Goal: Task Accomplishment & Management: Manage account settings

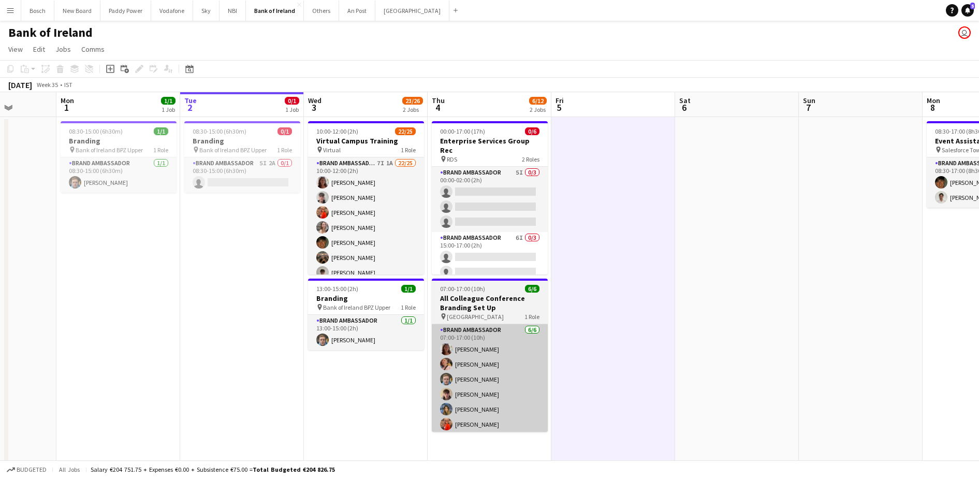
scroll to position [0, 315]
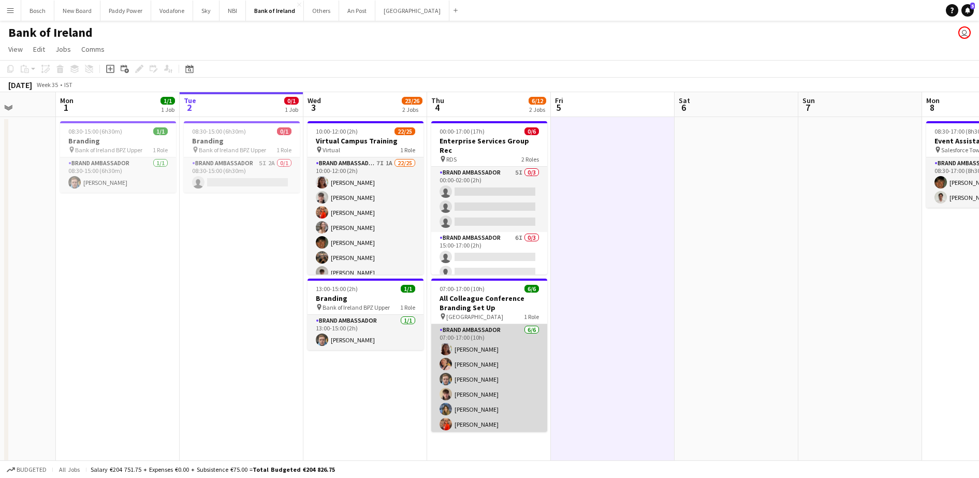
click at [492, 355] on app-card-role "Brand Ambassador [DATE] 07:00-17:00 (10h) [PERSON_NAME] [PERSON_NAME] [PERSON_N…" at bounding box center [489, 379] width 116 height 110
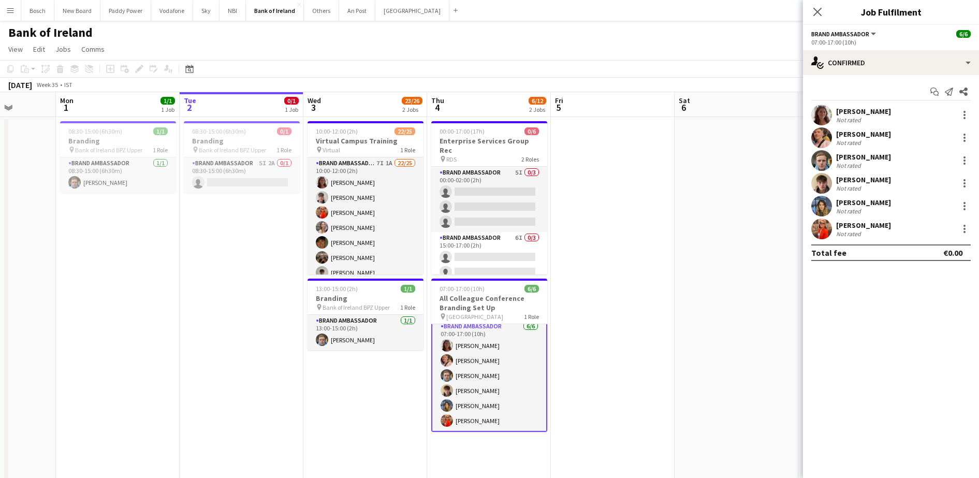
scroll to position [0, 0]
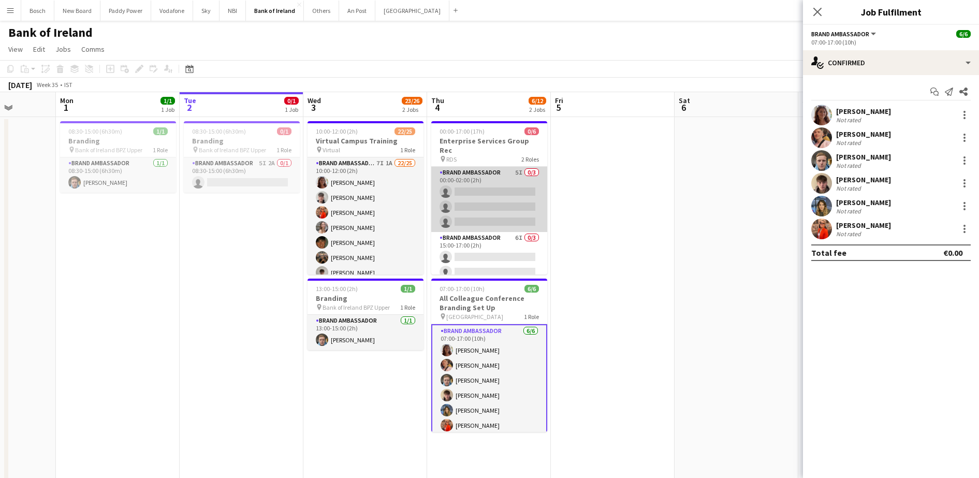
click at [457, 180] on app-card-role "Brand Ambassador 5I 0/3 00:00-02:00 (2h) single-neutral-actions single-neutral-…" at bounding box center [489, 199] width 116 height 65
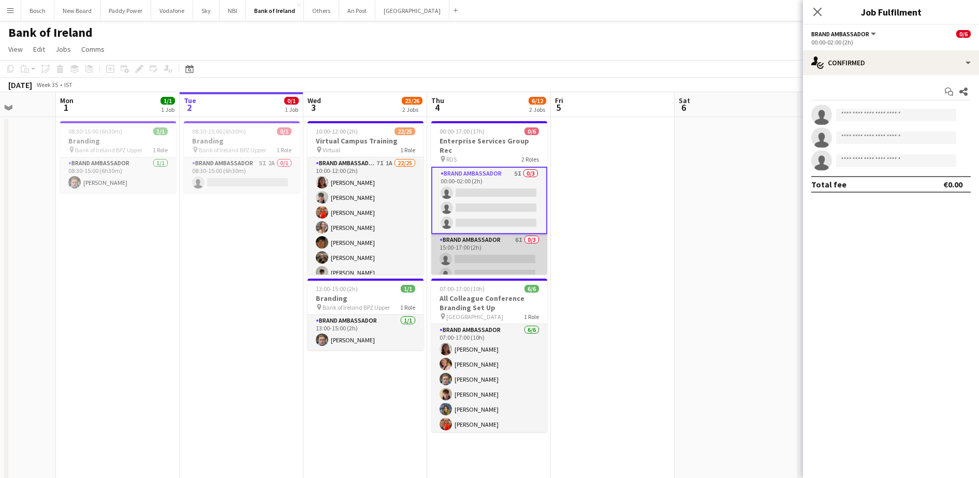
click at [483, 253] on app-card-role "Brand Ambassador 6I 0/3 15:00-17:00 (2h) single-neutral-actions single-neutral-…" at bounding box center [489, 266] width 116 height 65
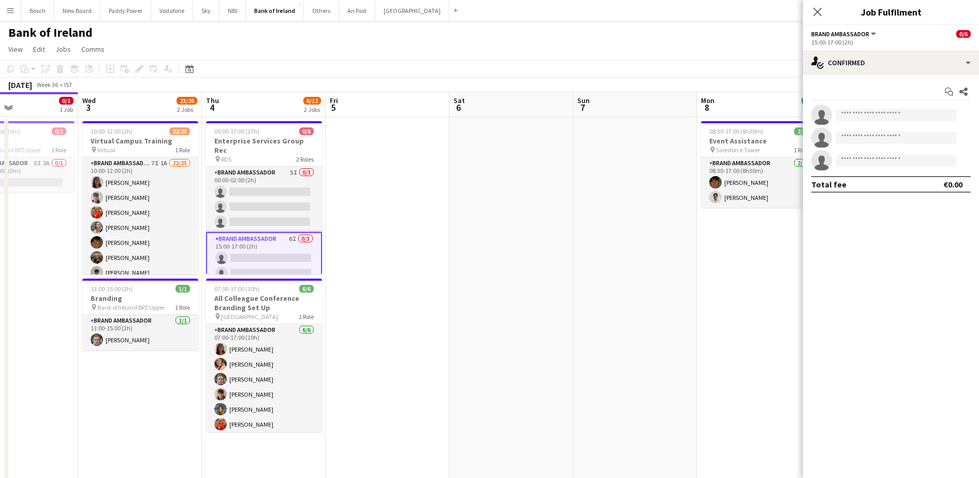
scroll to position [12, 0]
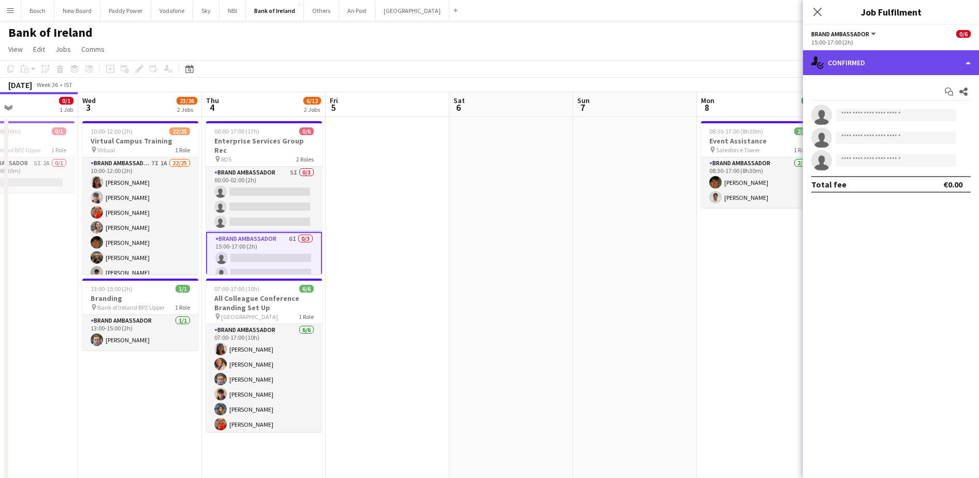
click at [864, 73] on div "single-neutral-actions-check-2 Confirmed" at bounding box center [891, 62] width 176 height 25
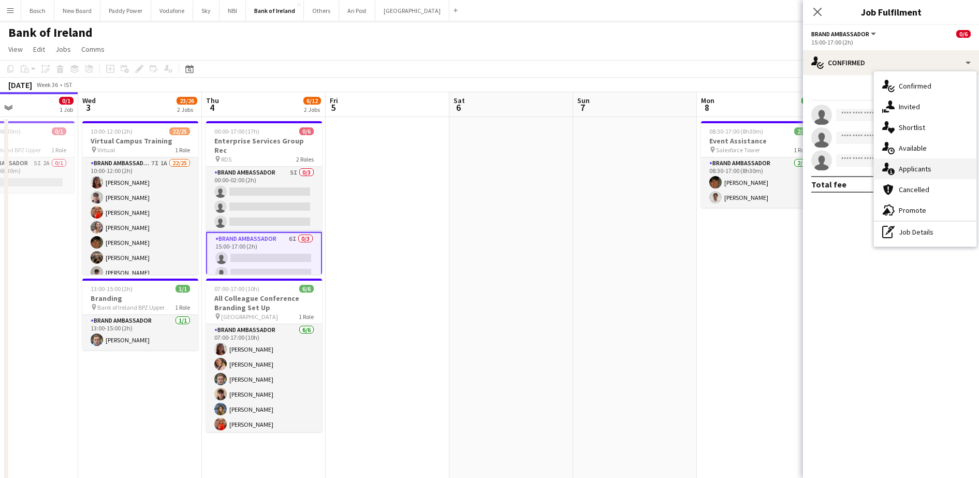
click at [922, 159] on div "single-neutral-actions-information Applicants" at bounding box center [925, 168] width 102 height 21
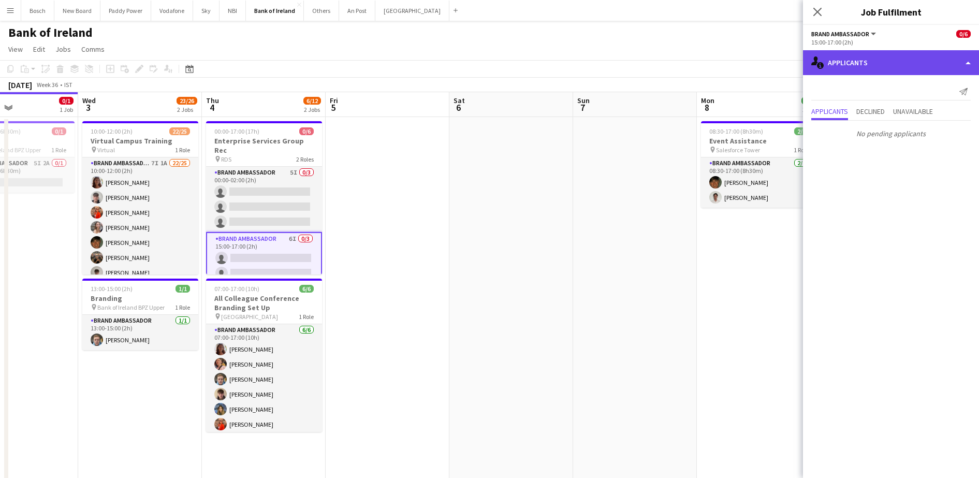
click at [860, 64] on div "single-neutral-actions-information Applicants" at bounding box center [891, 62] width 176 height 25
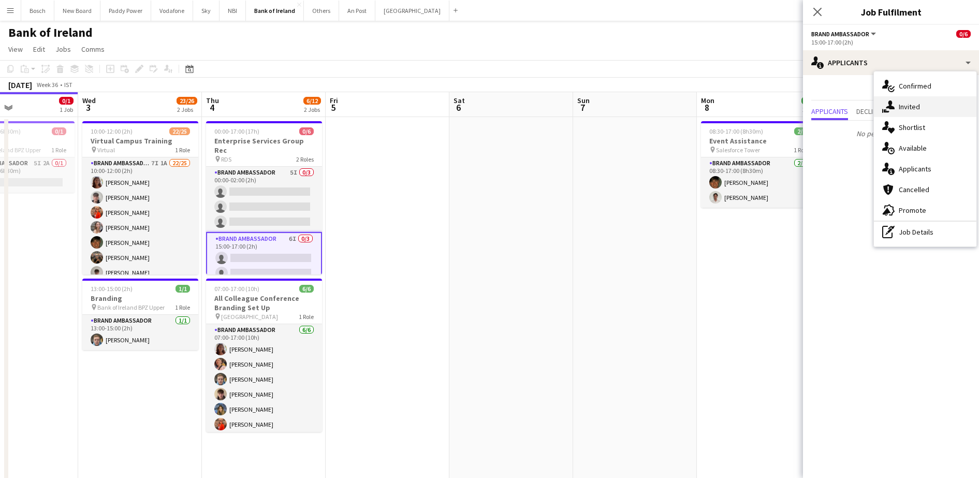
click at [905, 110] on span "Invited" at bounding box center [908, 106] width 21 height 9
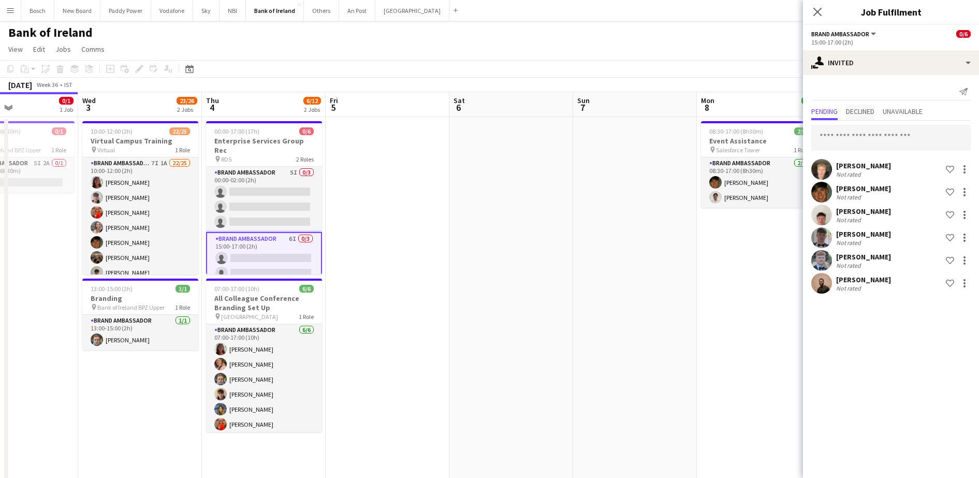
click at [865, 109] on span "Declined" at bounding box center [860, 111] width 28 height 7
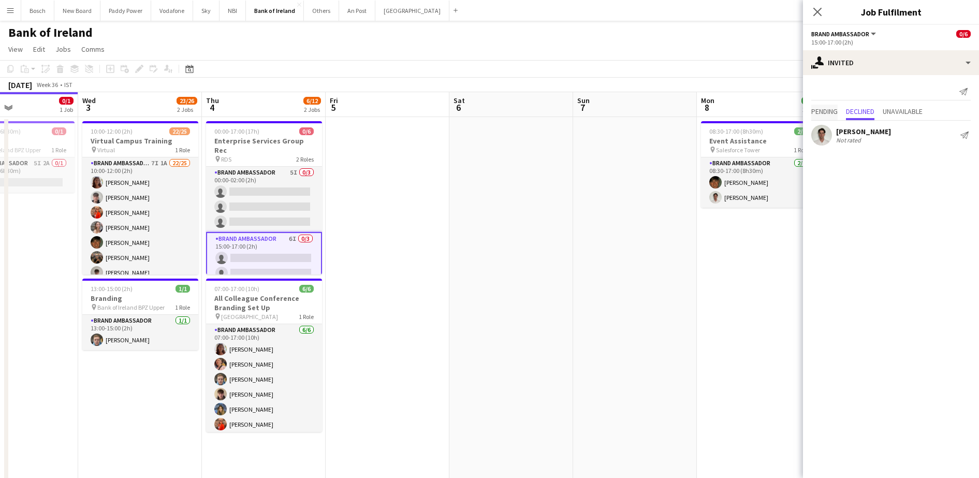
click at [822, 105] on span "Pending" at bounding box center [824, 113] width 26 height 16
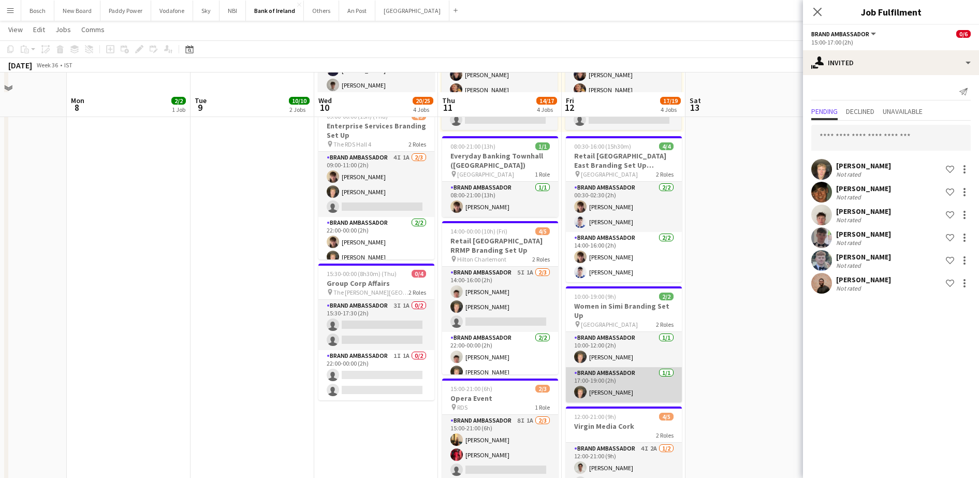
scroll to position [194, 0]
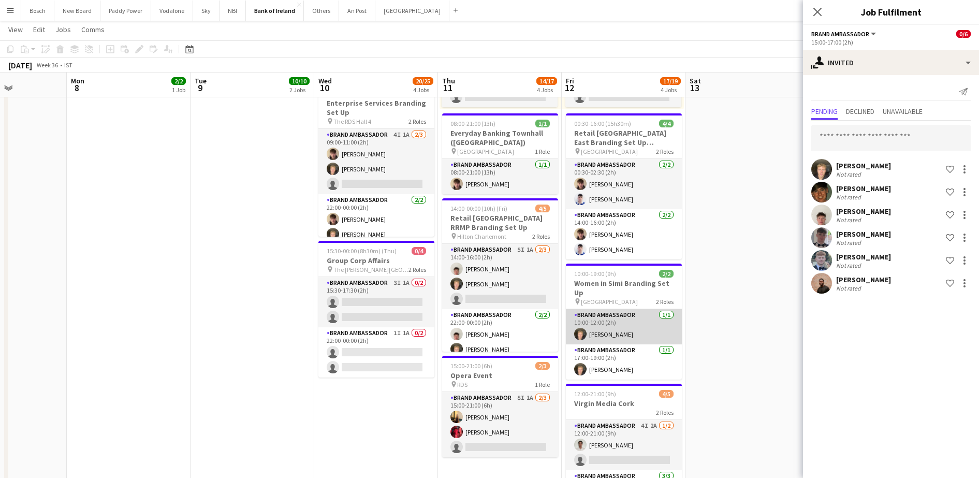
click at [607, 338] on app-card-role "Brand Ambassador [DATE] 10:00-12:00 (2h) [PERSON_NAME]" at bounding box center [624, 326] width 116 height 35
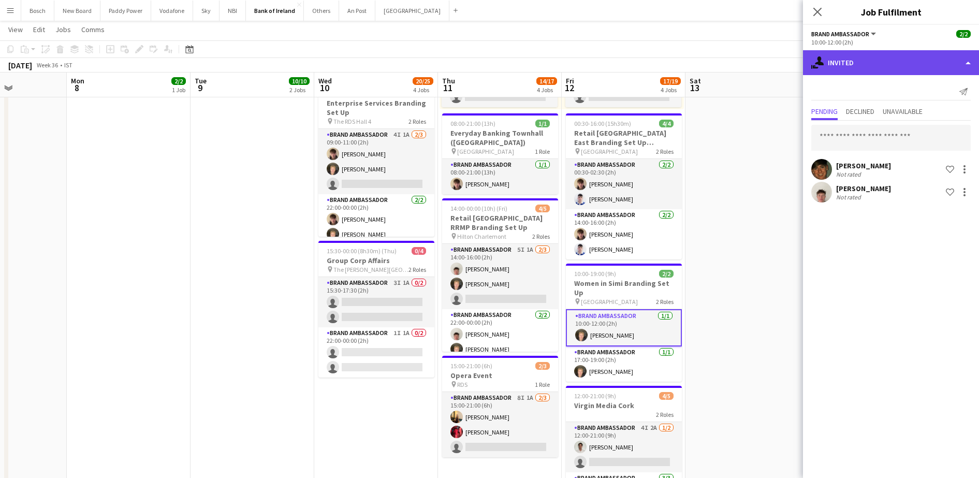
click at [851, 57] on div "single-neutral-actions-share-1 Invited" at bounding box center [891, 62] width 176 height 25
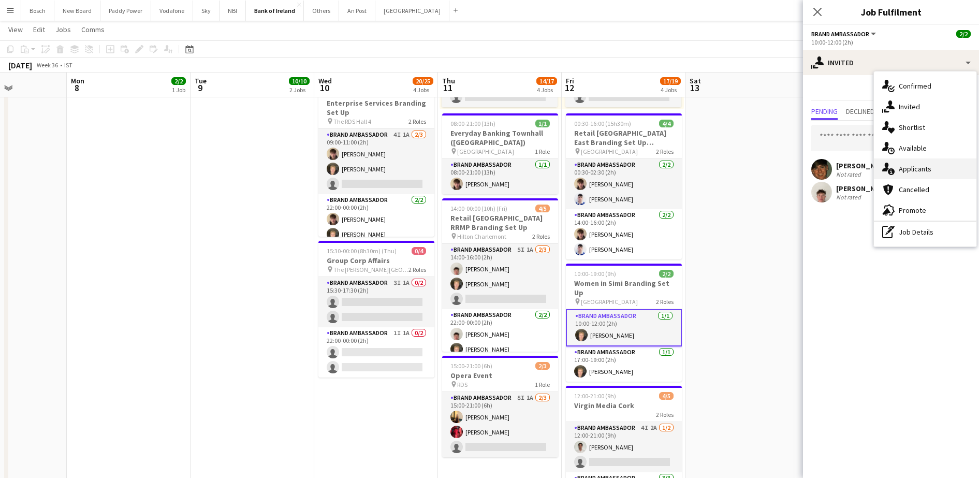
click at [906, 167] on span "Applicants" at bounding box center [914, 168] width 33 height 9
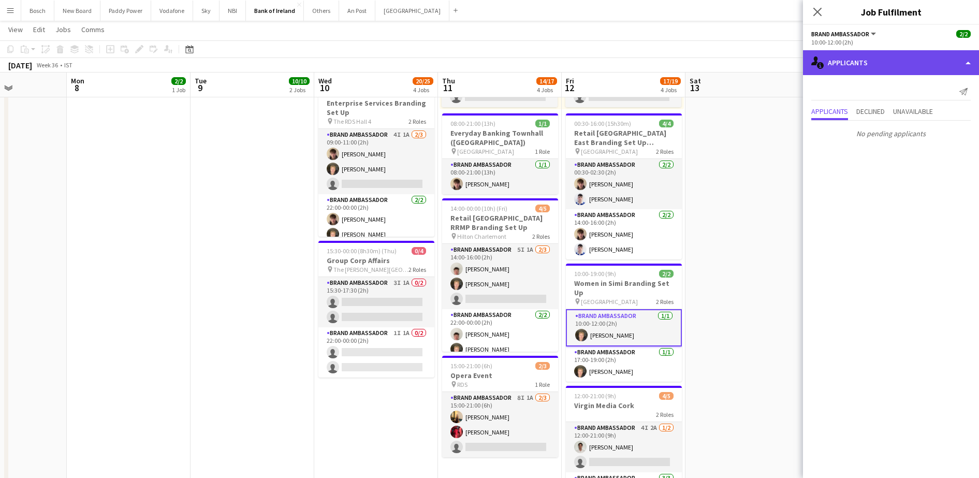
click at [885, 69] on div "single-neutral-actions-information Applicants" at bounding box center [891, 62] width 176 height 25
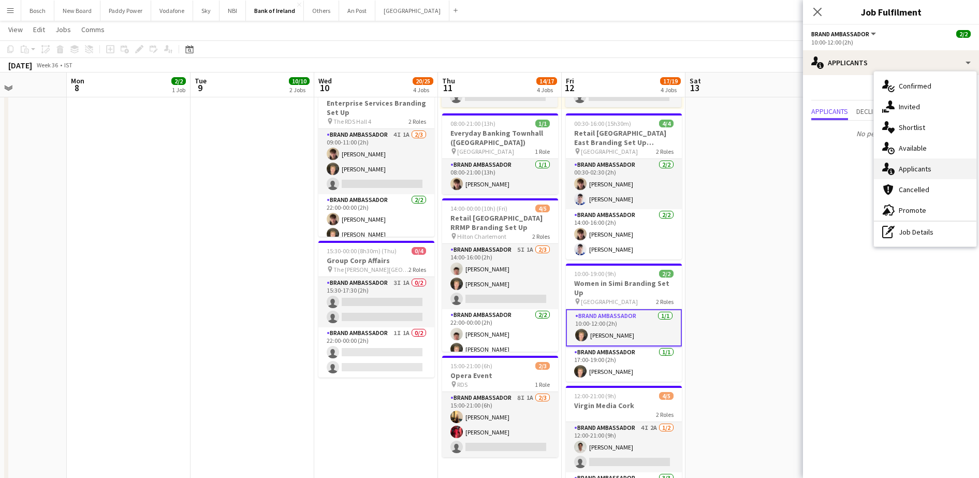
click at [909, 168] on span "Applicants" at bounding box center [914, 168] width 33 height 9
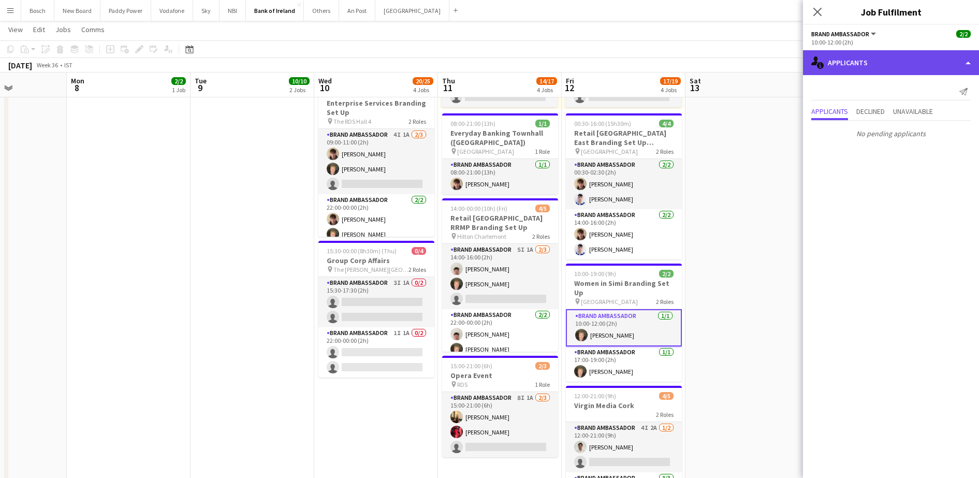
click at [868, 66] on div "single-neutral-actions-information Applicants" at bounding box center [891, 62] width 176 height 25
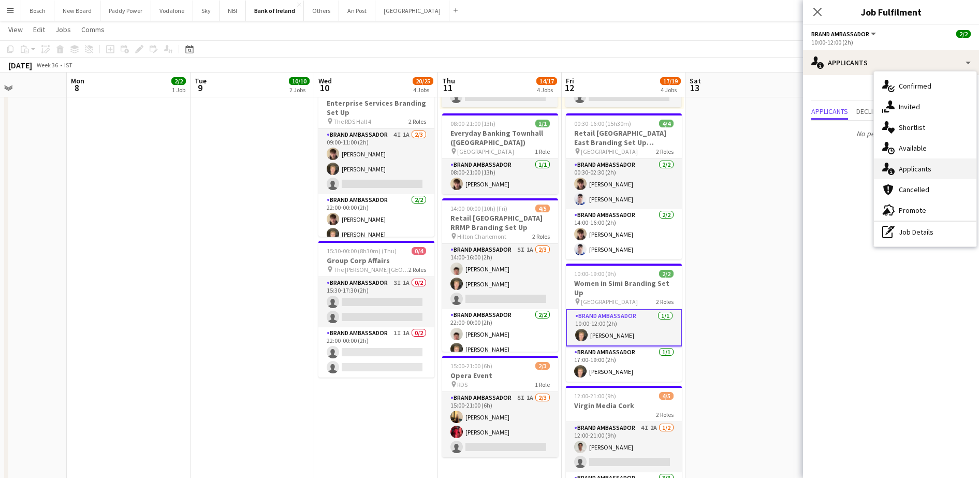
click at [899, 173] on div "single-neutral-actions-information Applicants" at bounding box center [925, 168] width 102 height 21
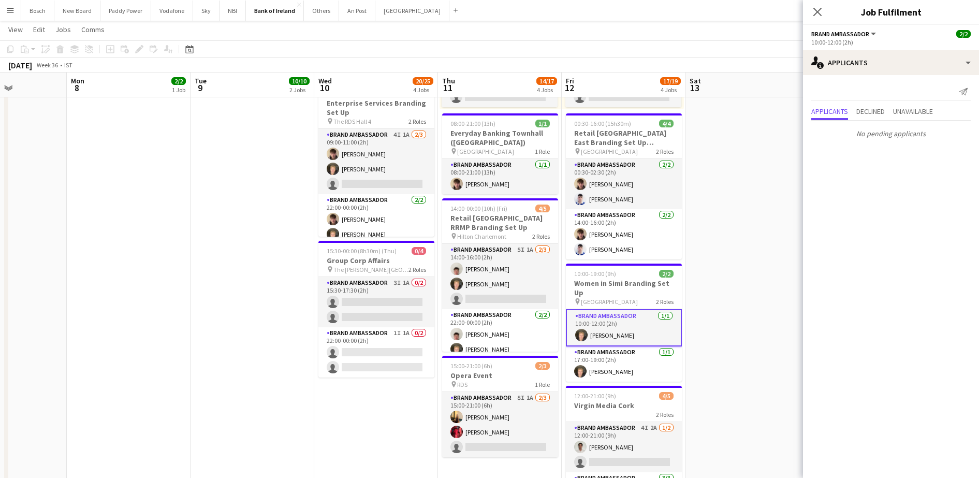
click at [860, 77] on div "Send notification Applicants Declined Unavailable No pending applicants" at bounding box center [891, 113] width 176 height 76
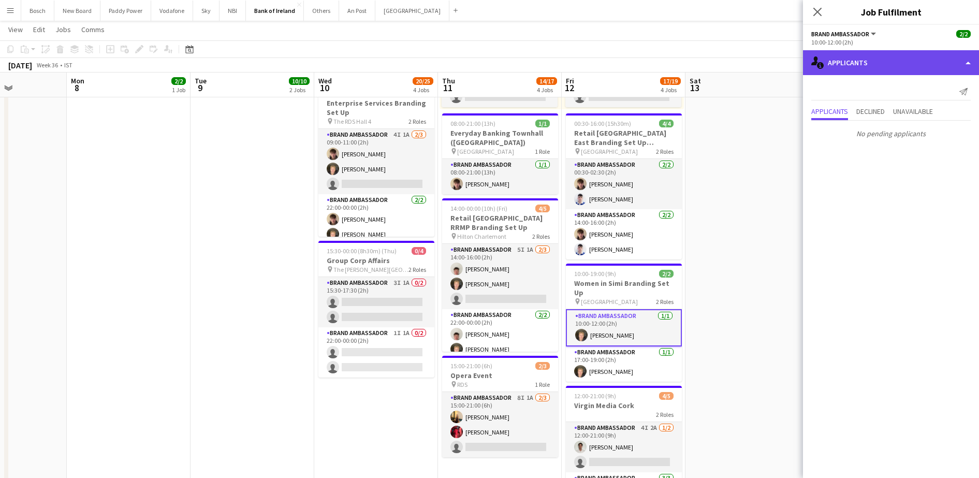
click at [861, 69] on div "single-neutral-actions-information Applicants" at bounding box center [891, 62] width 176 height 25
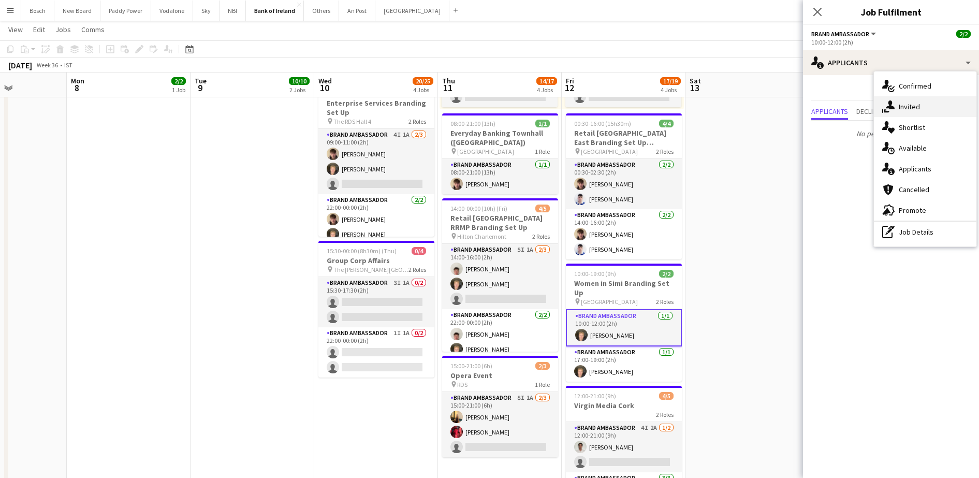
click at [908, 102] on span "Invited" at bounding box center [908, 106] width 21 height 9
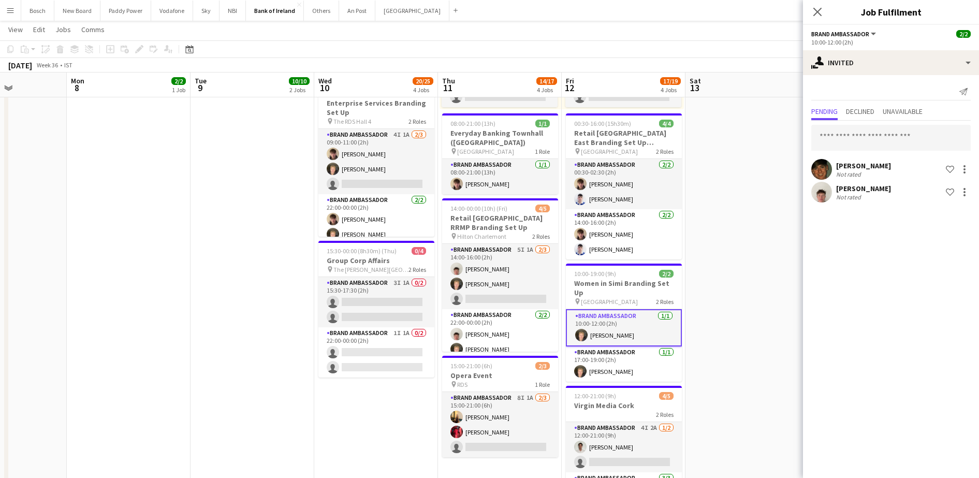
click at [771, 58] on div "[DATE] Week 36 • IST" at bounding box center [489, 65] width 979 height 14
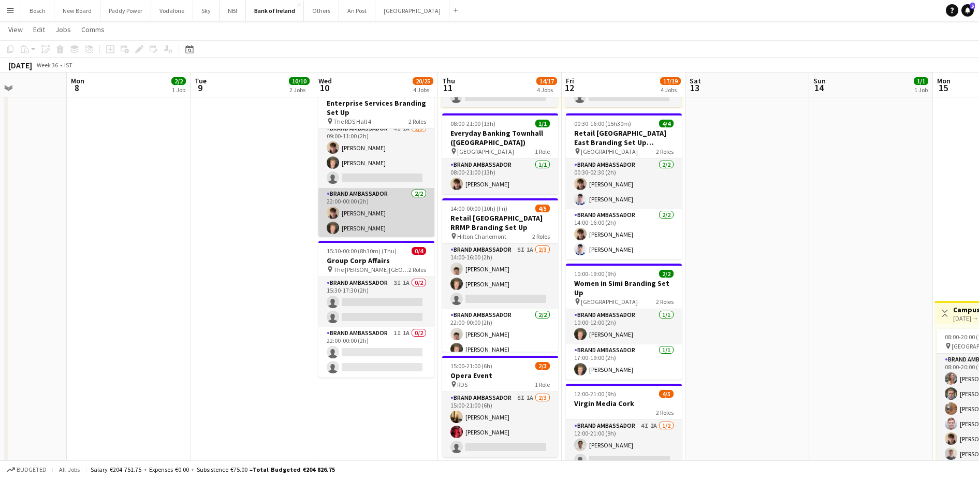
scroll to position [8, 0]
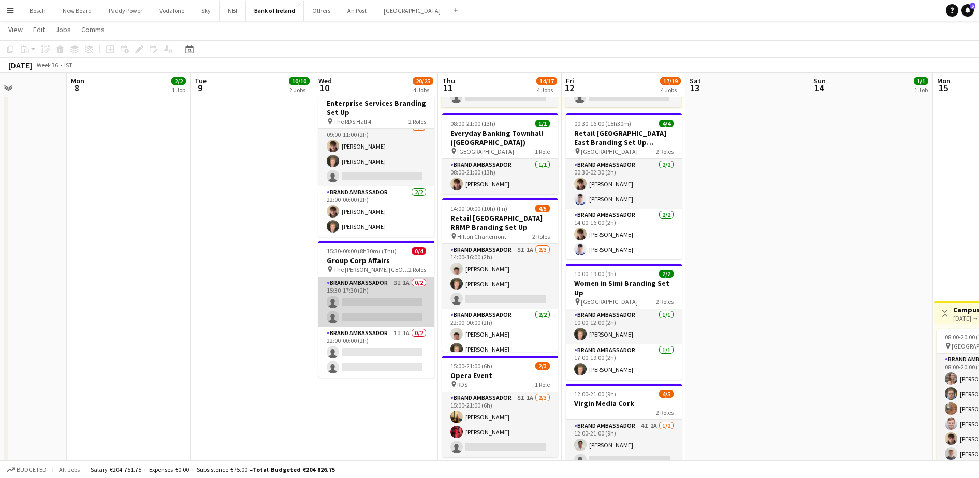
click at [377, 292] on app-card-role "Brand Ambassador 3I 1A 0/2 15:30-17:30 (2h) single-neutral-actions single-neutr…" at bounding box center [376, 302] width 116 height 50
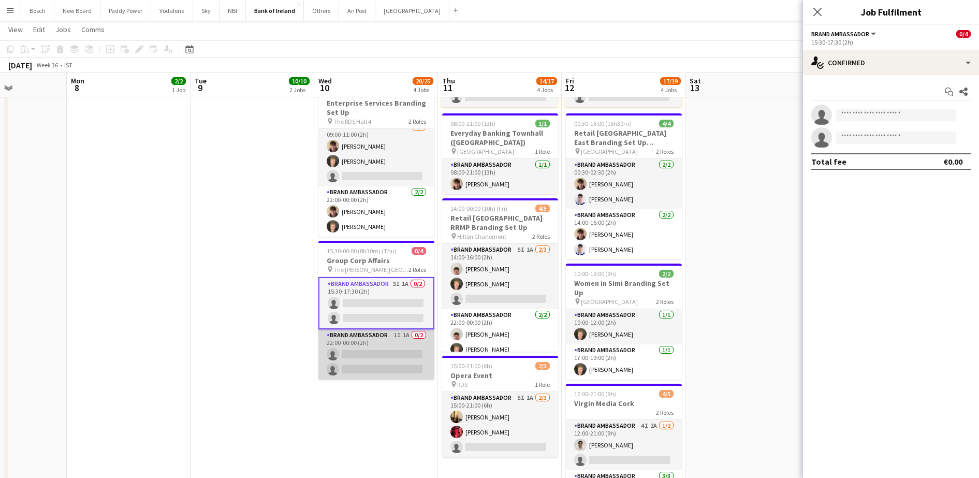
click at [369, 348] on app-card-role "Brand Ambassador 1I 1A 0/2 22:00-00:00 (2h) single-neutral-actions single-neutr…" at bounding box center [376, 354] width 116 height 50
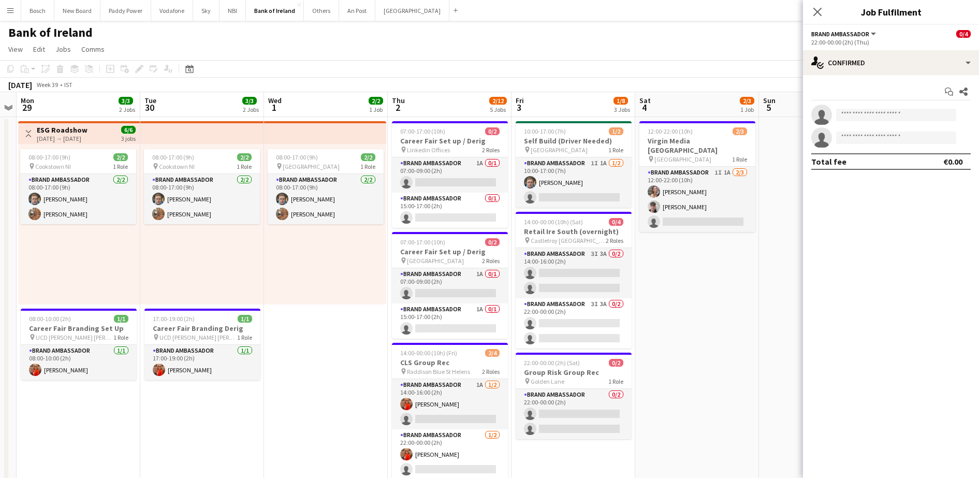
scroll to position [0, 352]
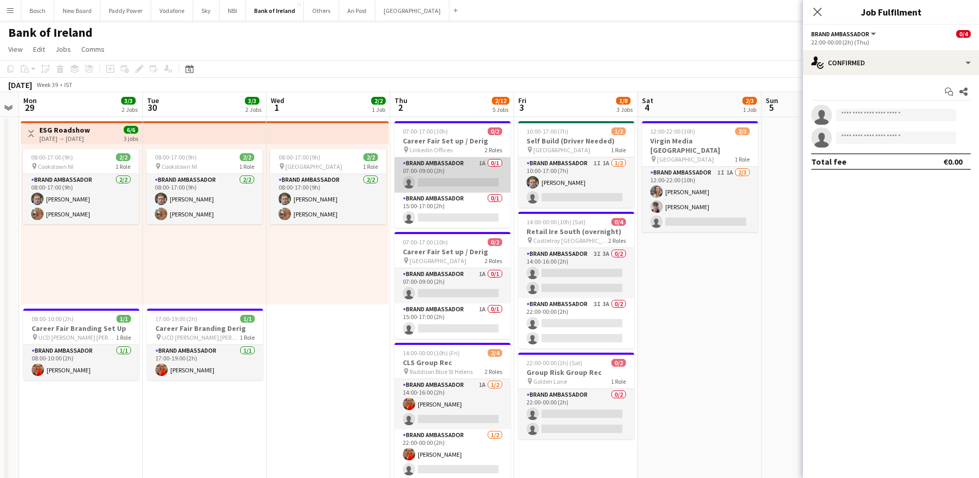
click at [461, 187] on app-card-role "Brand Ambassador 1A 0/1 07:00-09:00 (2h) single-neutral-actions" at bounding box center [452, 174] width 116 height 35
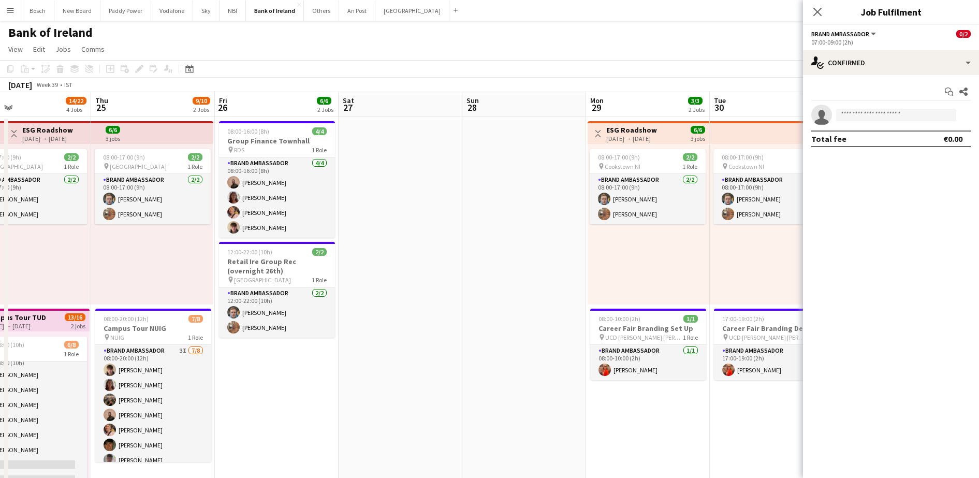
scroll to position [0, 0]
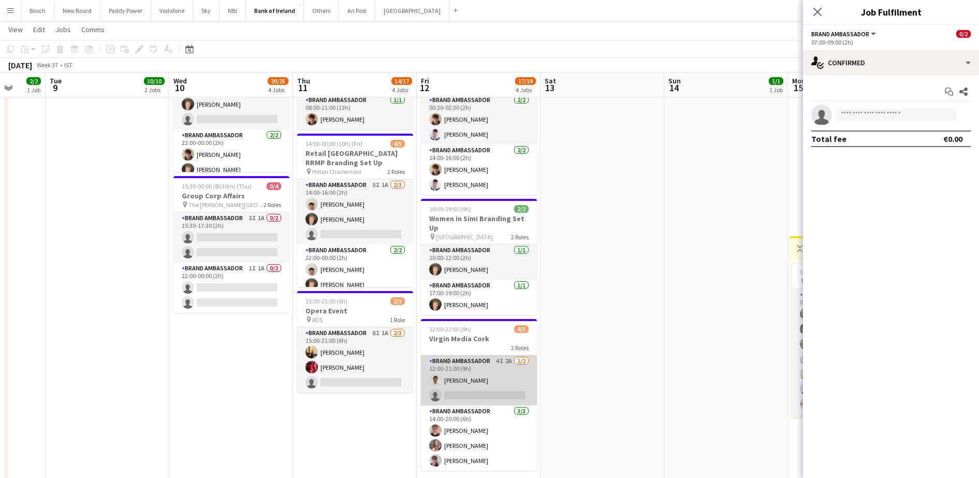
click at [453, 400] on app-card-role "Brand Ambassador 4I 2A [DATE] 12:00-21:00 (9h) [PERSON_NAME] single-neutral-act…" at bounding box center [479, 380] width 116 height 50
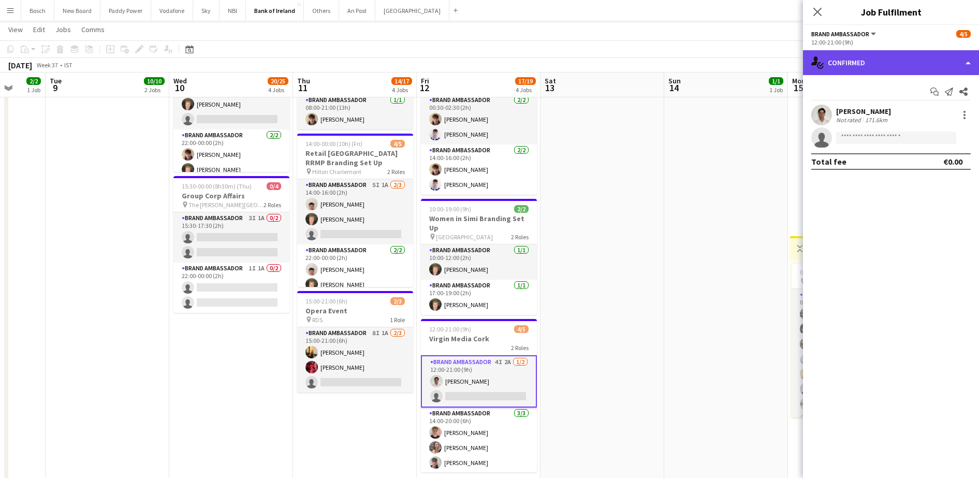
click at [859, 72] on div "single-neutral-actions-check-2 Confirmed" at bounding box center [891, 62] width 176 height 25
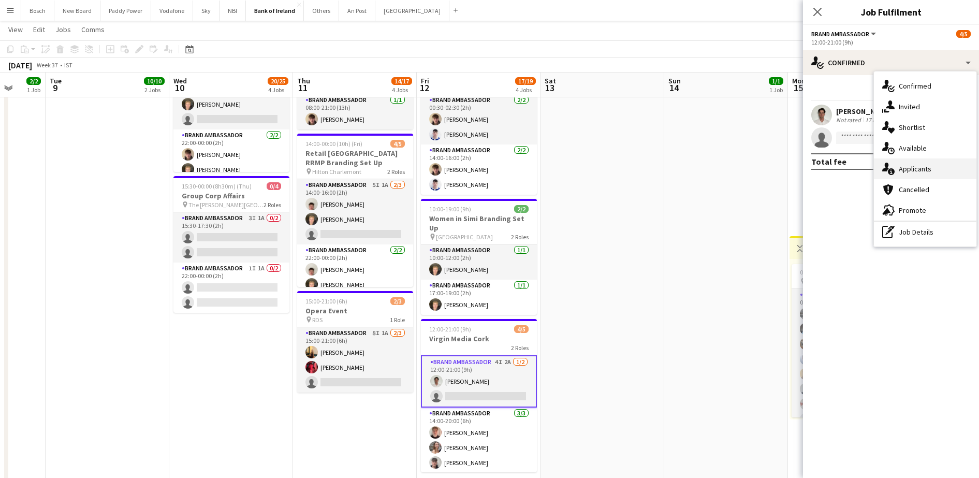
click at [917, 173] on span "Applicants" at bounding box center [914, 168] width 33 height 9
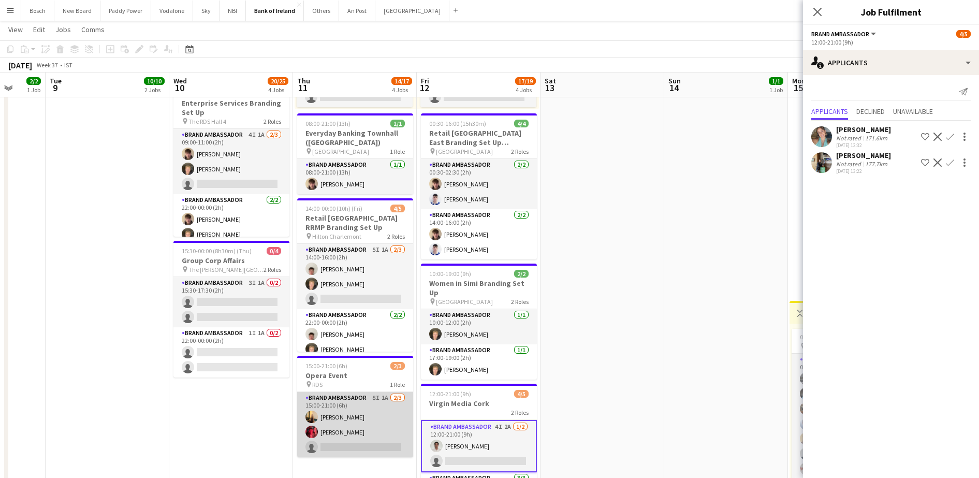
click at [370, 421] on app-card-role "Brand Ambassador 8I 1A [DATE] 15:00-21:00 (6h) [PERSON_NAME] [PERSON_NAME] sing…" at bounding box center [355, 424] width 116 height 65
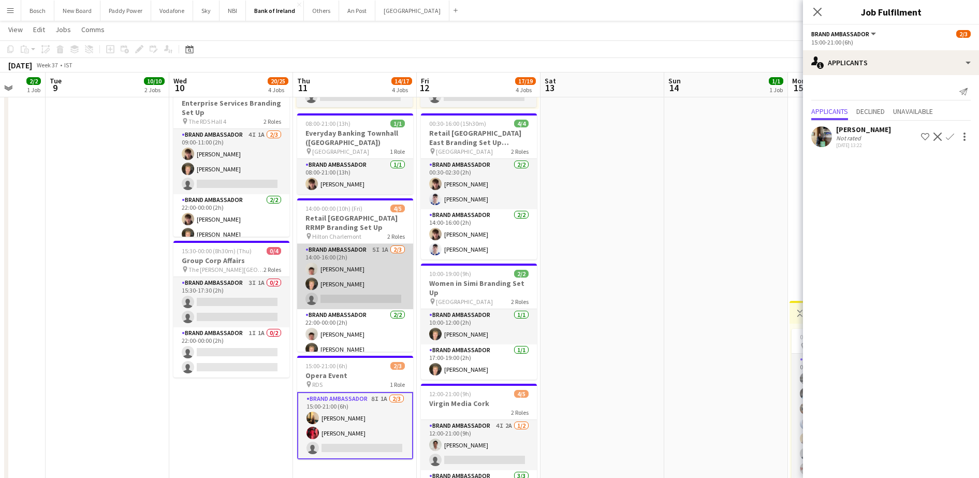
click at [357, 276] on app-card-role "Brand Ambassador 5I 1A [DATE] 14:00-16:00 (2h) [PERSON_NAME] [PERSON_NAME] sing…" at bounding box center [355, 276] width 116 height 65
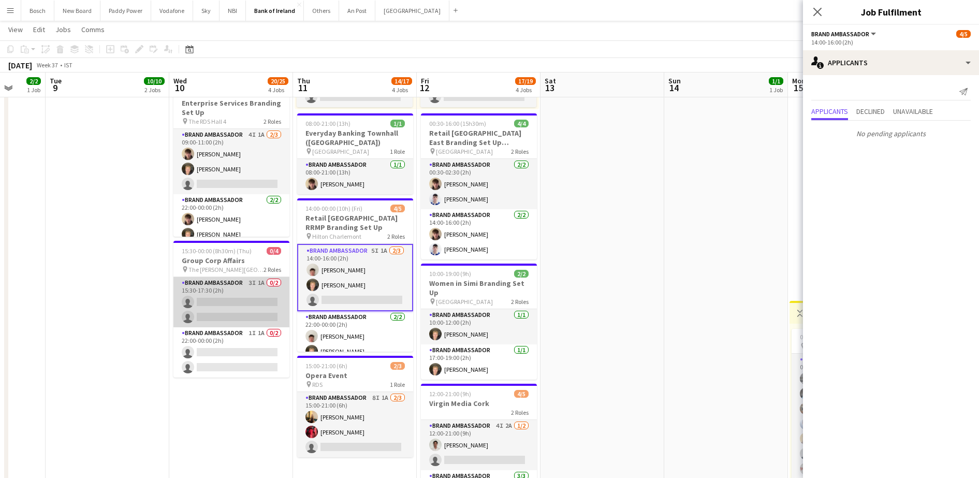
click at [241, 300] on app-card-role "Brand Ambassador 3I 1A 0/2 15:30-17:30 (2h) single-neutral-actions single-neutr…" at bounding box center [231, 302] width 116 height 50
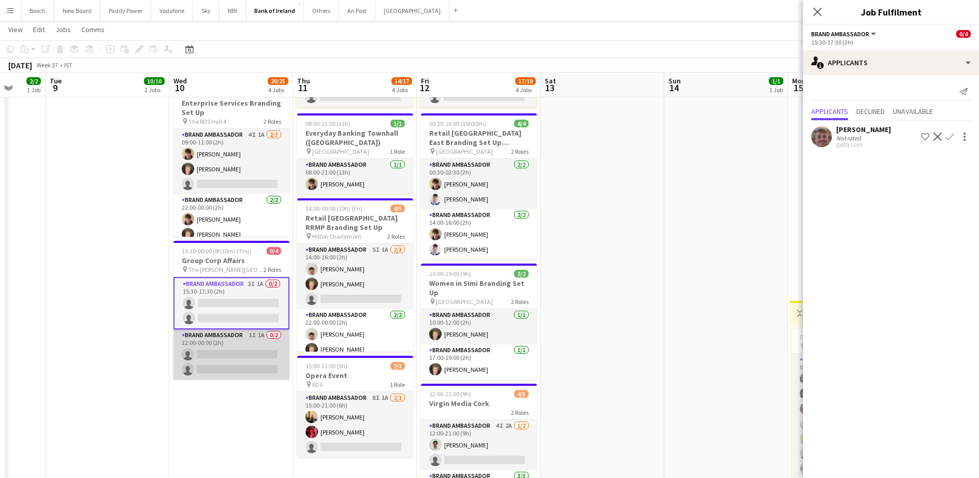
click at [238, 354] on app-card-role "Brand Ambassador 1I 1A 0/2 22:00-00:00 (2h) single-neutral-actions single-neutr…" at bounding box center [231, 354] width 116 height 50
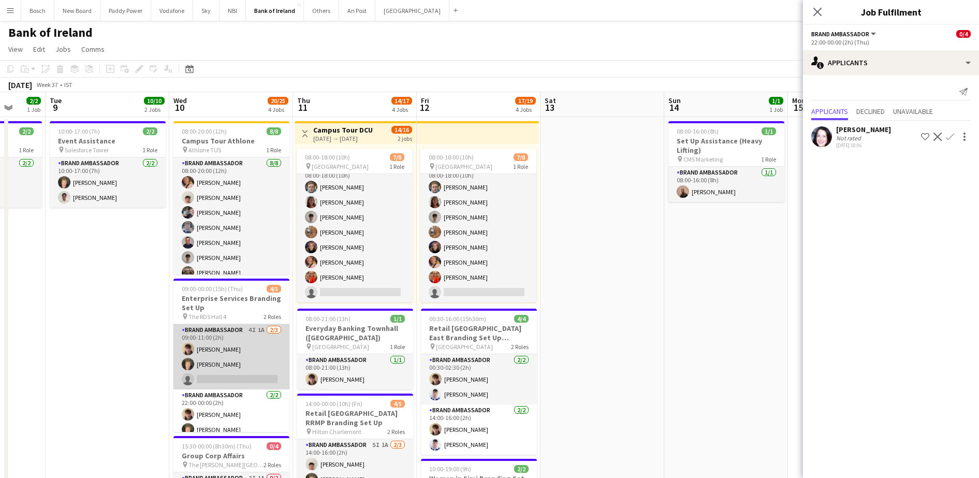
click at [222, 346] on app-card-role "Brand Ambassador 4I 1A [DATE] 09:00-11:00 (2h) [PERSON_NAME] [PERSON_NAME] sing…" at bounding box center [231, 356] width 116 height 65
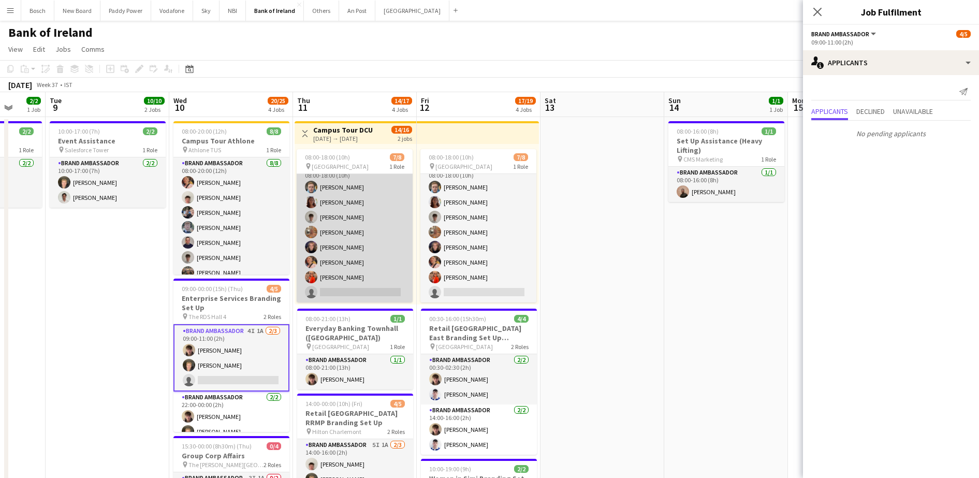
click at [330, 270] on app-card-role "Brand Ambassador 9I [DATE] 08:00-18:00 (10h) [PERSON_NAME] [PERSON_NAME] [PERSO…" at bounding box center [355, 232] width 116 height 140
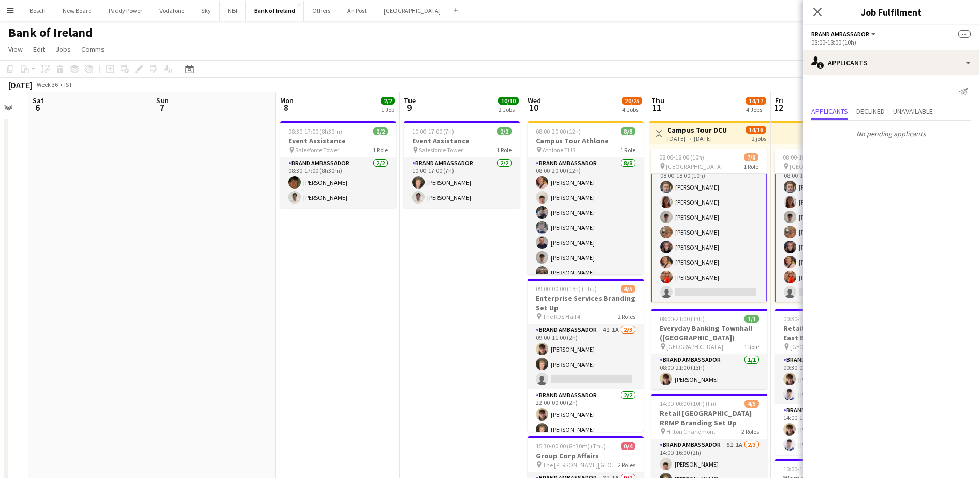
drag, startPoint x: 91, startPoint y: 296, endPoint x: 670, endPoint y: 291, distance: 579.1
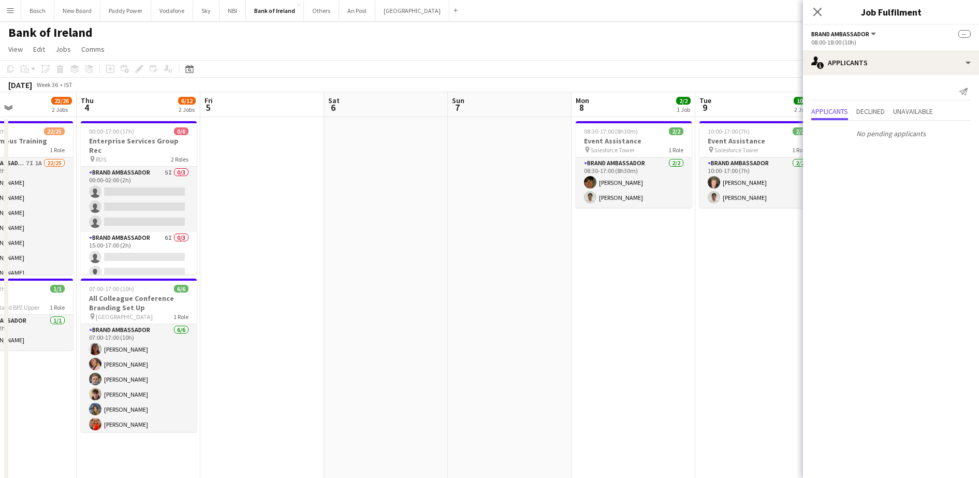
drag, startPoint x: 500, startPoint y: 290, endPoint x: 587, endPoint y: 288, distance: 87.5
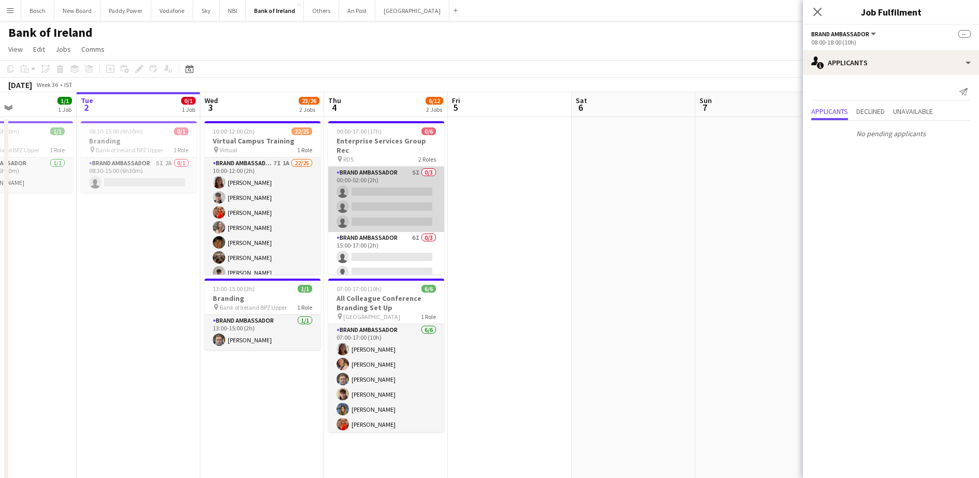
click at [383, 200] on app-card-role "Brand Ambassador 5I 0/3 00:00-02:00 (2h) single-neutral-actions single-neutral-…" at bounding box center [386, 199] width 116 height 65
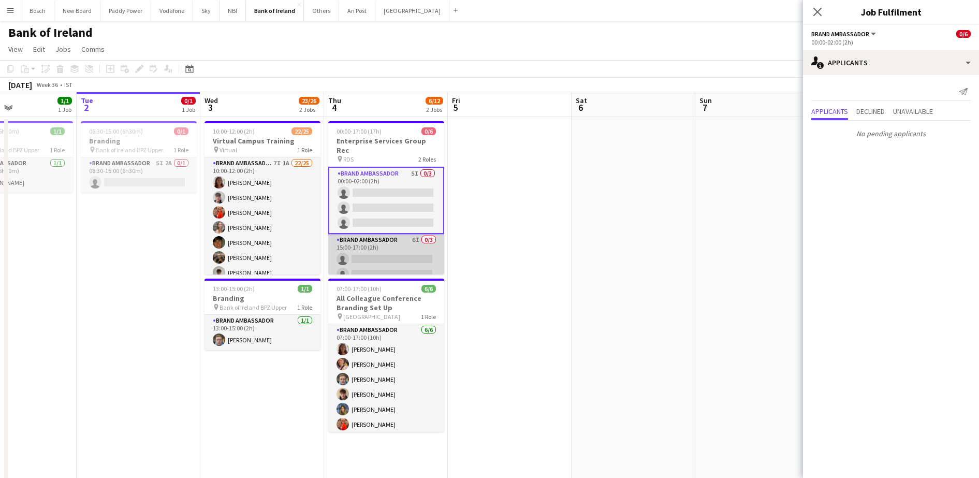
click at [393, 234] on app-card-role "Brand Ambassador 6I 0/3 15:00-17:00 (2h) single-neutral-actions single-neutral-…" at bounding box center [386, 266] width 116 height 65
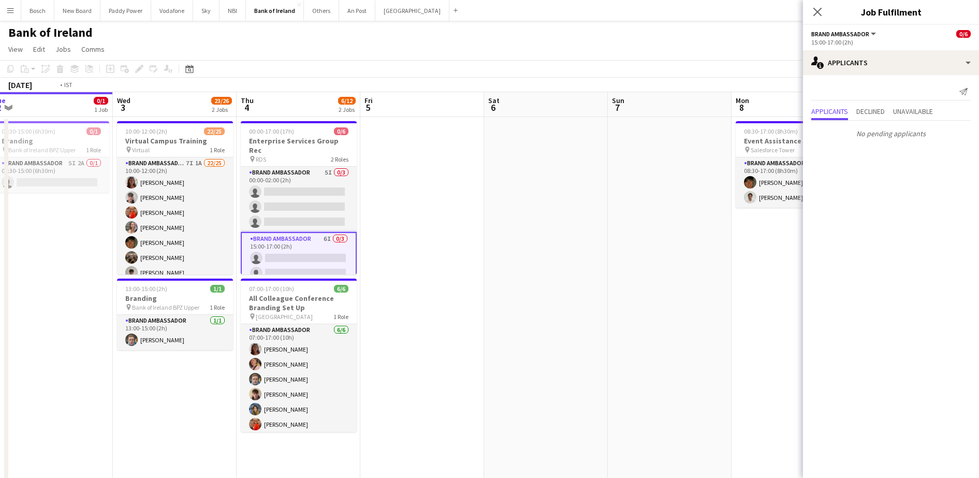
drag, startPoint x: 288, startPoint y: 378, endPoint x: 13, endPoint y: 341, distance: 277.4
drag, startPoint x: 343, startPoint y: 331, endPoint x: 242, endPoint y: 323, distance: 101.2
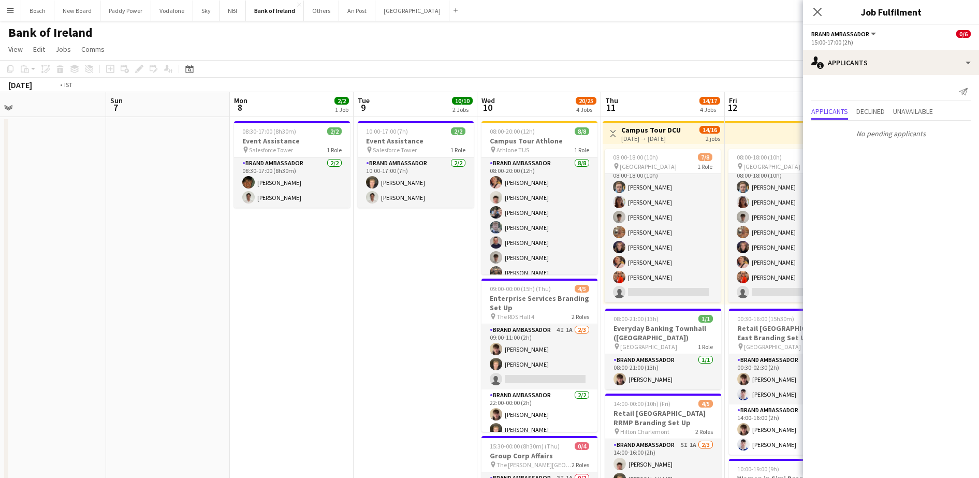
drag, startPoint x: 93, startPoint y: 329, endPoint x: 129, endPoint y: 321, distance: 36.9
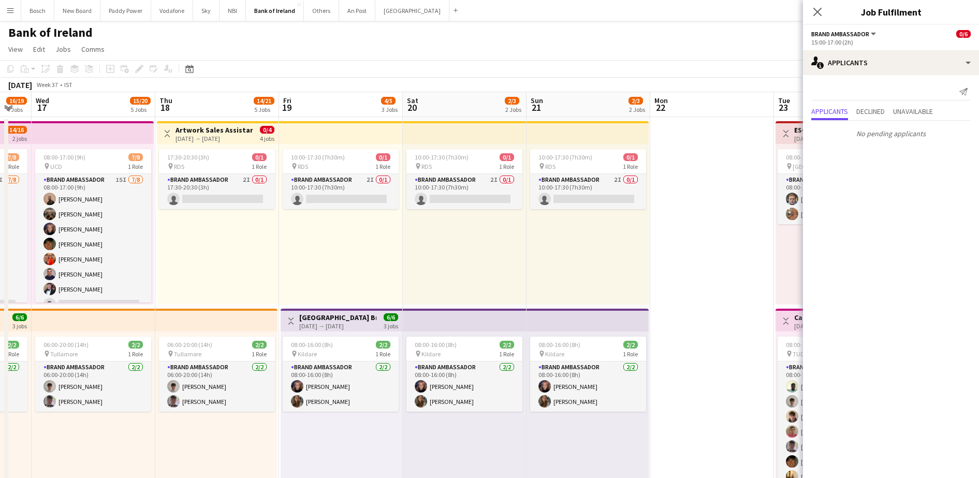
drag, startPoint x: 600, startPoint y: 320, endPoint x: 0, endPoint y: 309, distance: 599.9
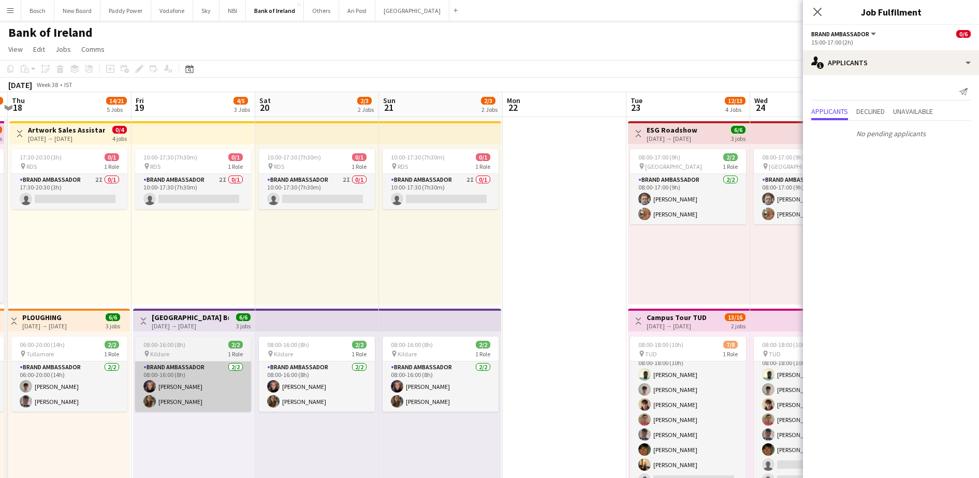
drag, startPoint x: 663, startPoint y: 442, endPoint x: 178, endPoint y: 367, distance: 491.6
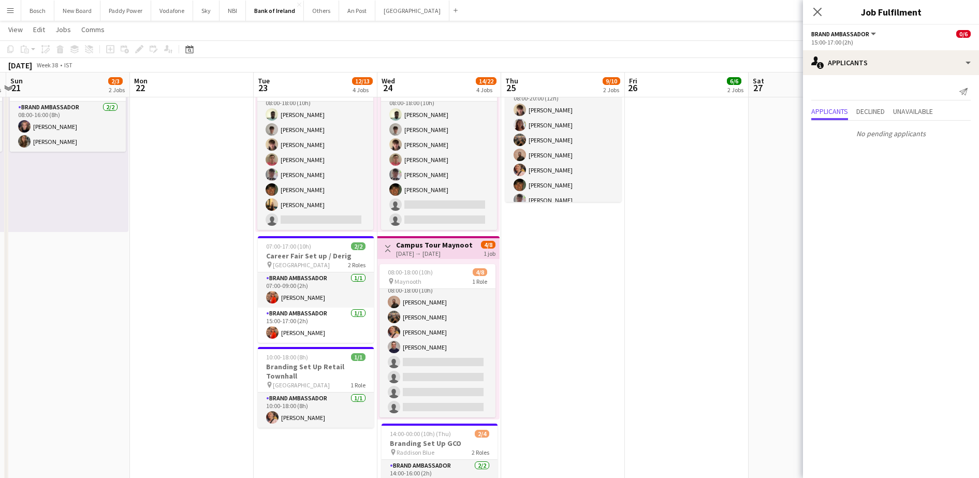
drag, startPoint x: 512, startPoint y: 369, endPoint x: 143, endPoint y: 333, distance: 370.8
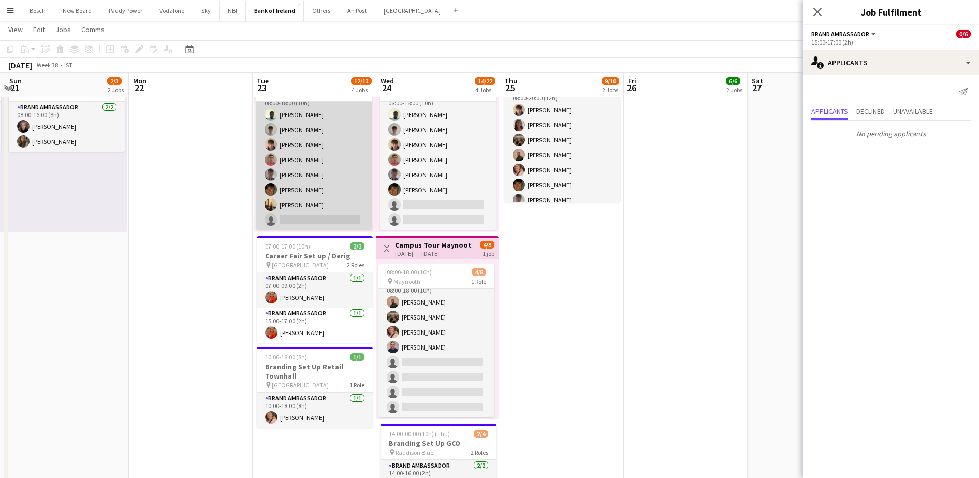
click at [293, 216] on app-card-role "Brand Ambassador 6I [DATE] 08:00-18:00 (10h) [PERSON_NAME] [PERSON_NAME] [PERSO…" at bounding box center [314, 160] width 116 height 140
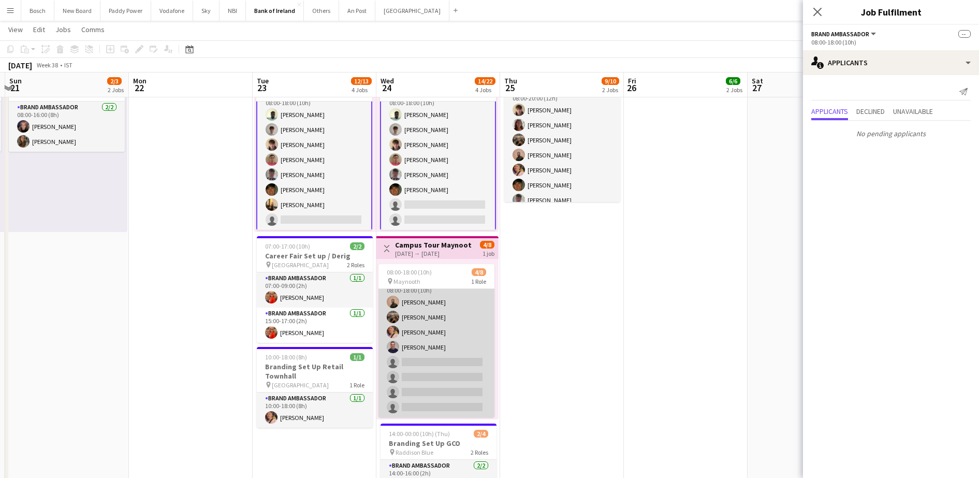
click at [419, 336] on app-card-role "Brand Ambassador 12I 1A [DATE] 08:00-18:00 (10h) [PERSON_NAME] [PERSON_NAME] [P…" at bounding box center [436, 347] width 116 height 140
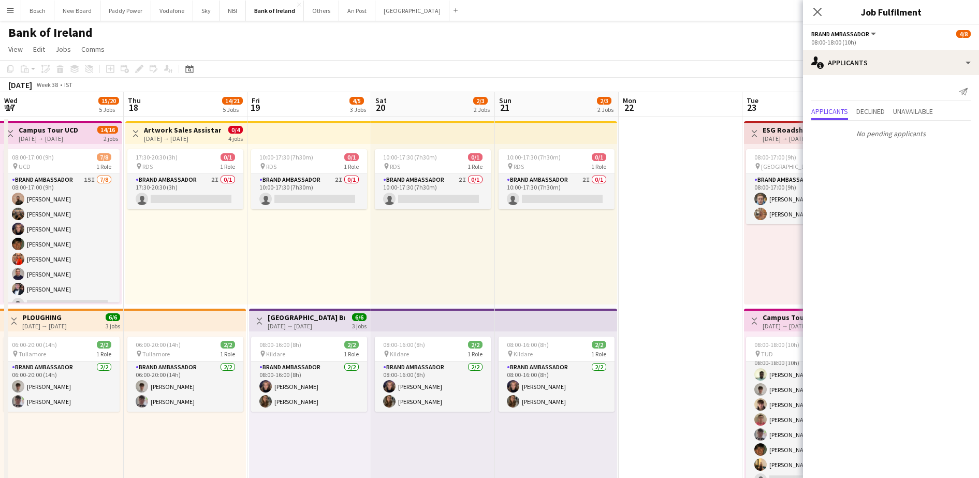
drag, startPoint x: 176, startPoint y: 273, endPoint x: 848, endPoint y: 296, distance: 671.6
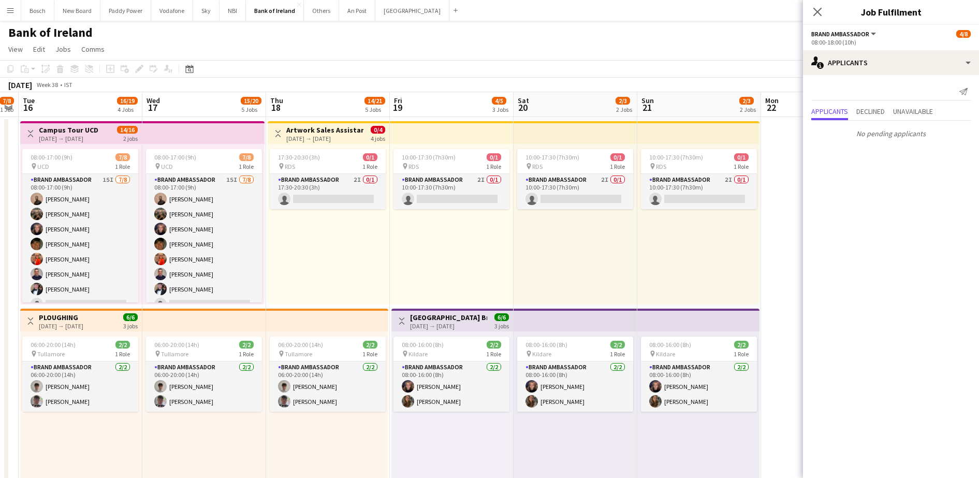
drag, startPoint x: 656, startPoint y: 405, endPoint x: 798, endPoint y: 395, distance: 142.7
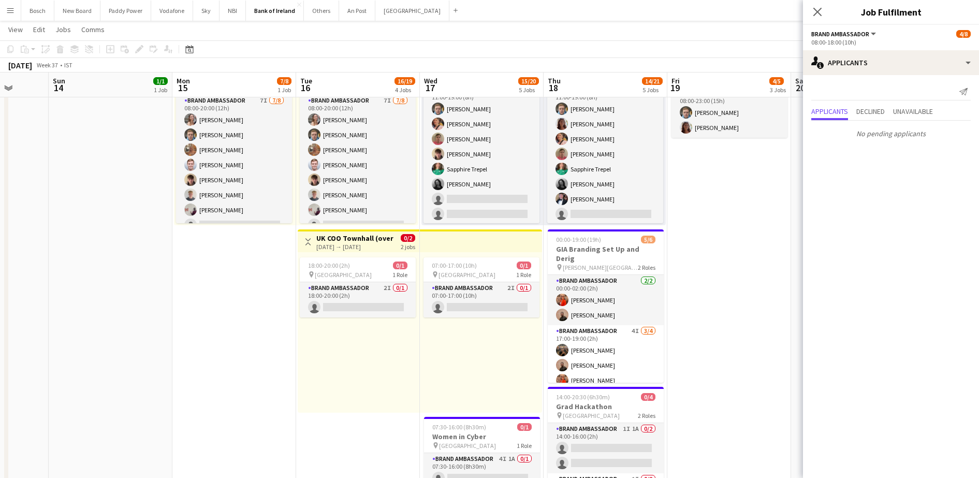
scroll to position [0, 314]
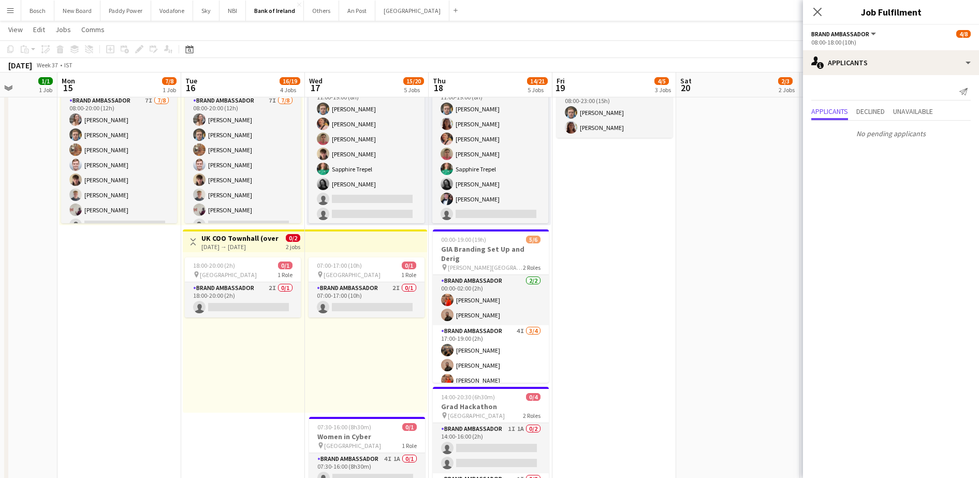
drag, startPoint x: 507, startPoint y: 322, endPoint x: 666, endPoint y: 309, distance: 159.4
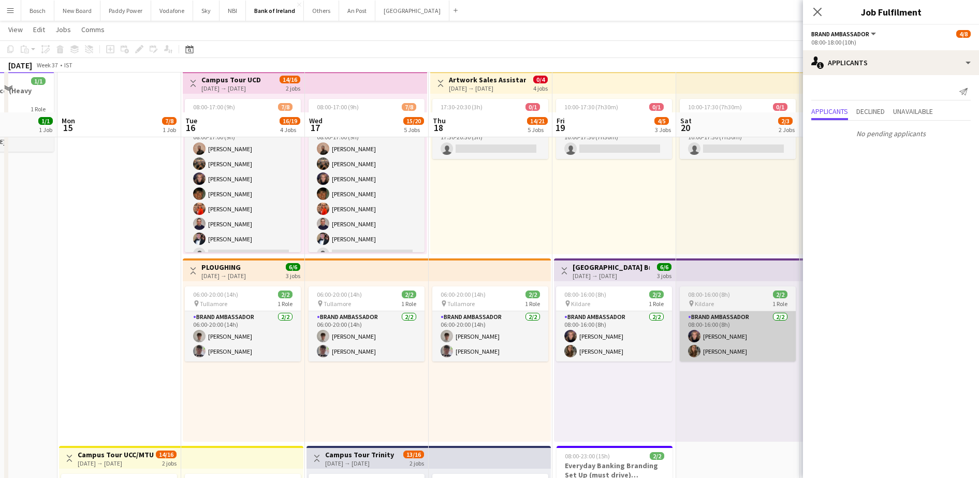
scroll to position [0, 0]
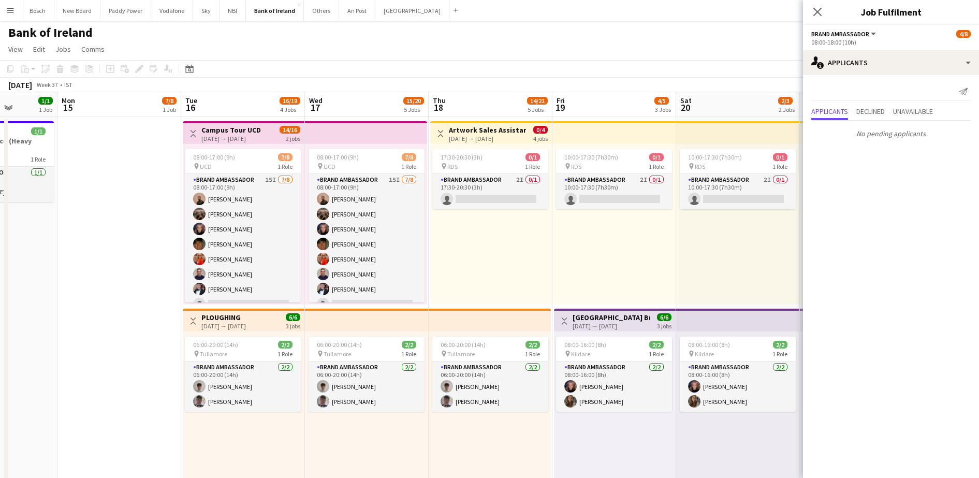
click at [678, 59] on app-page-menu "View Day view expanded Day view collapsed Month view Date picker Jump to [DATE]…" at bounding box center [489, 50] width 979 height 20
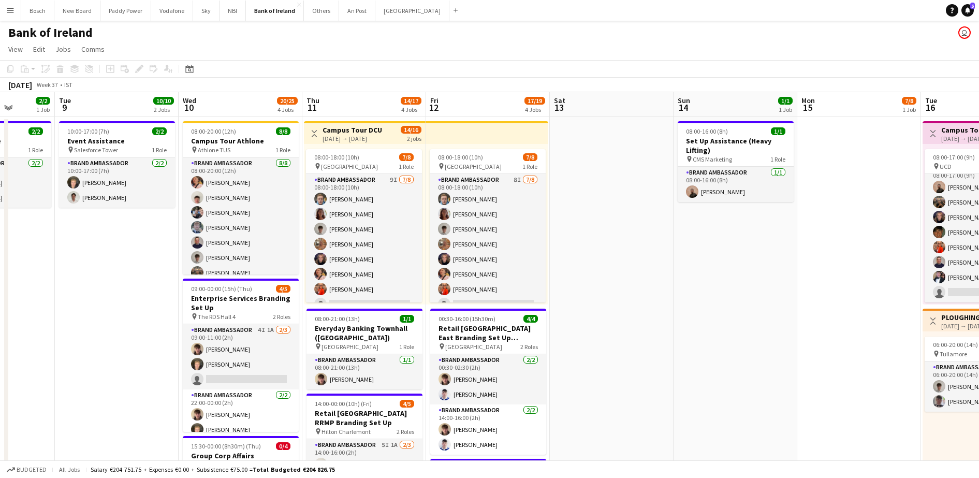
scroll to position [0, 313]
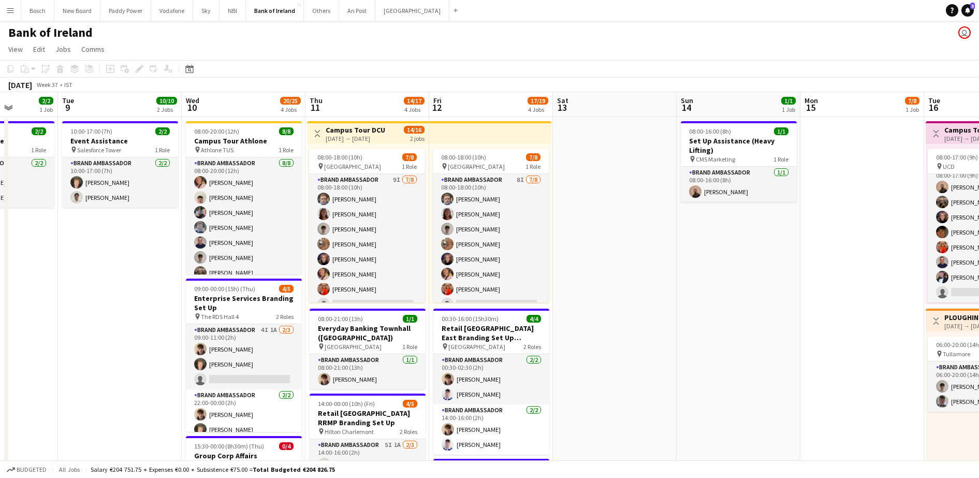
drag, startPoint x: 141, startPoint y: 284, endPoint x: 884, endPoint y: 230, distance: 744.6
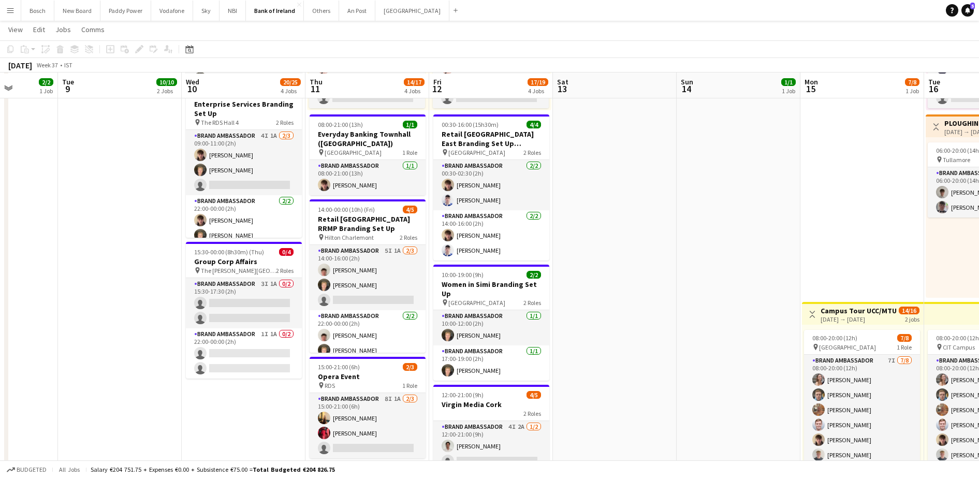
scroll to position [194, 0]
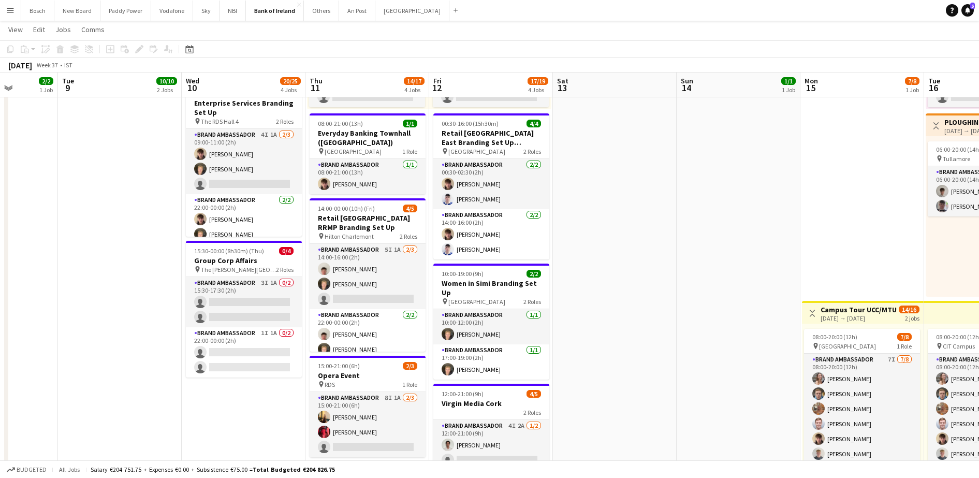
click at [704, 191] on app-date-cell "08:00-16:00 (8h) 1/1 Set Up Assistance (Heavy Lifting) pin CMS Marketing 1 Role…" at bounding box center [738, 363] width 124 height 882
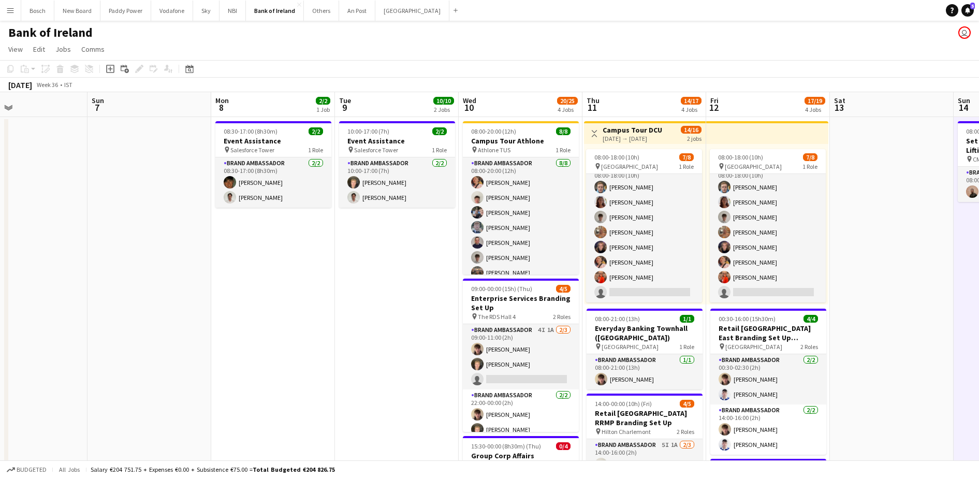
scroll to position [0, 323]
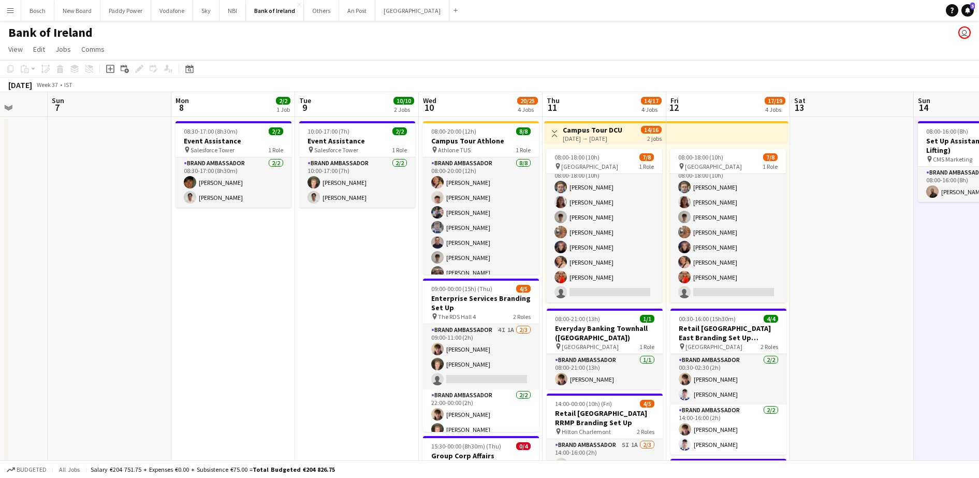
drag, startPoint x: 717, startPoint y: 226, endPoint x: 954, endPoint y: 205, distance: 237.4
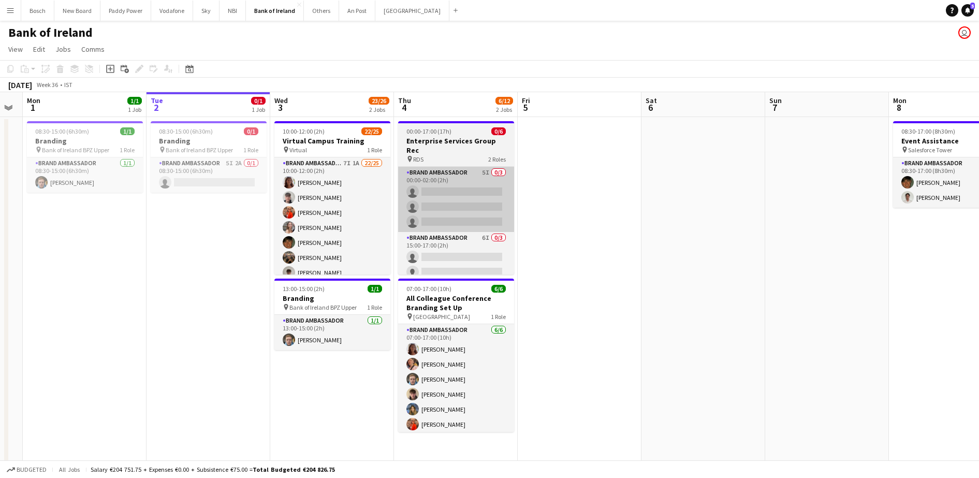
scroll to position [0, 349]
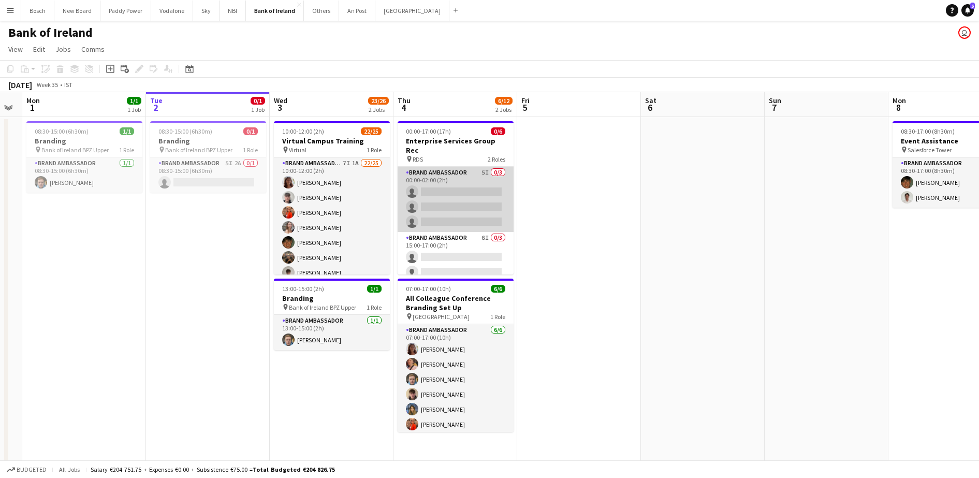
click at [404, 190] on app-card-role "Brand Ambassador 5I 0/3 00:00-02:00 (2h) single-neutral-actions single-neutral-…" at bounding box center [455, 199] width 116 height 65
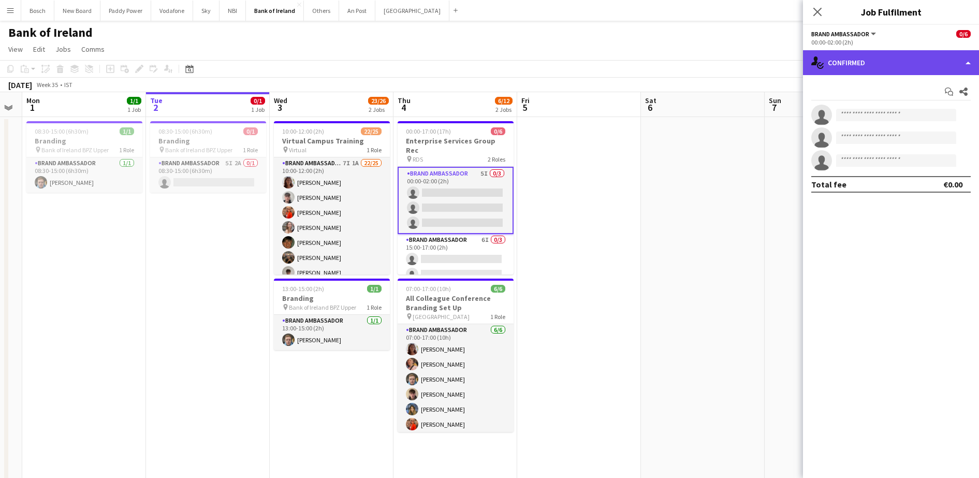
click at [896, 63] on div "single-neutral-actions-check-2 Confirmed" at bounding box center [891, 62] width 176 height 25
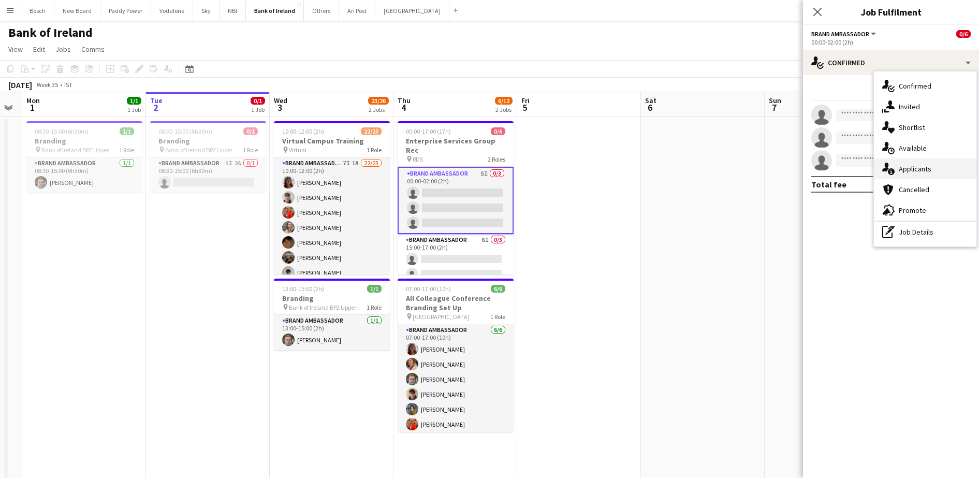
click at [928, 167] on span "Applicants" at bounding box center [914, 168] width 33 height 9
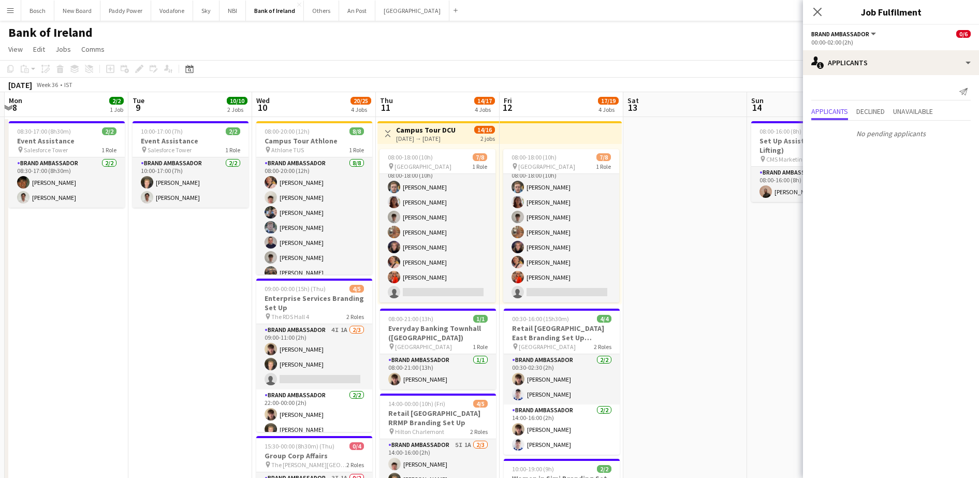
scroll to position [0, 367]
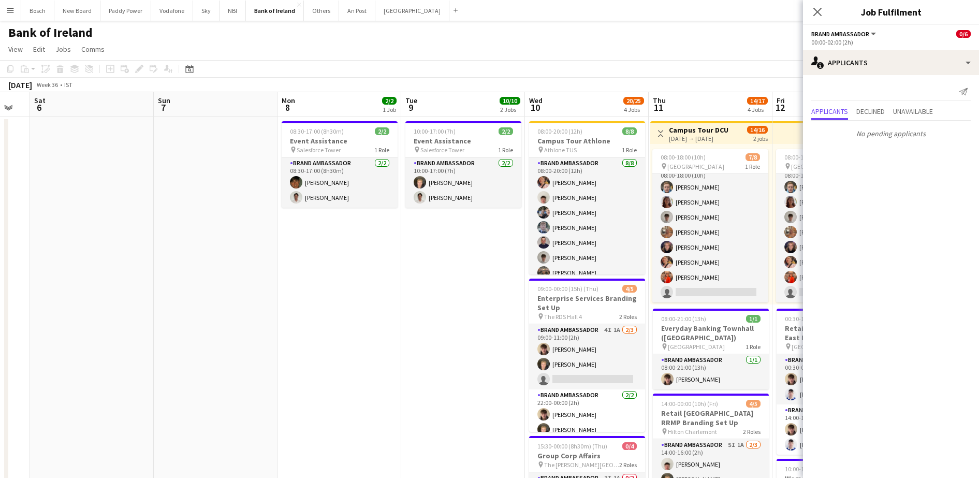
drag, startPoint x: 119, startPoint y: 318, endPoint x: 589, endPoint y: 311, distance: 471.0
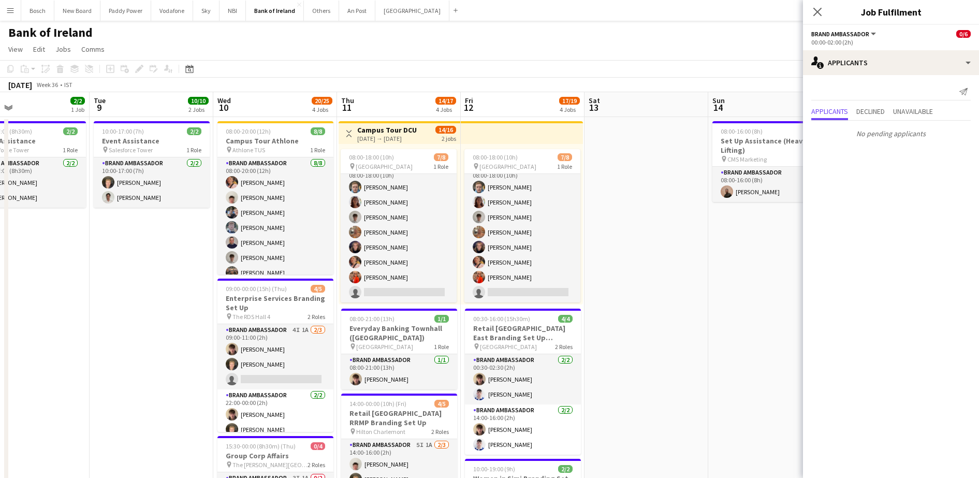
scroll to position [0, 399]
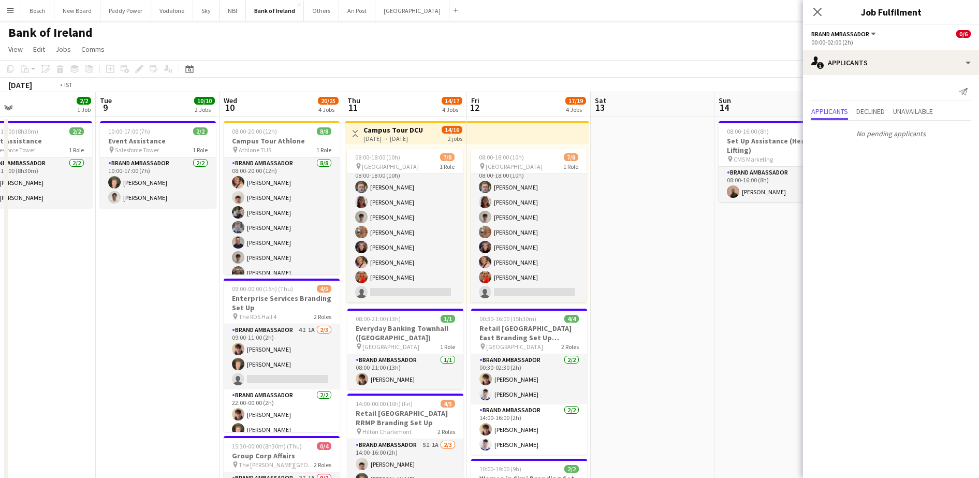
drag, startPoint x: 654, startPoint y: 299, endPoint x: 111, endPoint y: 274, distance: 543.9
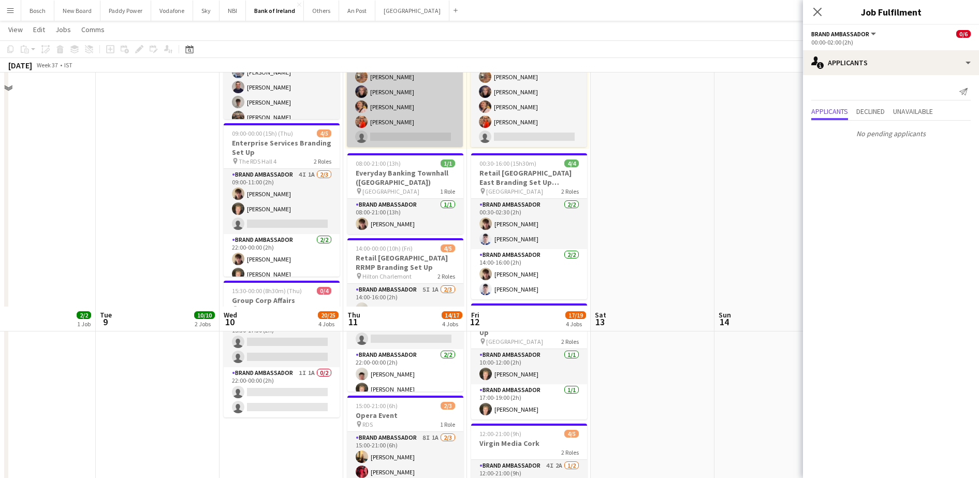
scroll to position [0, 0]
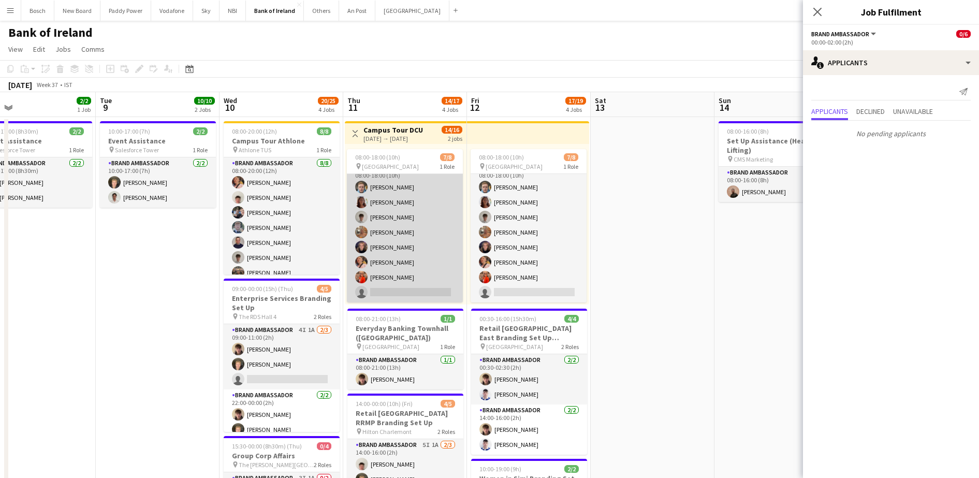
click at [406, 246] on app-card-role "Brand Ambassador 9I [DATE] 08:00-18:00 (10h) [PERSON_NAME] [PERSON_NAME] [PERSO…" at bounding box center [405, 232] width 116 height 140
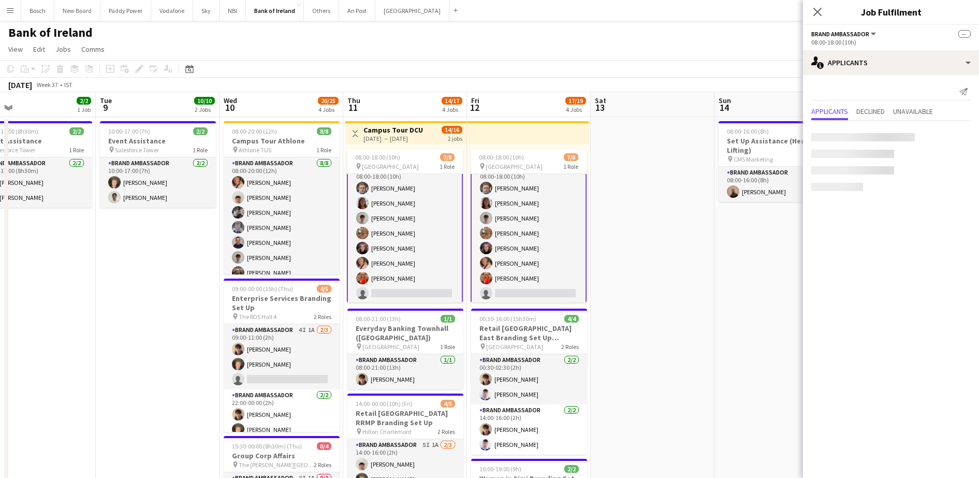
scroll to position [13, 0]
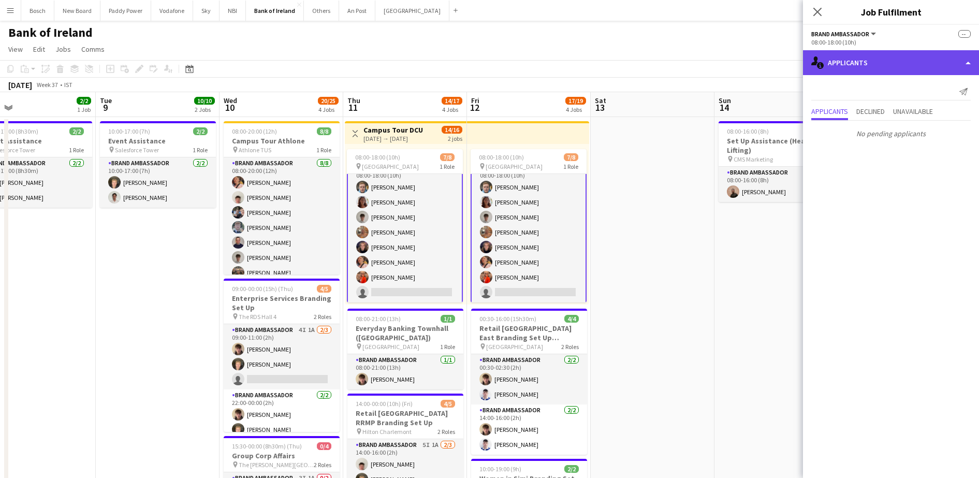
click at [863, 73] on div "single-neutral-actions-information Applicants" at bounding box center [891, 62] width 176 height 25
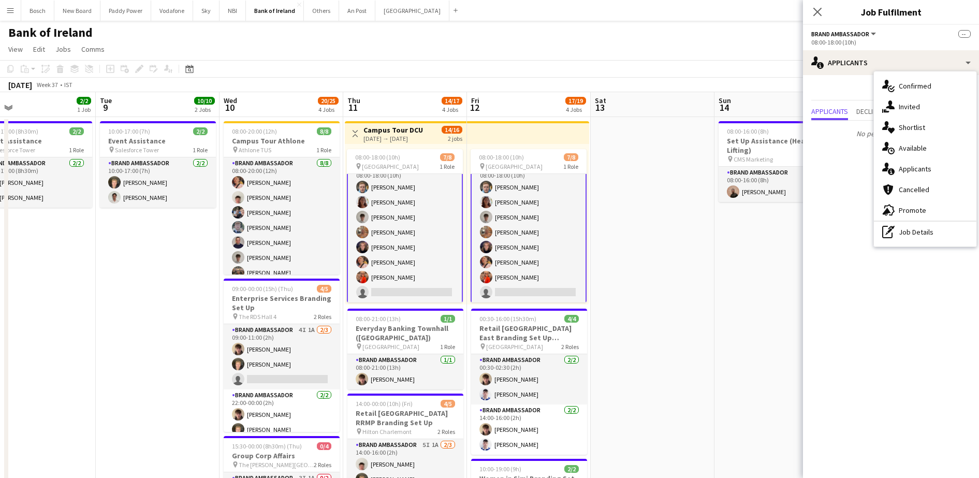
click at [896, 110] on div "single-neutral-actions-share-1 Invited" at bounding box center [925, 106] width 102 height 21
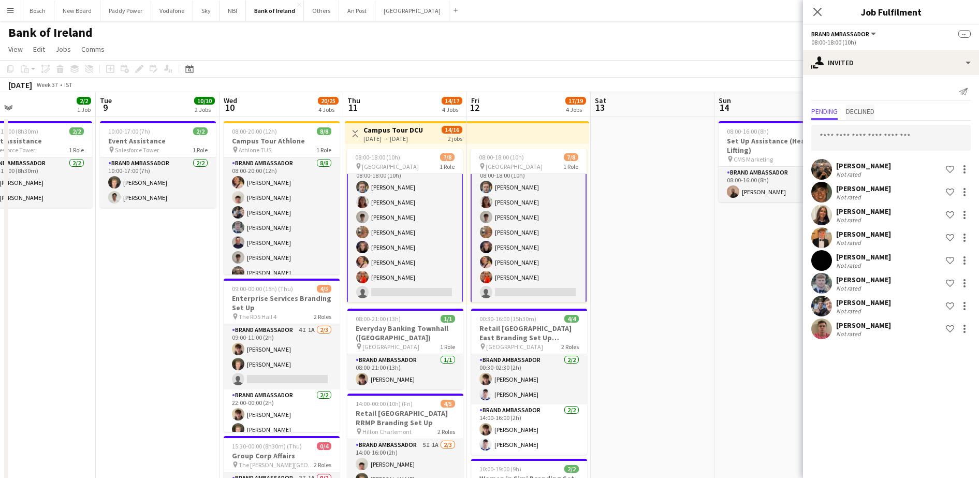
click at [847, 111] on span "Declined" at bounding box center [860, 111] width 28 height 7
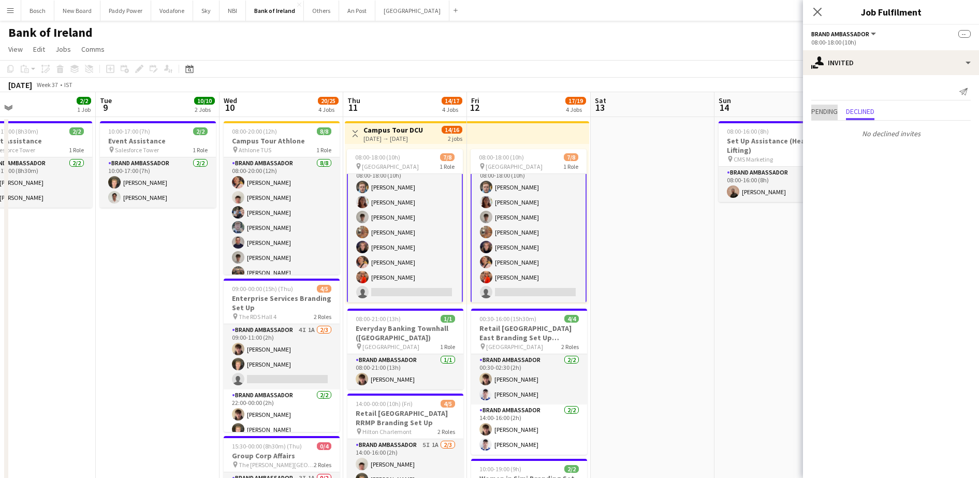
click at [825, 111] on span "Pending" at bounding box center [824, 111] width 26 height 7
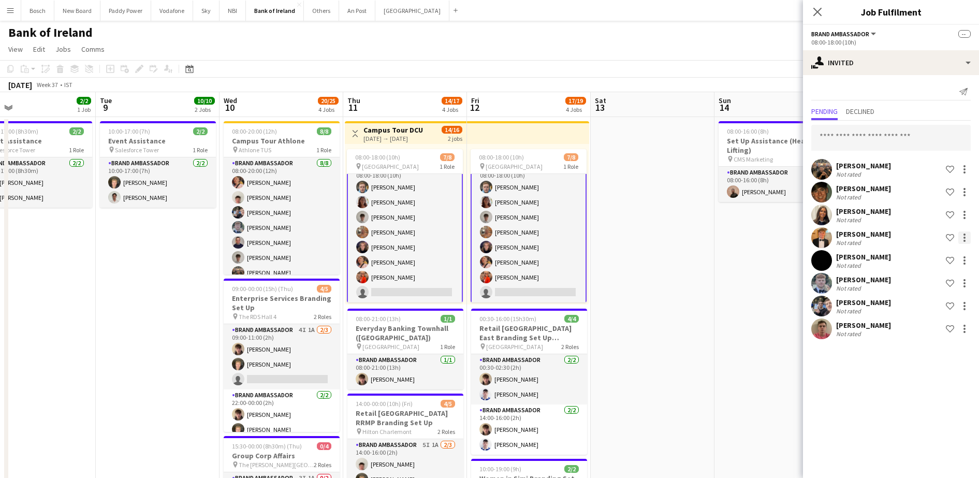
click at [964, 238] on div at bounding box center [964, 238] width 2 height 2
click at [950, 275] on button "Send notification" at bounding box center [932, 281] width 78 height 25
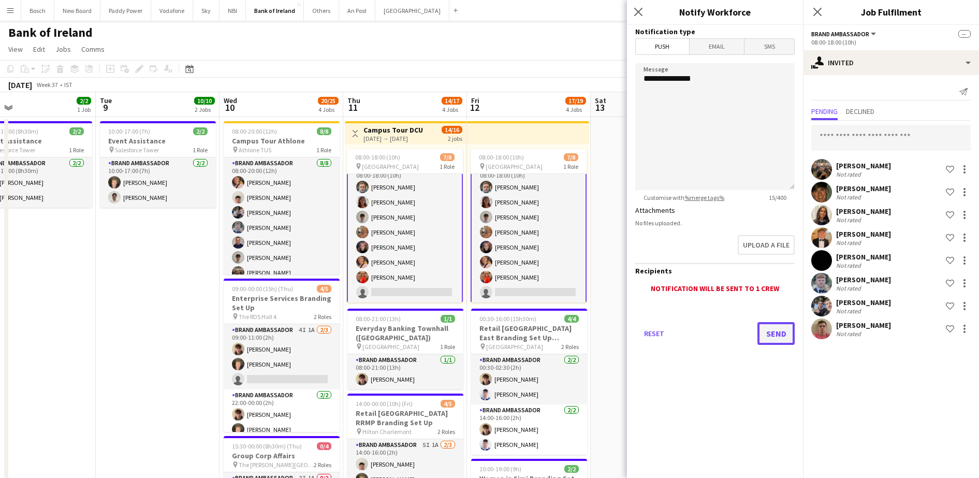
click at [768, 330] on button "Send" at bounding box center [775, 333] width 37 height 23
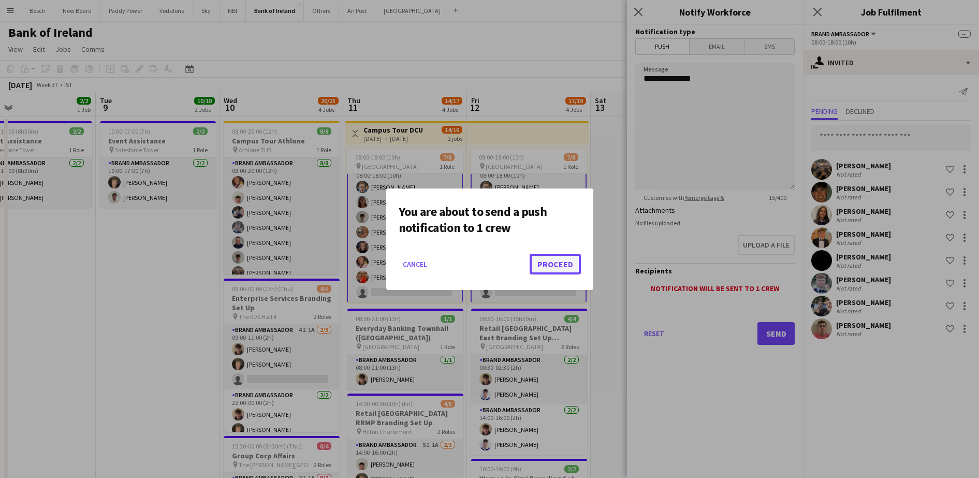
click at [573, 265] on button "Proceed" at bounding box center [554, 264] width 51 height 21
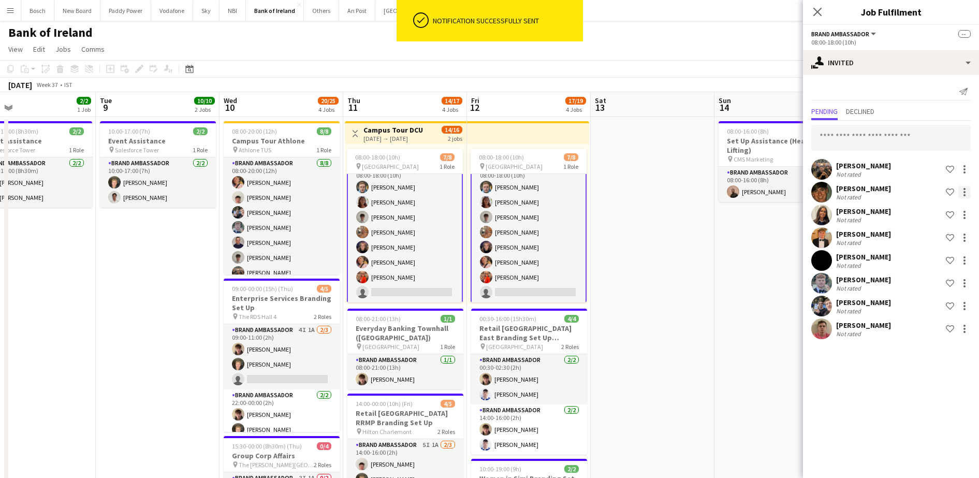
click at [959, 187] on div at bounding box center [964, 192] width 12 height 12
click at [903, 235] on span "Send notification" at bounding box center [931, 235] width 61 height 9
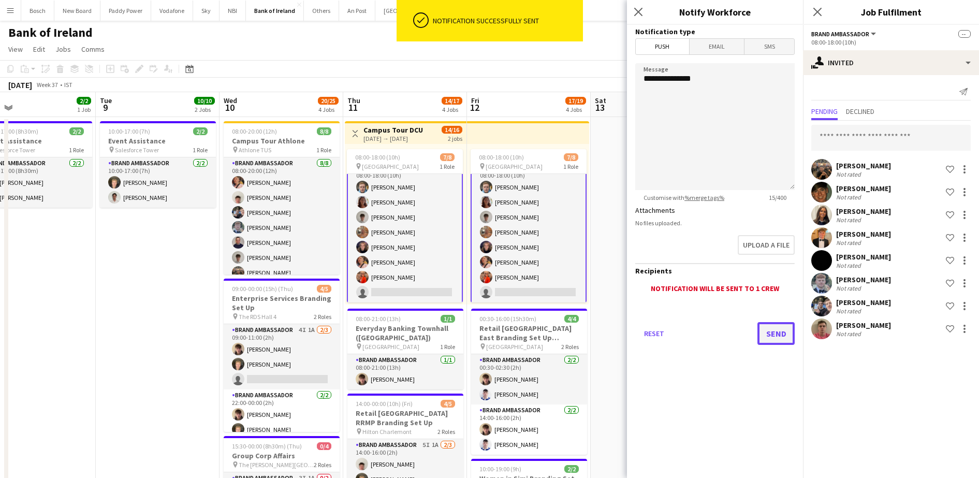
click at [787, 342] on button "Send" at bounding box center [775, 333] width 37 height 23
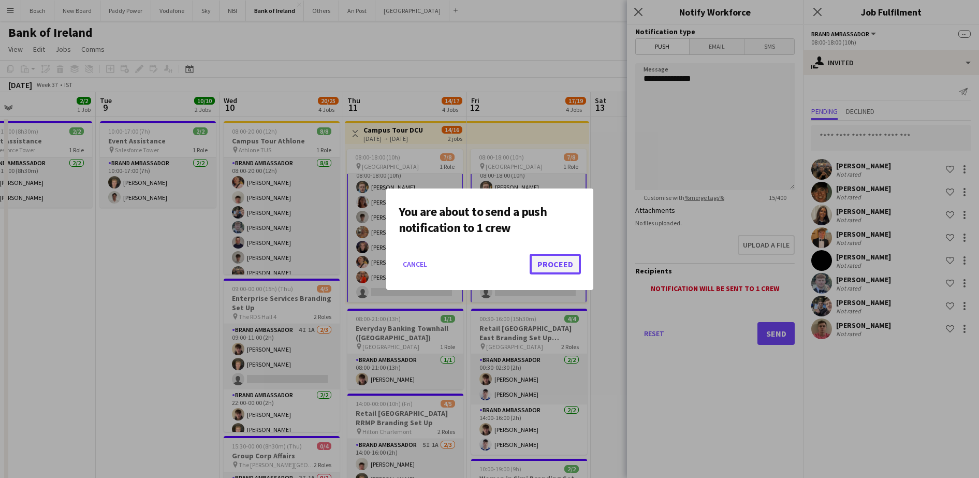
click at [559, 267] on button "Proceed" at bounding box center [554, 264] width 51 height 21
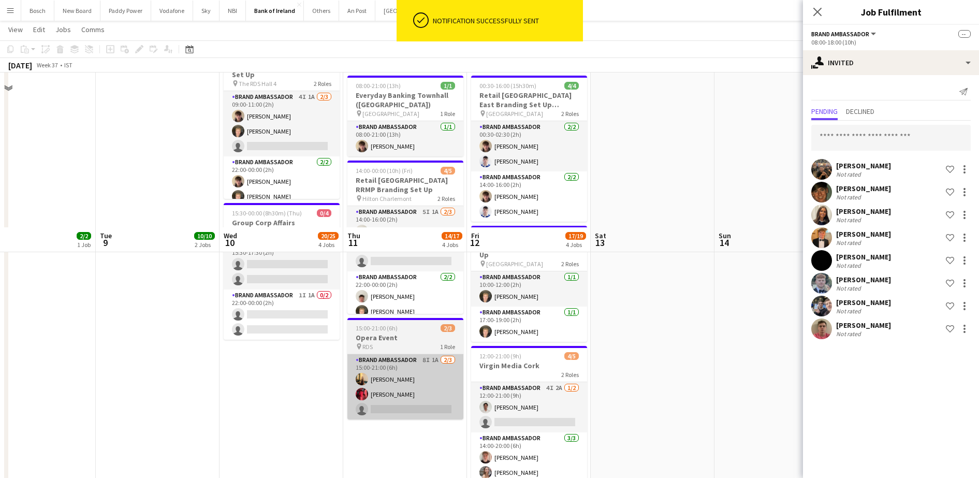
scroll to position [0, 0]
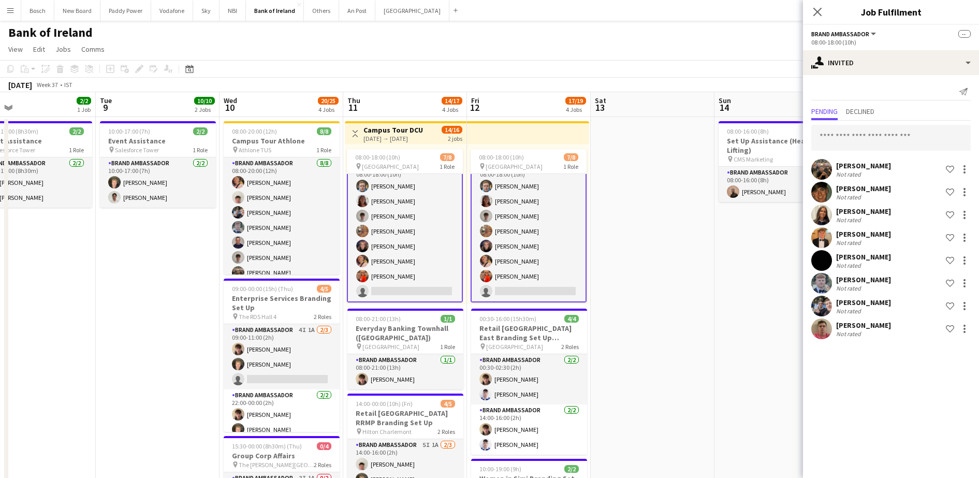
drag, startPoint x: 663, startPoint y: 64, endPoint x: 779, endPoint y: 62, distance: 115.9
click at [663, 64] on app-toolbar "Copy Paste Paste Ctrl+V Paste with crew Ctrl+Shift+V Paste linked Job [GEOGRAPH…" at bounding box center [489, 69] width 979 height 18
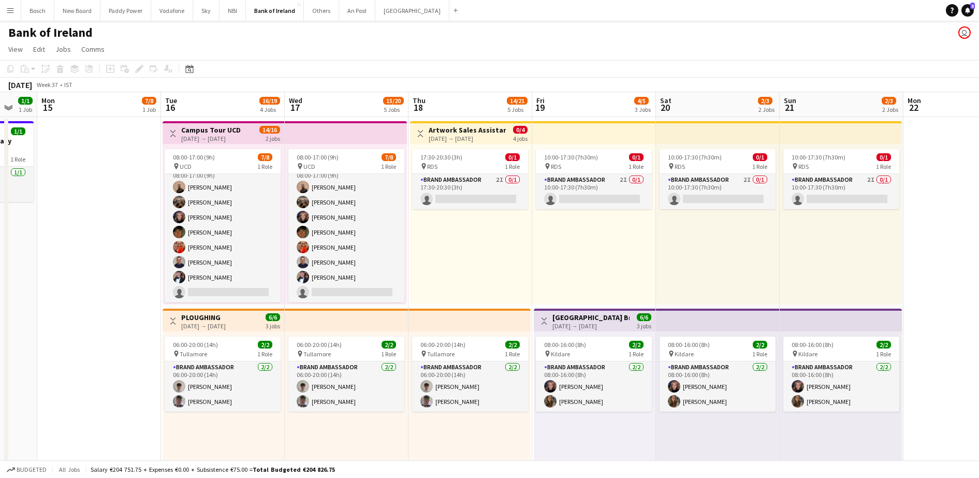
scroll to position [12, 0]
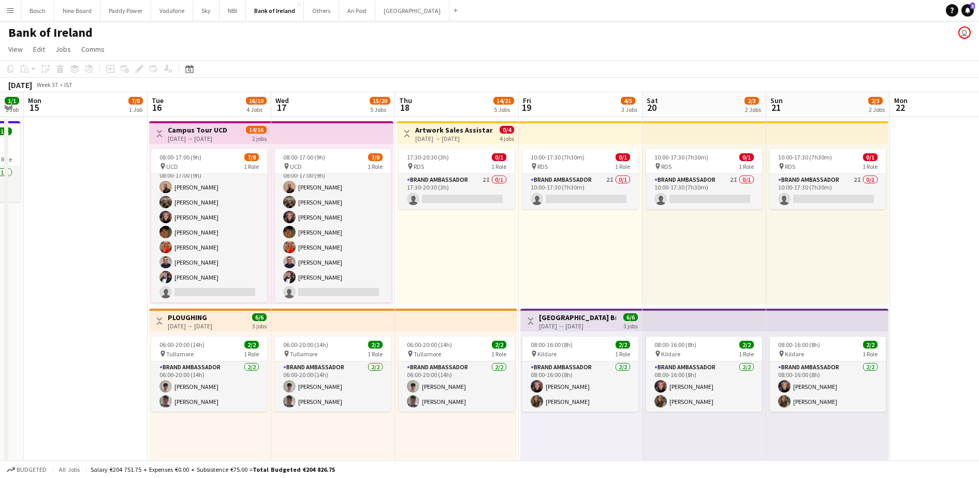
drag, startPoint x: 788, startPoint y: 233, endPoint x: 85, endPoint y: 231, distance: 702.3
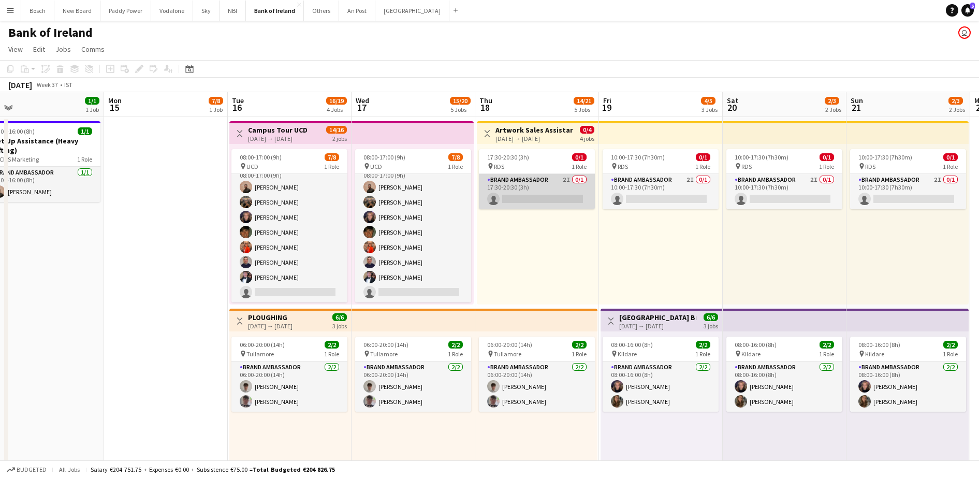
click at [511, 194] on app-card-role "Brand Ambassador 2I 0/1 17:30-20:30 (3h) single-neutral-actions" at bounding box center [537, 191] width 116 height 35
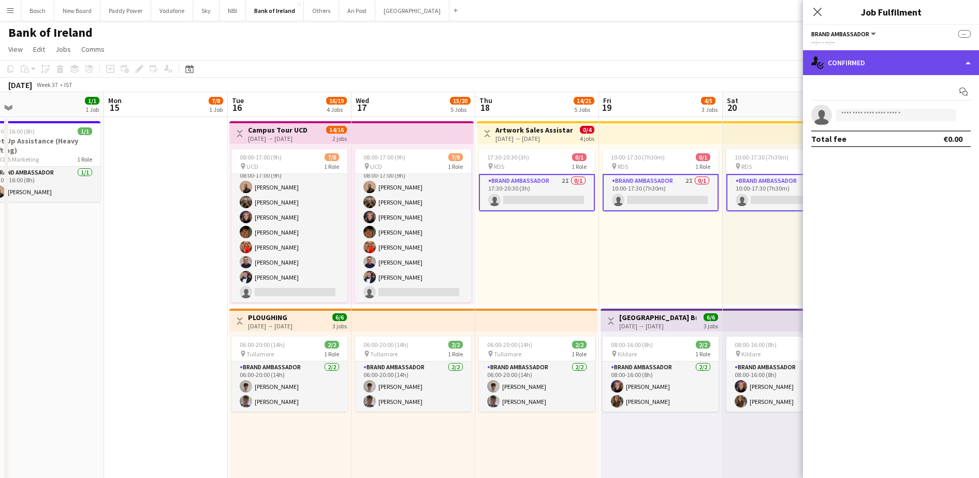
click at [895, 69] on div "single-neutral-actions-check-2 Confirmed" at bounding box center [891, 62] width 176 height 25
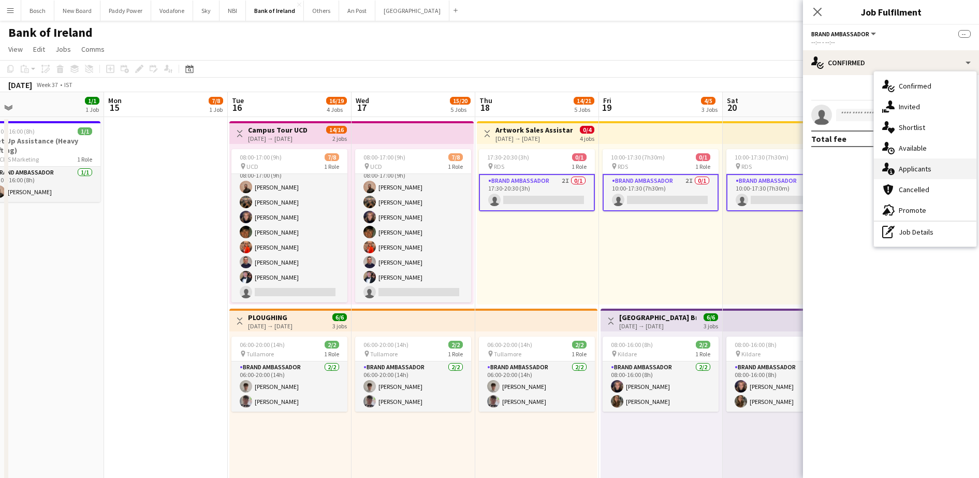
click at [919, 164] on span "Applicants" at bounding box center [914, 168] width 33 height 9
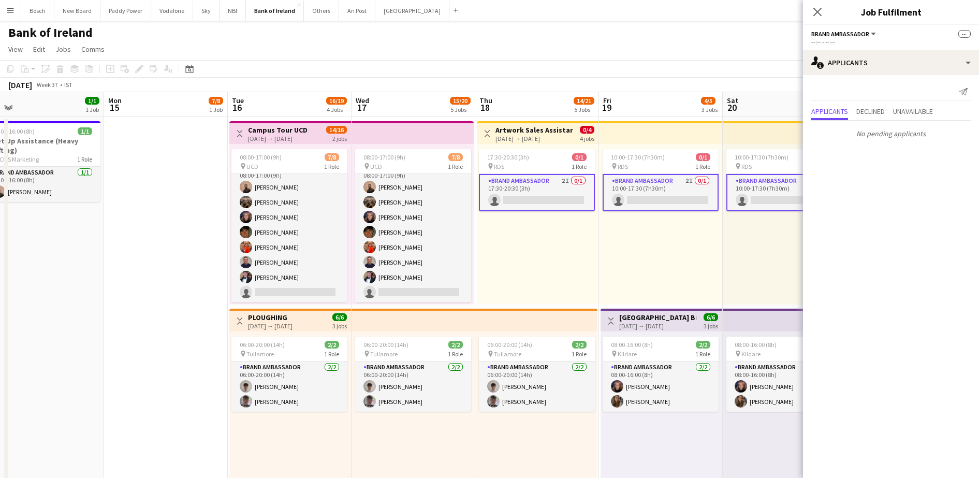
click at [532, 194] on app-card-role "Brand Ambassador 2I 0/1 17:30-20:30 (3h) single-neutral-actions" at bounding box center [537, 192] width 116 height 37
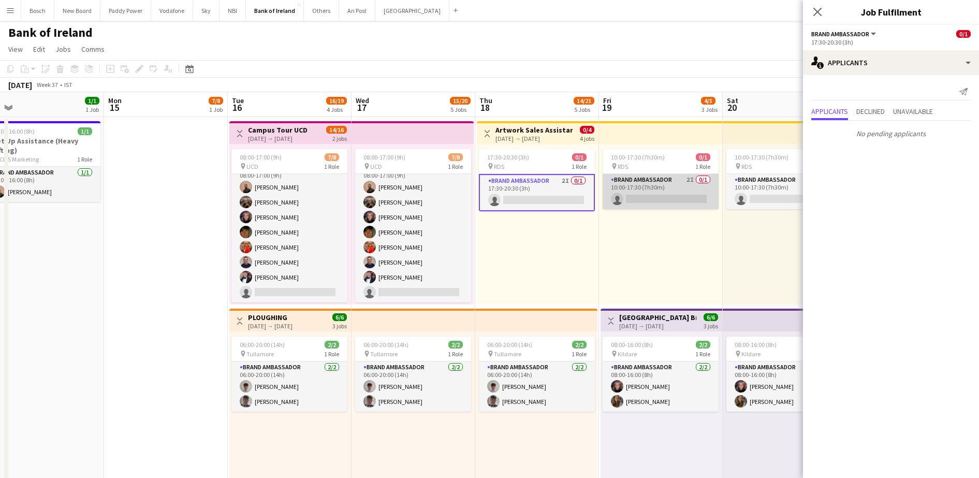
click at [643, 194] on app-card-role "Brand Ambassador 2I 0/1 10:00-17:30 (7h30m) single-neutral-actions" at bounding box center [660, 191] width 116 height 35
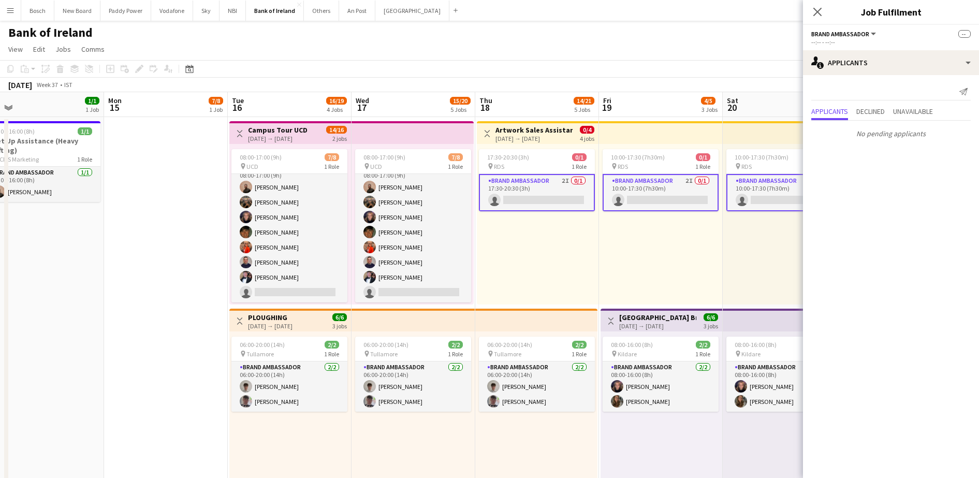
click at [746, 191] on app-card-role "Brand Ambassador 2I 0/1 10:00-17:30 (7h30m) single-neutral-actions" at bounding box center [784, 192] width 116 height 37
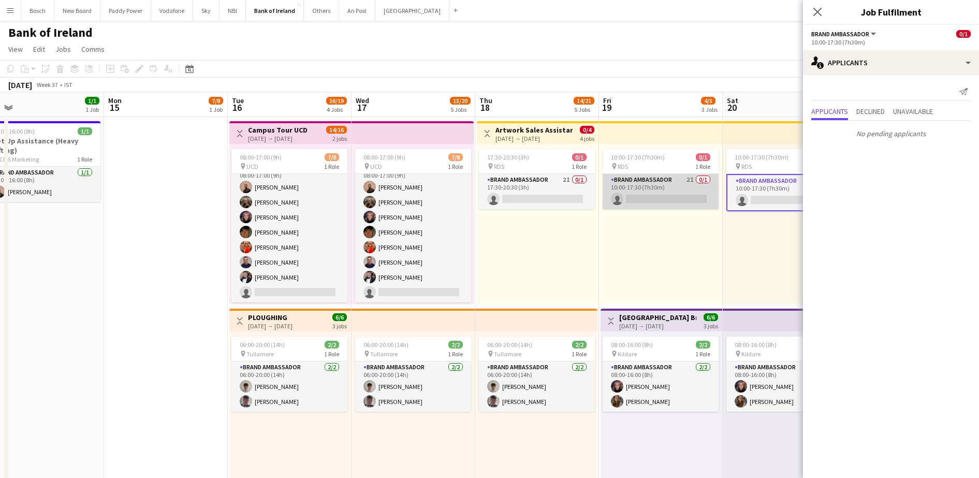
click at [680, 191] on app-card-role "Brand Ambassador 2I 0/1 10:00-17:30 (7h30m) single-neutral-actions" at bounding box center [660, 191] width 116 height 35
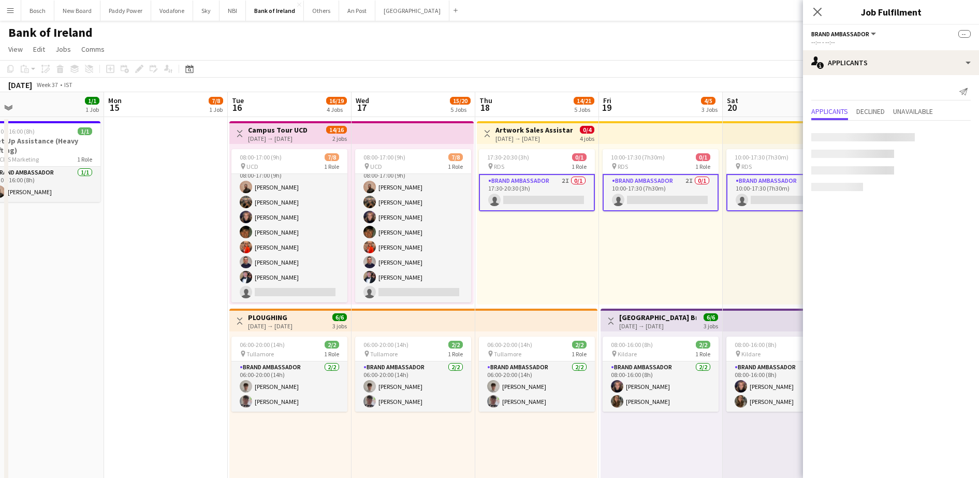
click at [680, 191] on app-card-role "Brand Ambassador 2I 0/1 10:00-17:30 (7h30m) single-neutral-actions" at bounding box center [660, 192] width 116 height 37
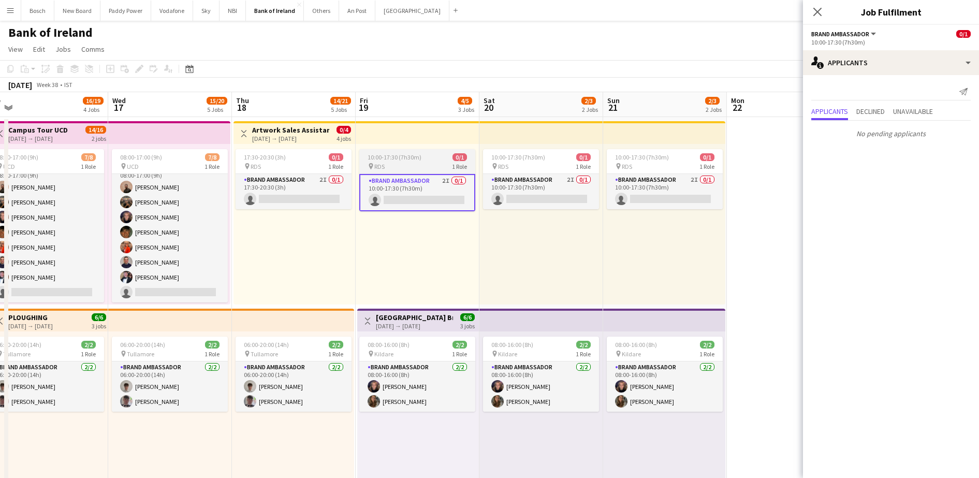
scroll to position [0, 389]
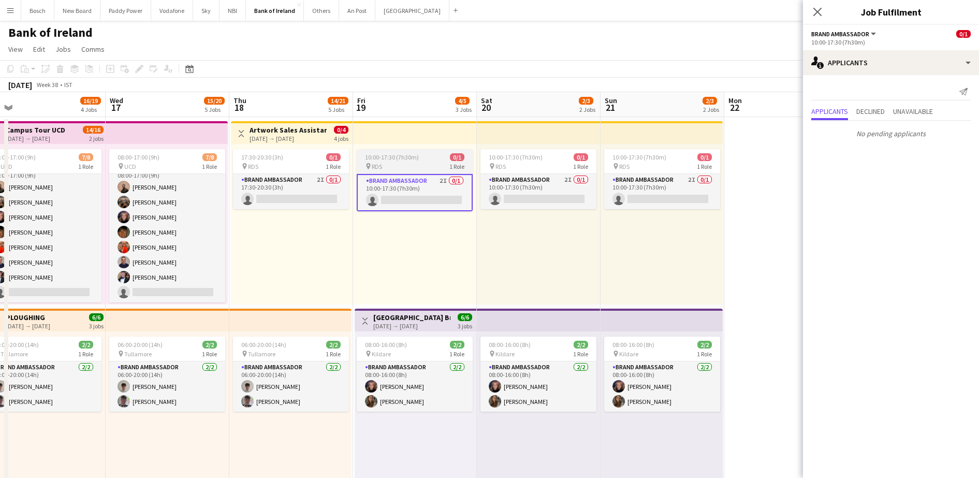
click at [680, 191] on app-card-role "Brand Ambassador 2I 0/1 10:00-17:30 (7h30m) single-neutral-actions" at bounding box center [662, 191] width 116 height 35
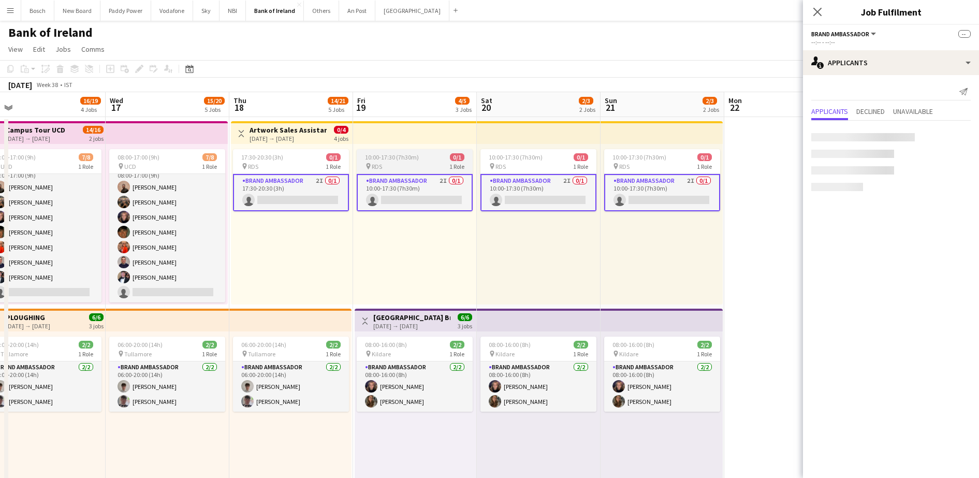
click at [680, 191] on app-card-role "Brand Ambassador 2I 0/1 10:00-17:30 (7h30m) single-neutral-actions" at bounding box center [662, 192] width 116 height 37
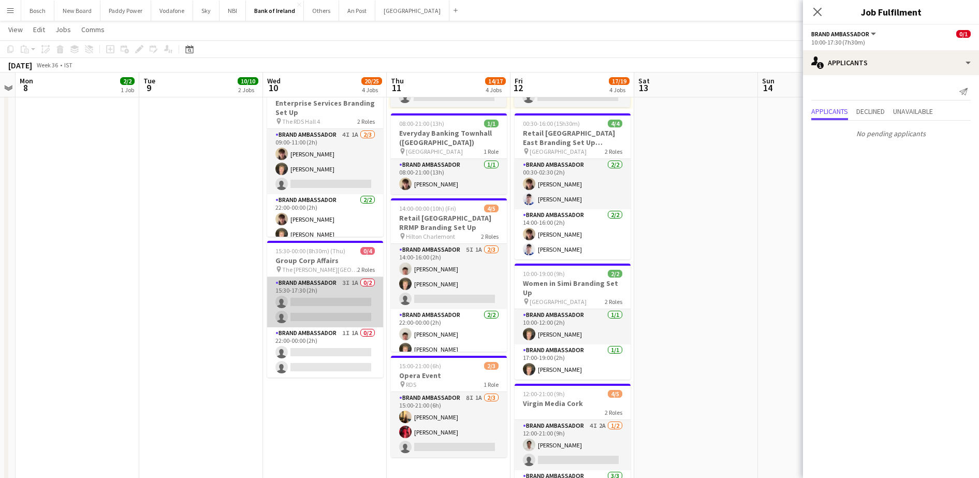
scroll to position [0, 231]
click at [338, 307] on app-card-role "Brand Ambassador 3I 1A 0/2 15:30-17:30 (2h) single-neutral-actions single-neutr…" at bounding box center [326, 302] width 116 height 50
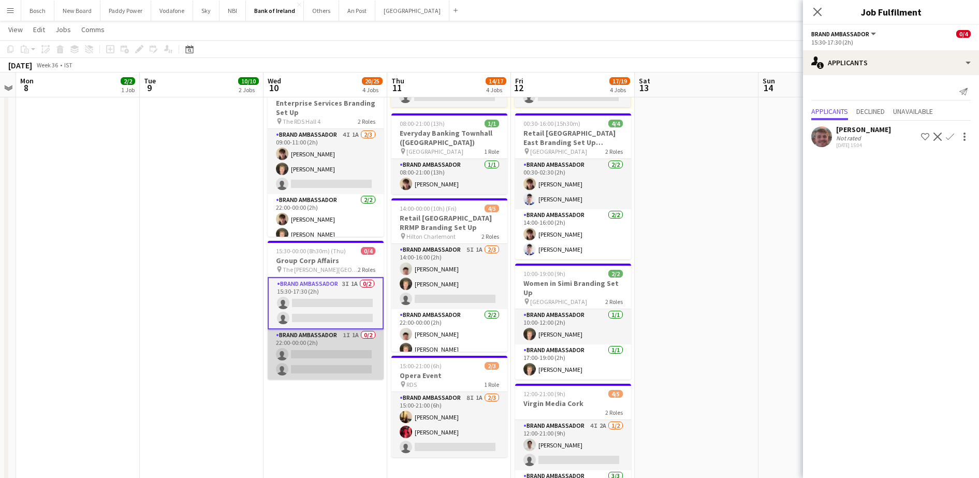
click at [358, 370] on app-card-role "Brand Ambassador 1I 1A 0/2 22:00-00:00 (2h) single-neutral-actions single-neutr…" at bounding box center [326, 354] width 116 height 50
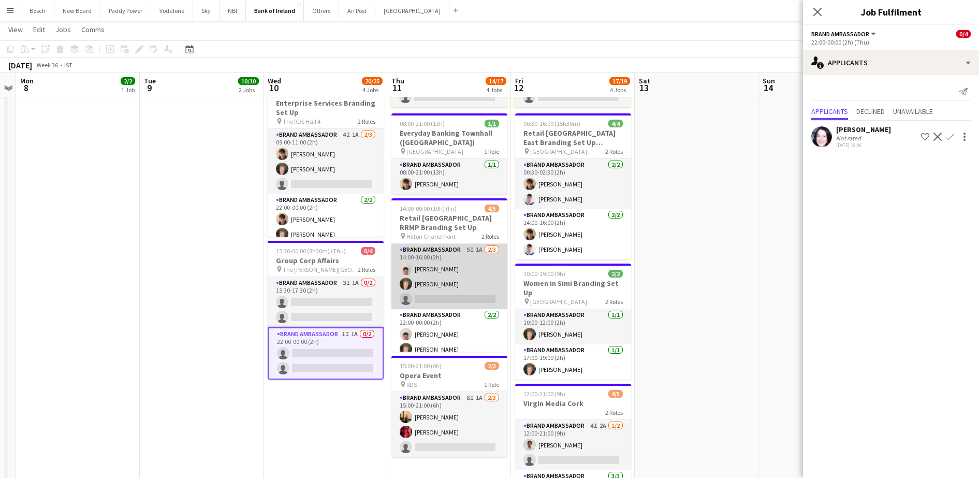
click at [473, 280] on app-card-role "Brand Ambassador 5I 1A [DATE] 14:00-16:00 (2h) [PERSON_NAME] [PERSON_NAME] sing…" at bounding box center [449, 276] width 116 height 65
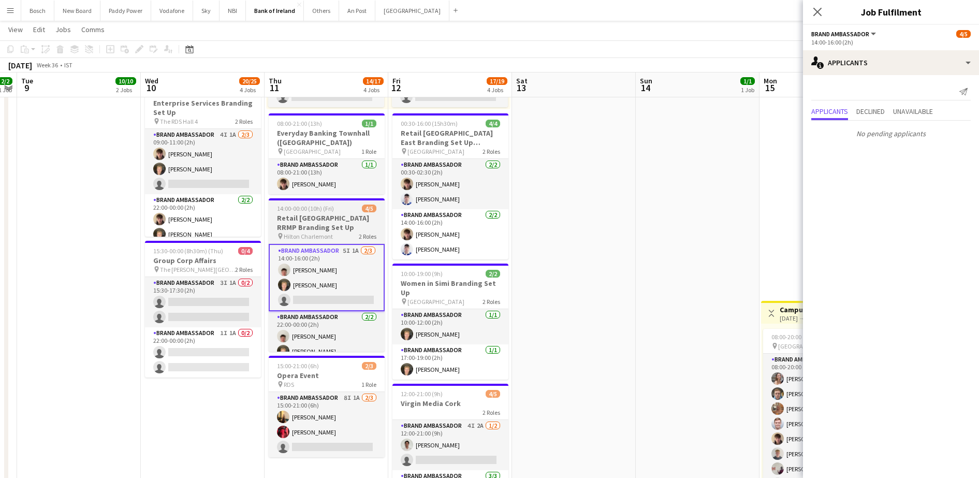
scroll to position [0, 368]
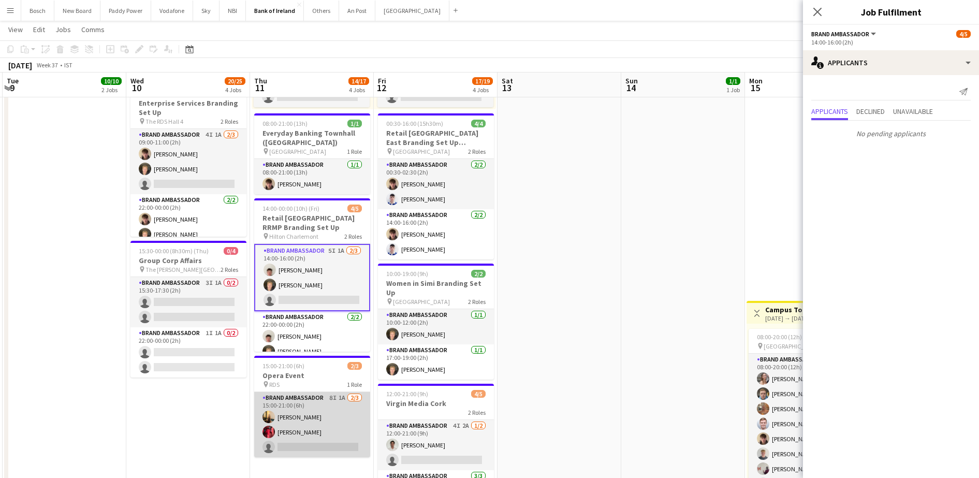
click at [341, 437] on app-card-role "Brand Ambassador 8I 1A [DATE] 15:00-21:00 (6h) [PERSON_NAME] [PERSON_NAME] sing…" at bounding box center [312, 424] width 116 height 65
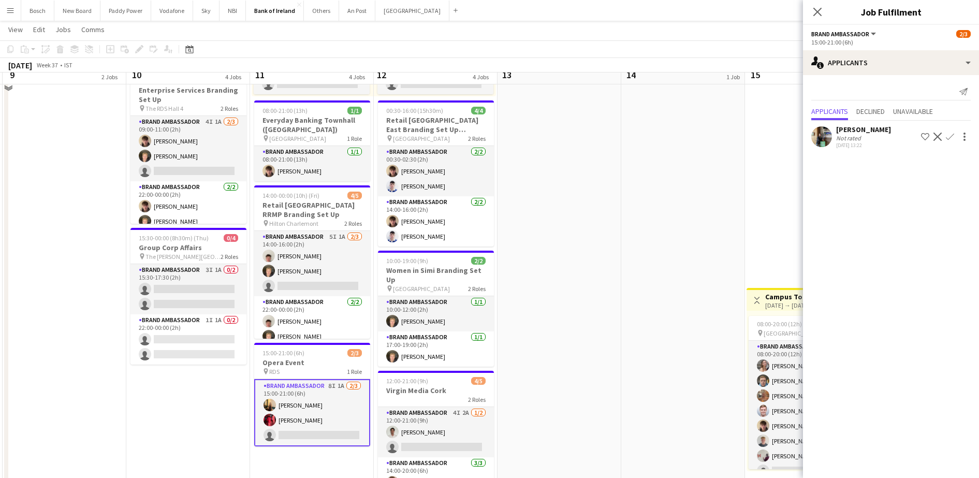
scroll to position [388, 0]
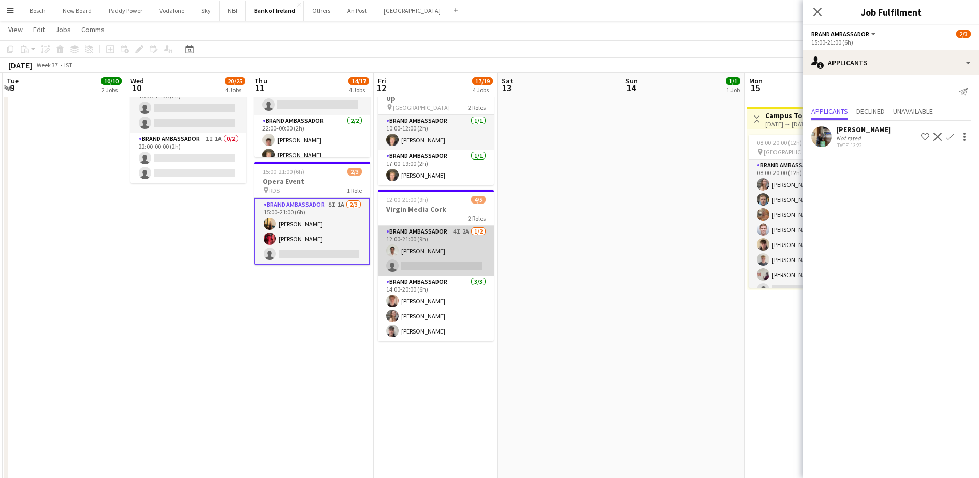
click at [441, 260] on app-card-role "Brand Ambassador 4I 2A [DATE] 12:00-21:00 (9h) [PERSON_NAME] single-neutral-act…" at bounding box center [436, 251] width 116 height 50
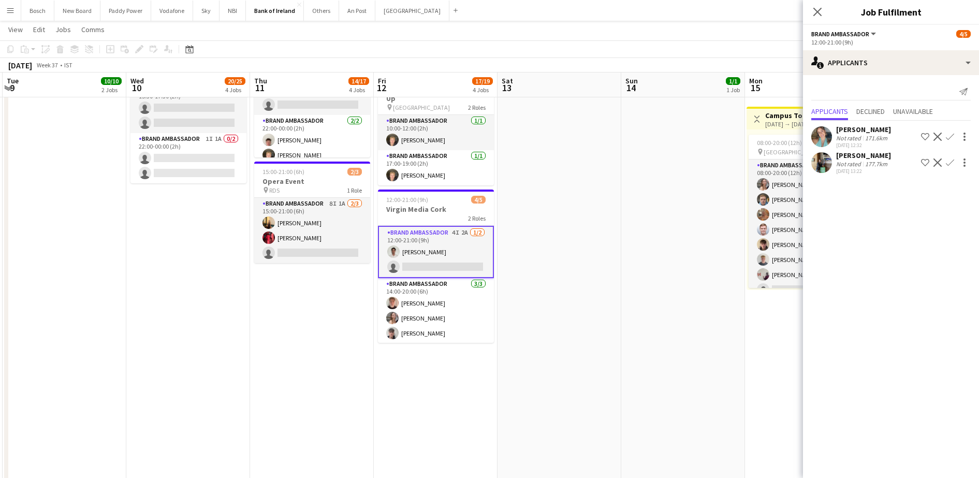
click at [901, 114] on span "Unavailable" at bounding box center [913, 111] width 40 height 7
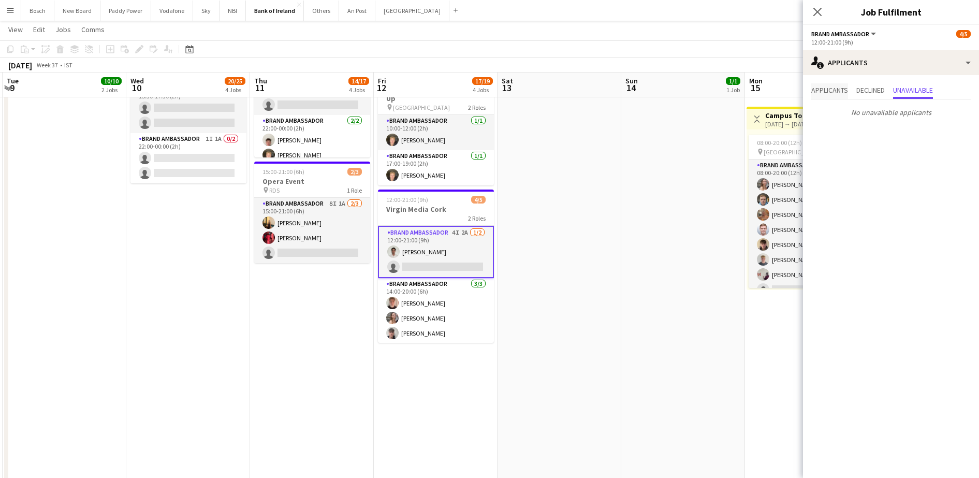
click at [823, 86] on span "Applicants" at bounding box center [829, 89] width 37 height 7
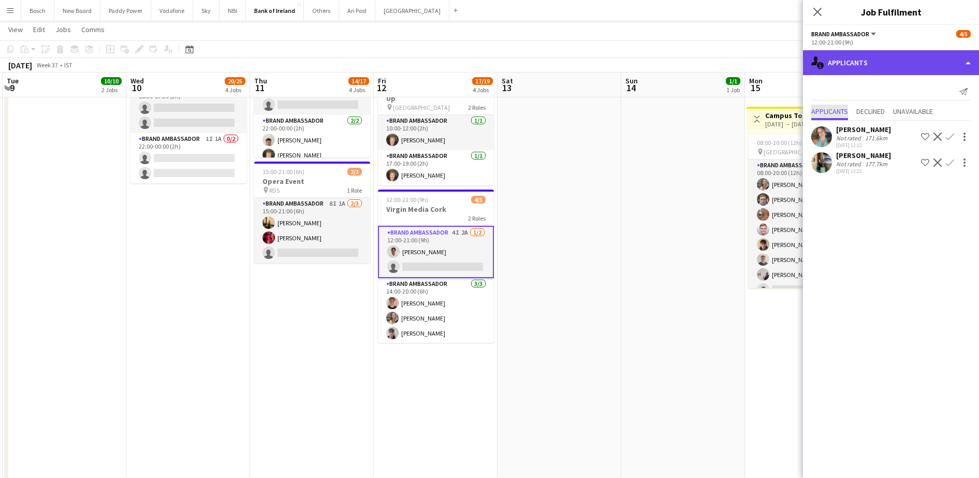
click at [847, 66] on div "single-neutral-actions-information Applicants" at bounding box center [891, 62] width 176 height 25
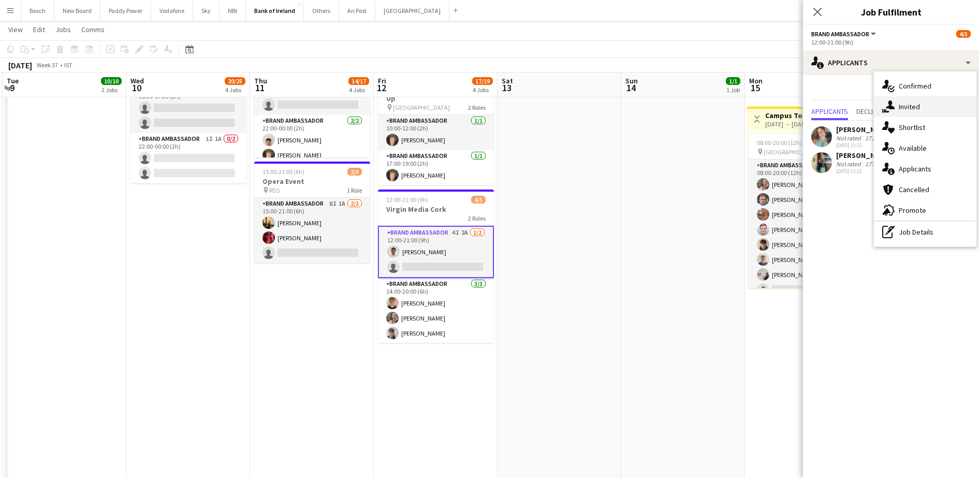
click at [899, 111] on div "single-neutral-actions-share-1 Invited" at bounding box center [925, 106] width 102 height 21
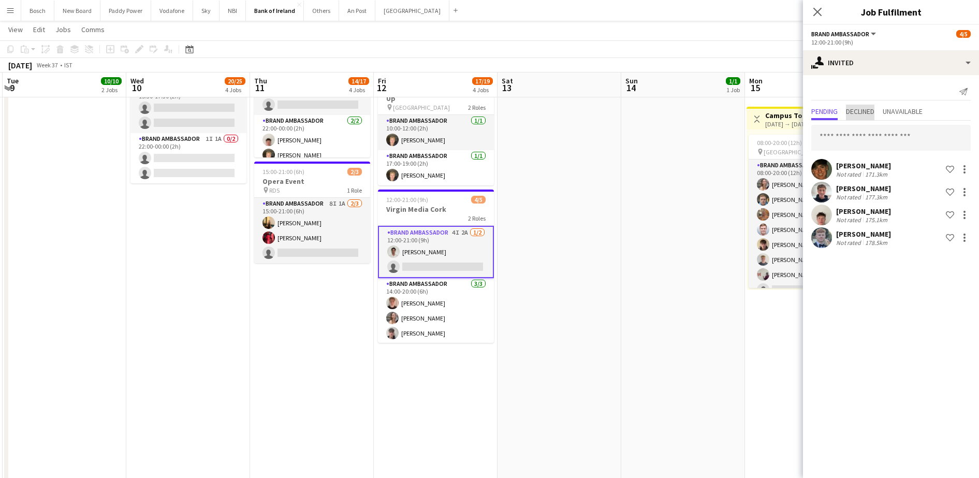
click at [871, 110] on span "Declined" at bounding box center [860, 111] width 28 height 7
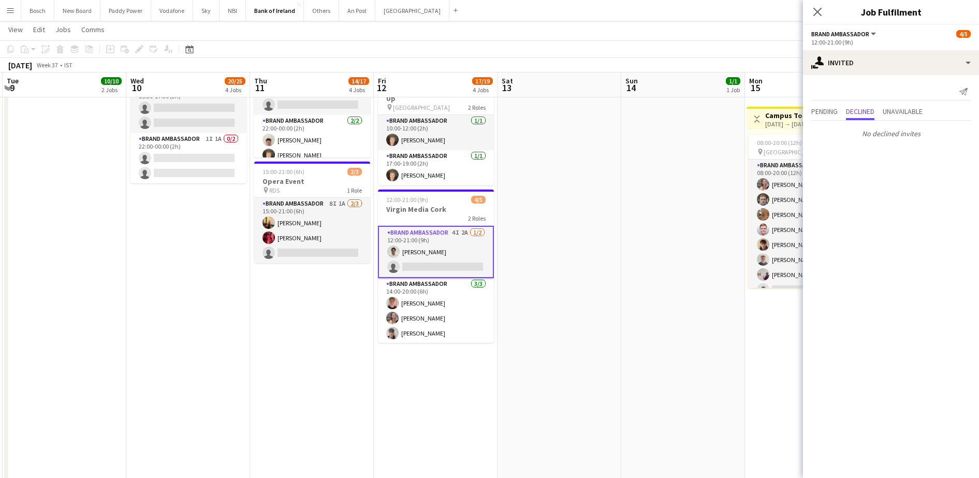
click at [842, 108] on div "Pending Declined Unavailable" at bounding box center [890, 113] width 159 height 16
click at [836, 108] on span "Pending" at bounding box center [824, 111] width 26 height 7
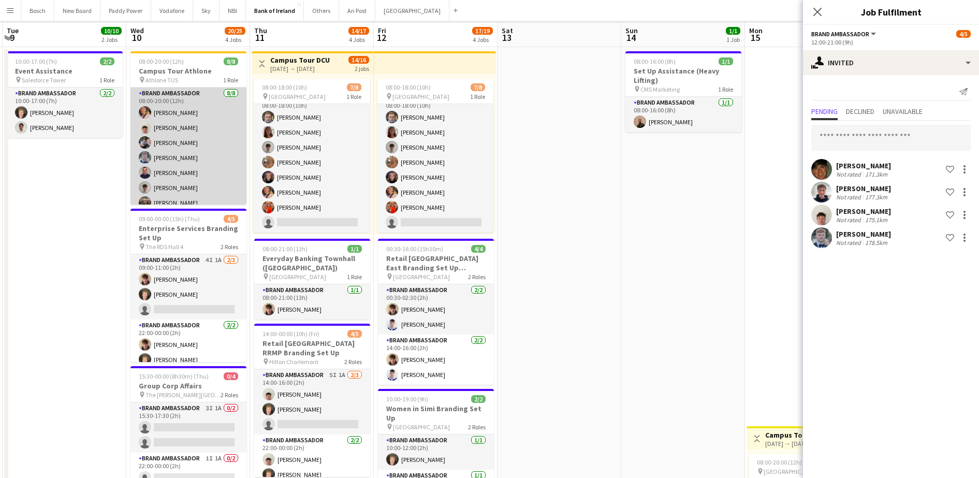
scroll to position [0, 0]
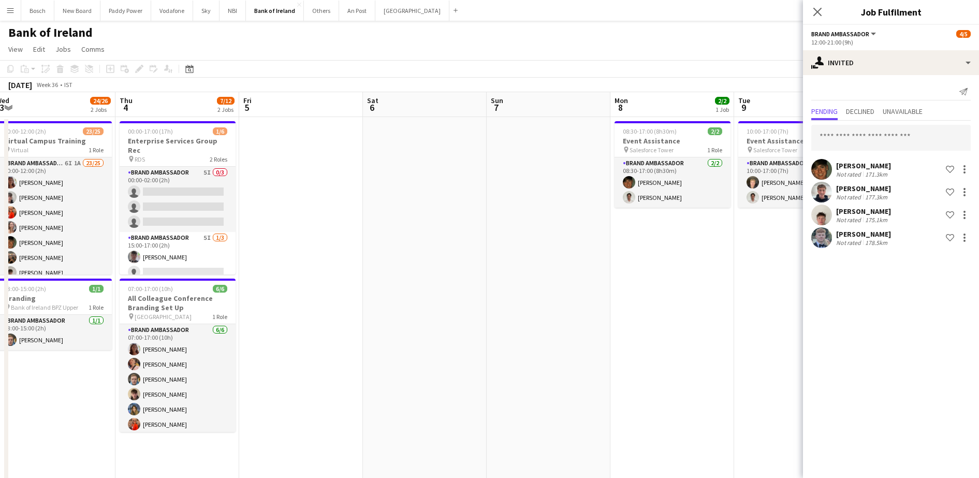
drag, startPoint x: 63, startPoint y: 262, endPoint x: 793, endPoint y: 257, distance: 730.8
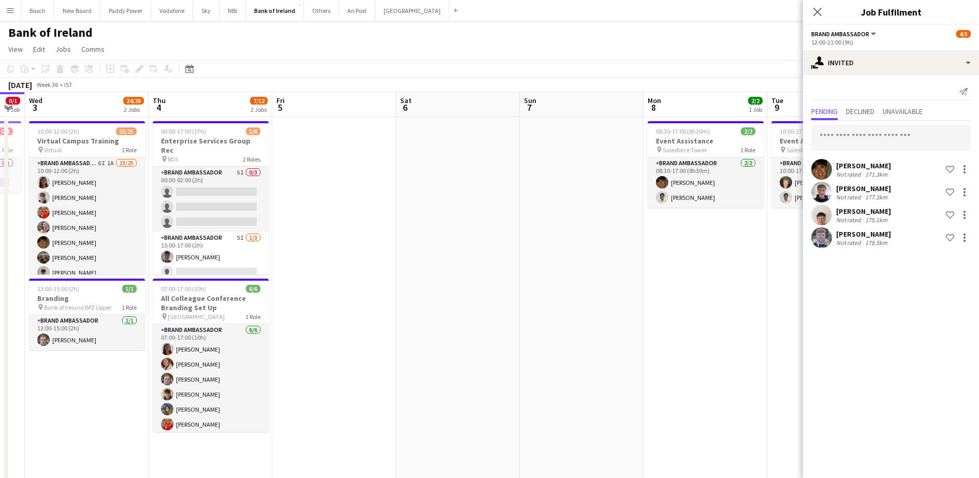
scroll to position [0, 330]
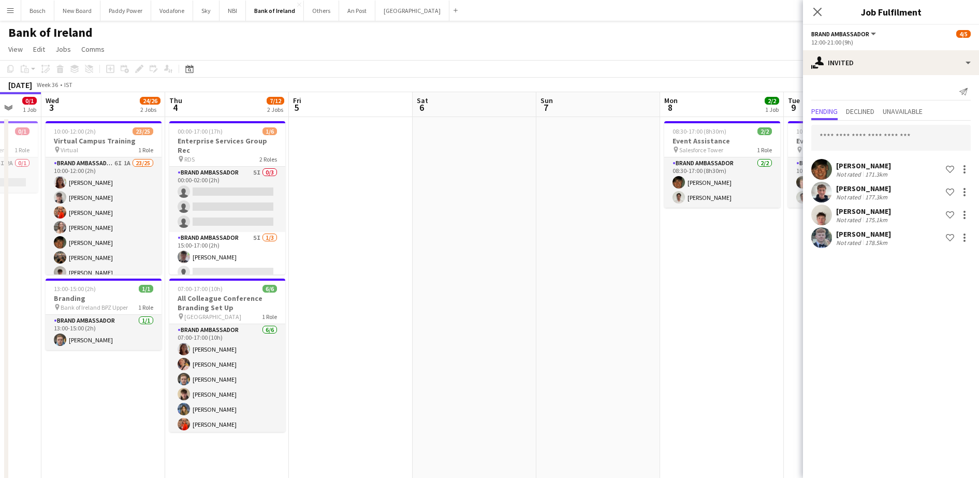
drag, startPoint x: 508, startPoint y: 255, endPoint x: 557, endPoint y: 238, distance: 52.5
click at [231, 248] on app-card-role "Brand Ambassador 5I [DATE] 15:00-17:00 (2h) [PERSON_NAME] single-neutral-action…" at bounding box center [227, 264] width 116 height 65
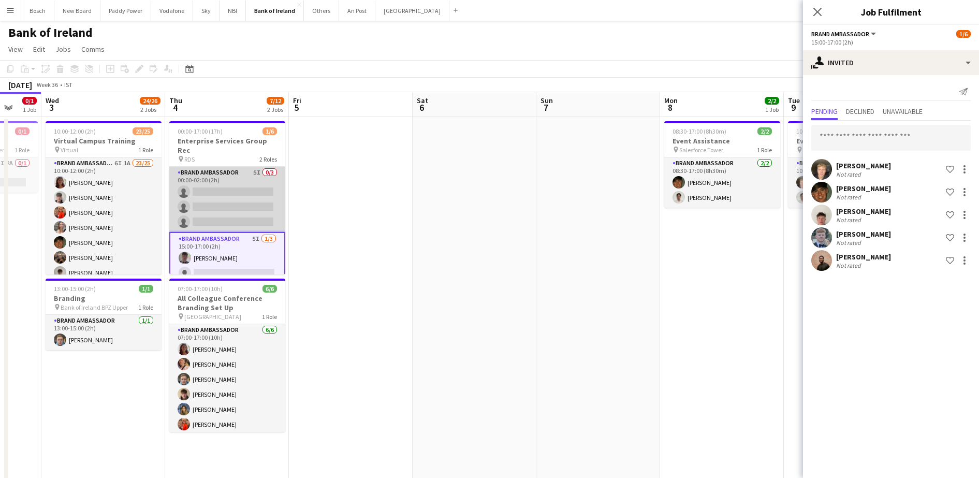
click at [221, 187] on app-card-role "Brand Ambassador 5I 0/3 00:00-02:00 (2h) single-neutral-actions single-neutral-…" at bounding box center [227, 199] width 116 height 65
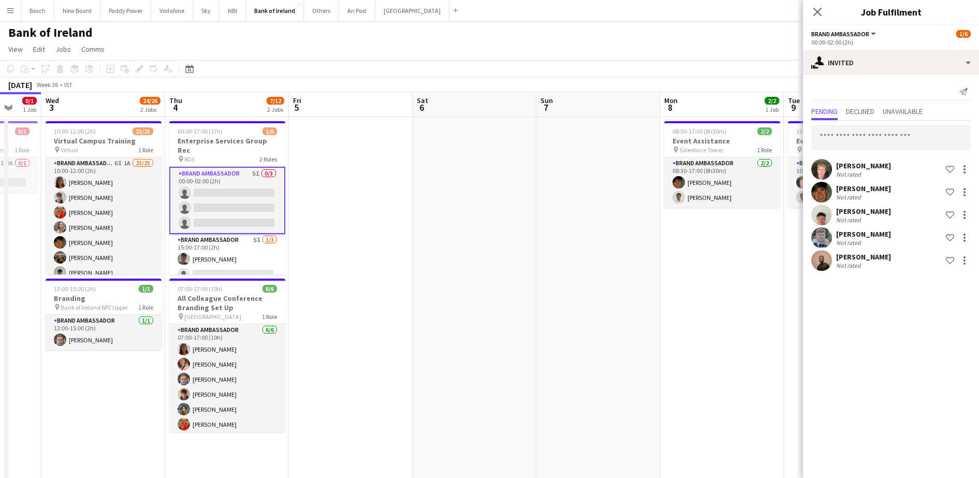
click at [879, 105] on div "Pending Declined Unavailable" at bounding box center [890, 113] width 159 height 16
click at [874, 117] on span "Declined" at bounding box center [860, 113] width 28 height 16
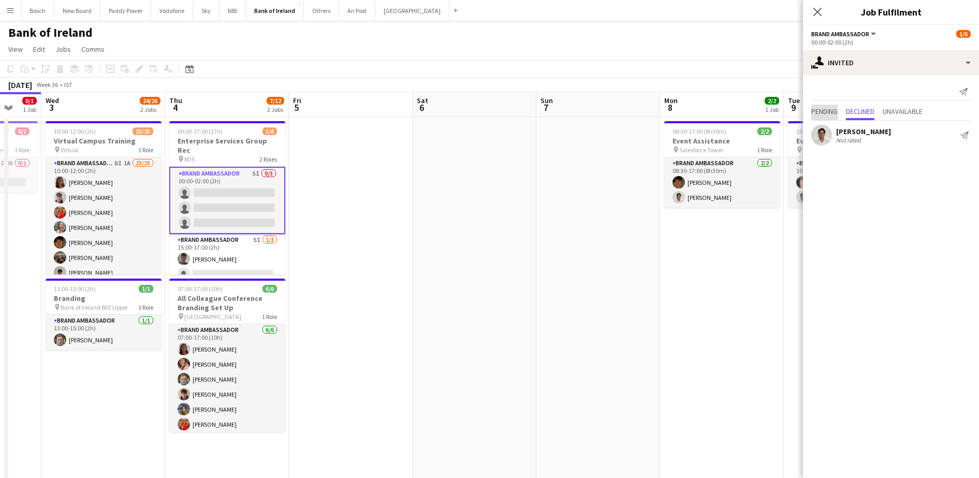
click at [833, 112] on span "Pending" at bounding box center [824, 111] width 26 height 7
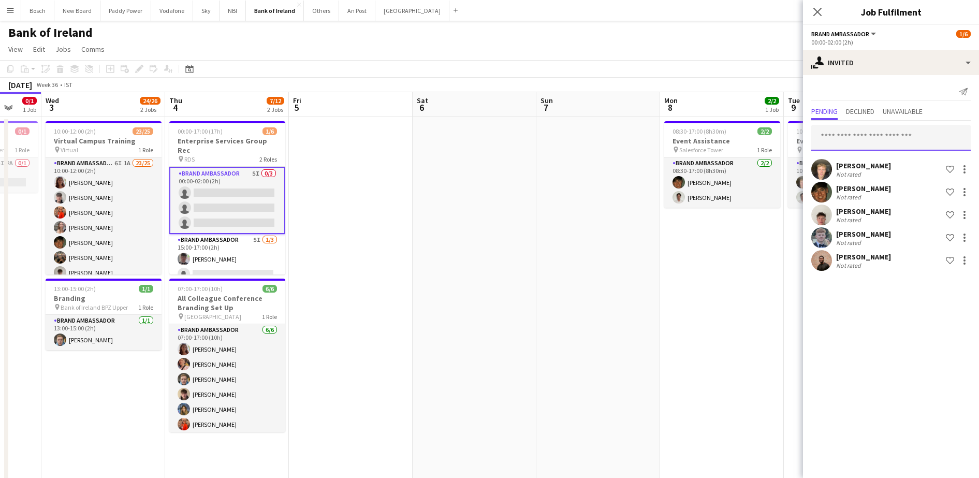
click at [847, 137] on input "text" at bounding box center [890, 138] width 159 height 26
click at [231, 255] on app-card-role "Brand Ambassador 5I [DATE] 15:00-17:00 (2h) [PERSON_NAME] single-neutral-action…" at bounding box center [227, 266] width 116 height 65
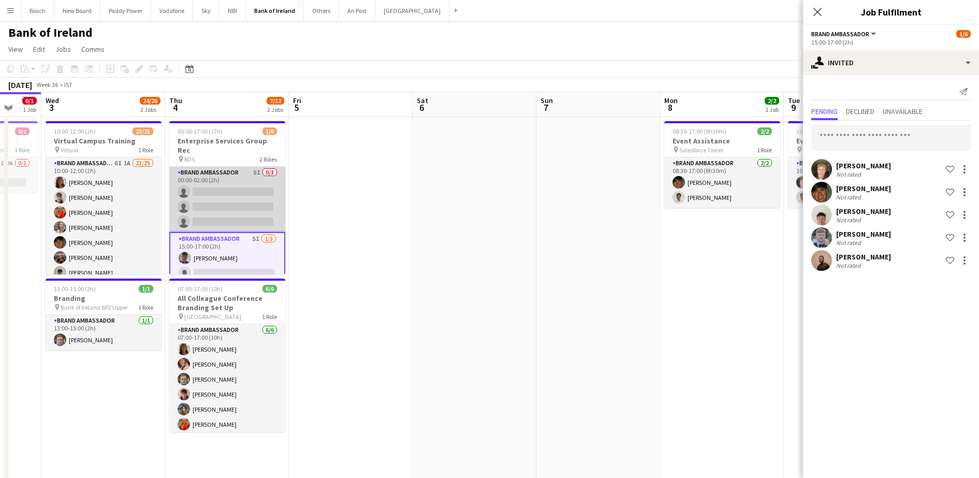
click at [222, 196] on app-card-role "Brand Ambassador 5I 0/3 00:00-02:00 (2h) single-neutral-actions single-neutral-…" at bounding box center [227, 199] width 116 height 65
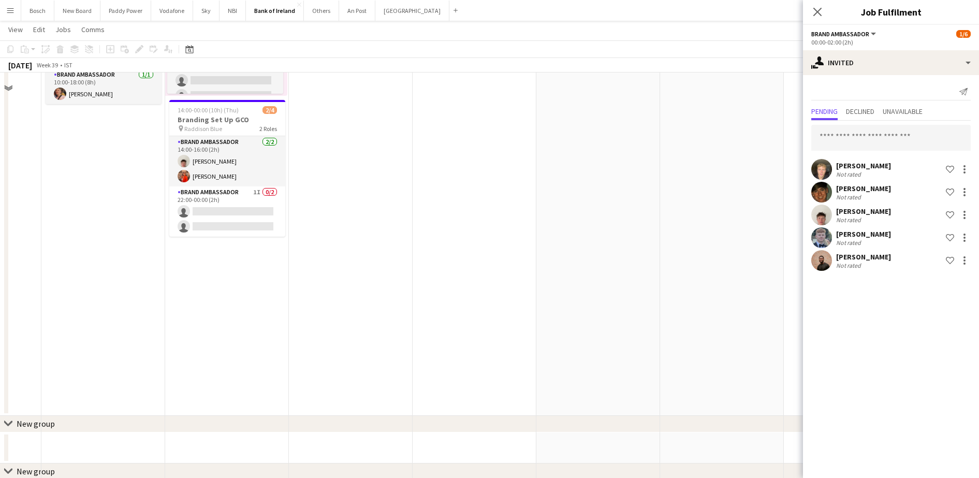
scroll to position [259, 0]
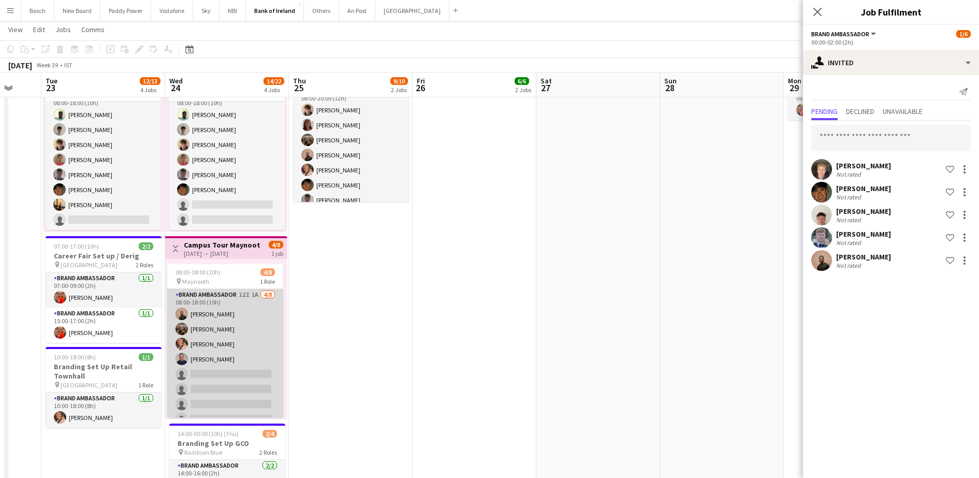
click at [233, 343] on app-card-role "Brand Ambassador 12I 1A [DATE] 08:00-18:00 (10h) [PERSON_NAME] [PERSON_NAME] [P…" at bounding box center [225, 359] width 116 height 140
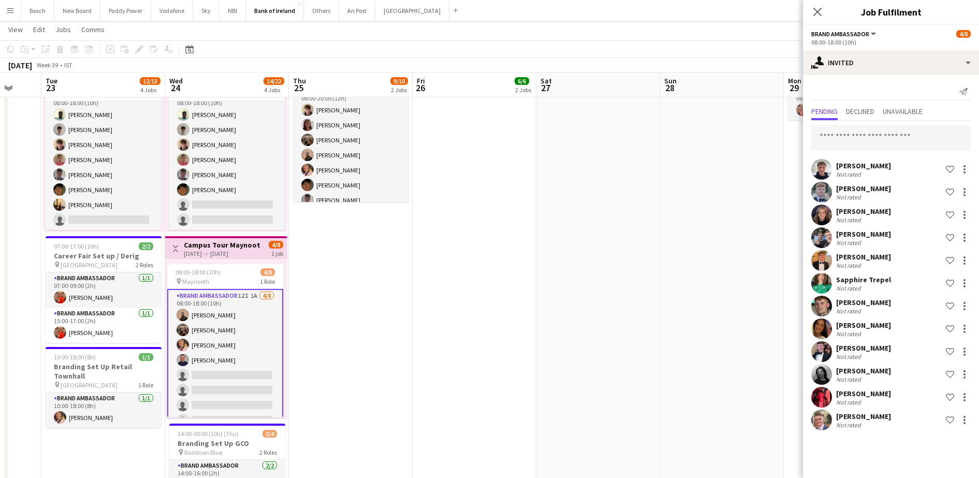
click at [869, 77] on div "Send notification Pending Declined Unavailable [PERSON_NAME] Not rated Shortlis…" at bounding box center [891, 257] width 176 height 365
click at [860, 145] on input "text" at bounding box center [890, 138] width 159 height 26
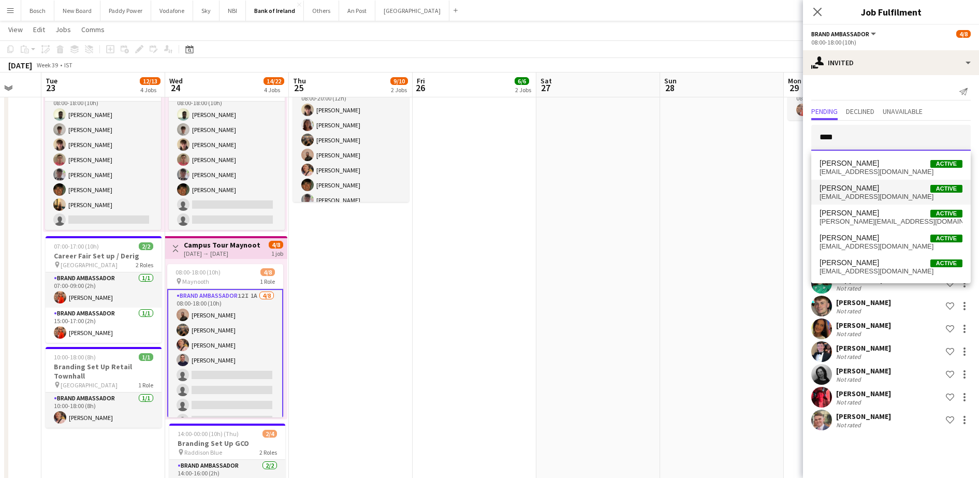
type input "****"
click at [871, 184] on span "[PERSON_NAME] Active" at bounding box center [890, 188] width 143 height 9
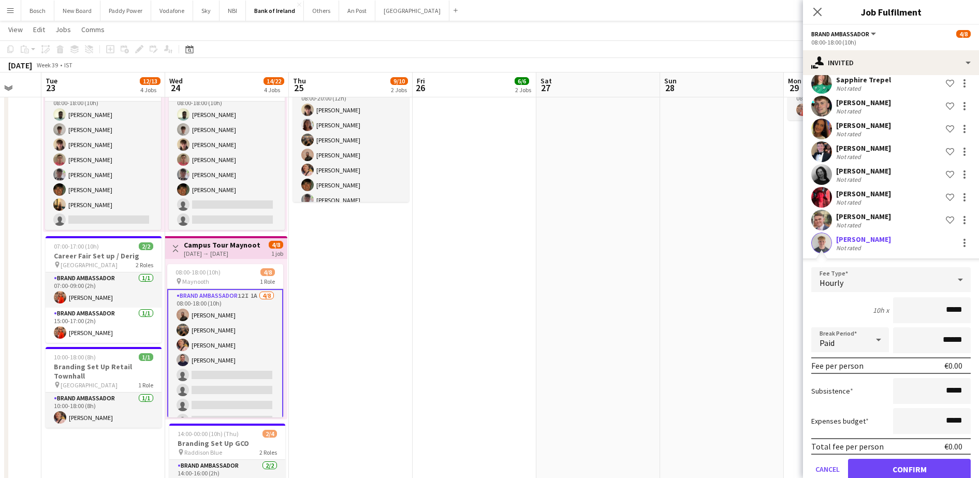
scroll to position [220, 0]
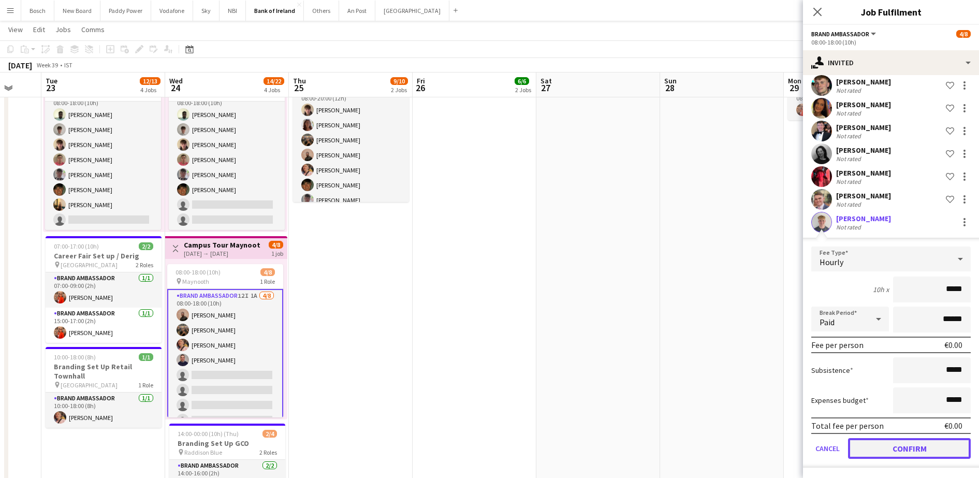
click at [899, 446] on button "Confirm" at bounding box center [909, 448] width 123 height 21
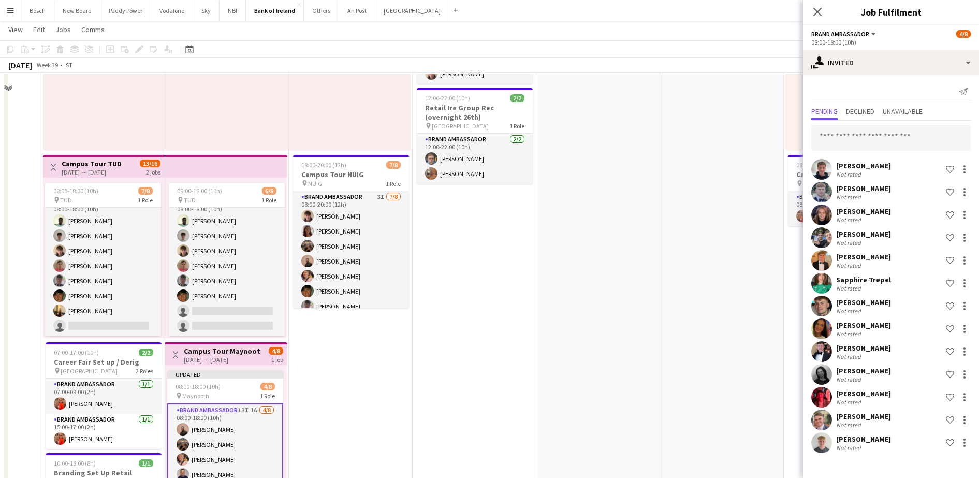
scroll to position [129, 0]
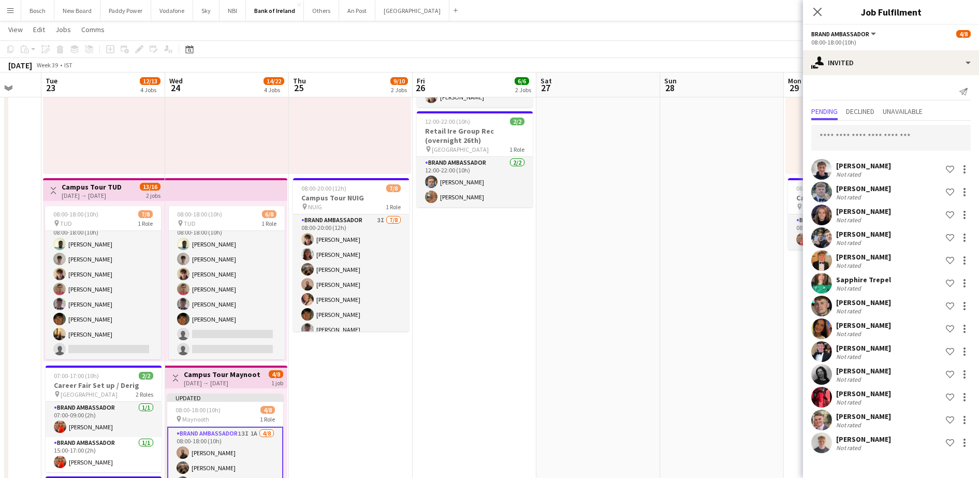
click at [719, 38] on app-page-menu "View Day view expanded Day view collapsed Month view Date picker Jump to [DATE]…" at bounding box center [489, 31] width 979 height 20
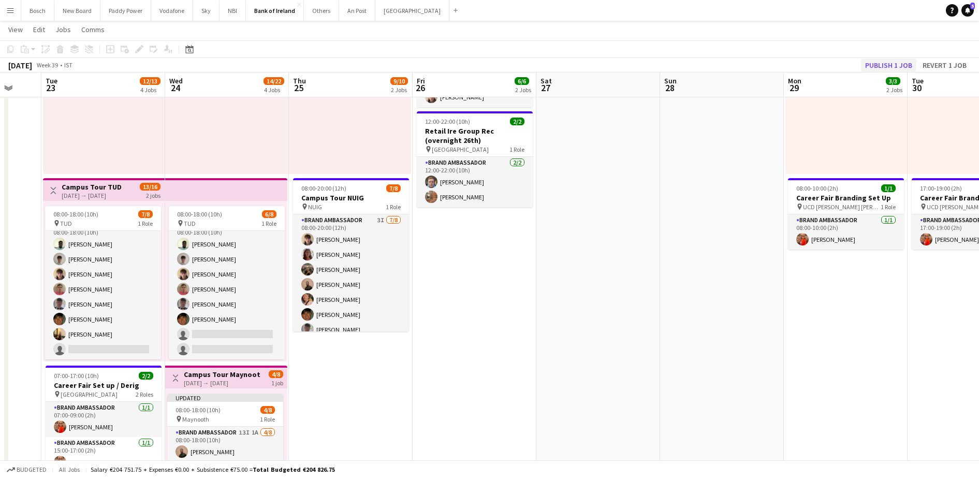
click at [868, 70] on div "[DATE] Week 39 • IST Publish 1 job Revert 1 job" at bounding box center [489, 65] width 979 height 14
click at [887, 66] on button "Publish 1 job" at bounding box center [888, 64] width 55 height 13
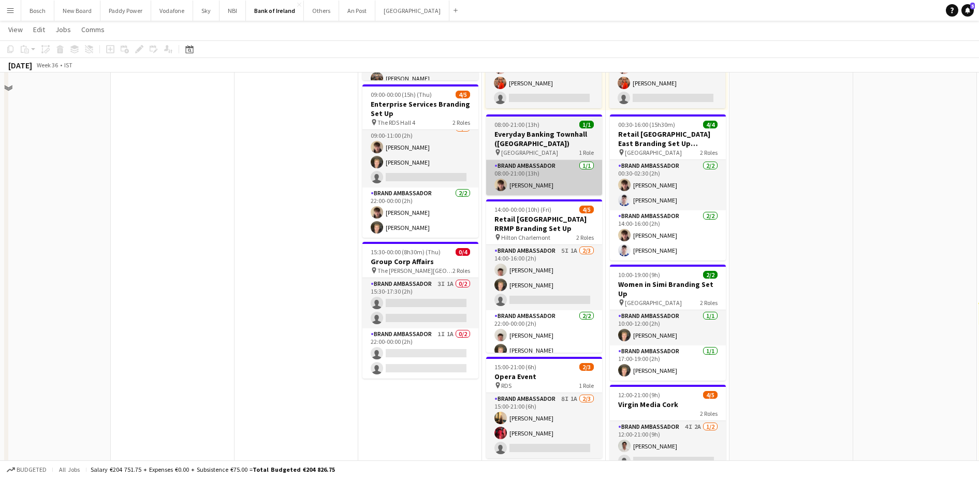
scroll to position [194, 0]
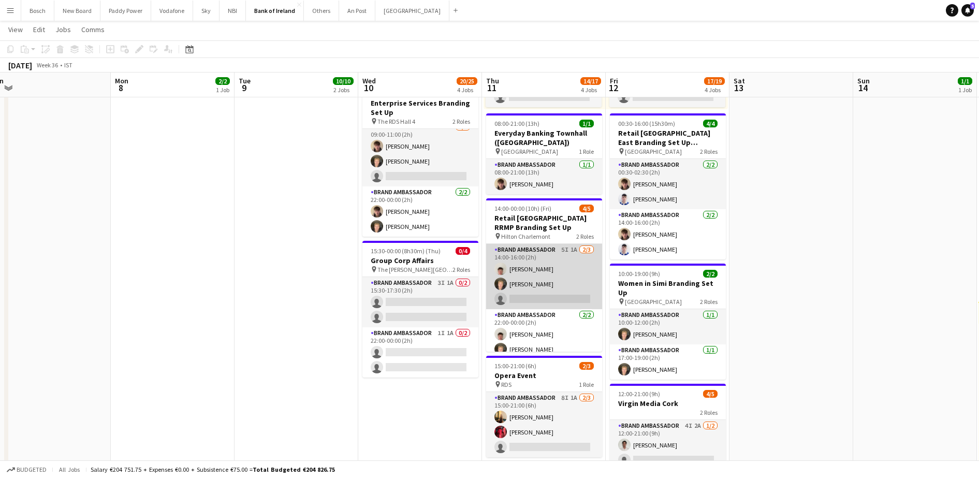
click at [536, 279] on app-card-role "Brand Ambassador 5I 1A [DATE] 14:00-16:00 (2h) [PERSON_NAME] [PERSON_NAME] sing…" at bounding box center [544, 276] width 116 height 65
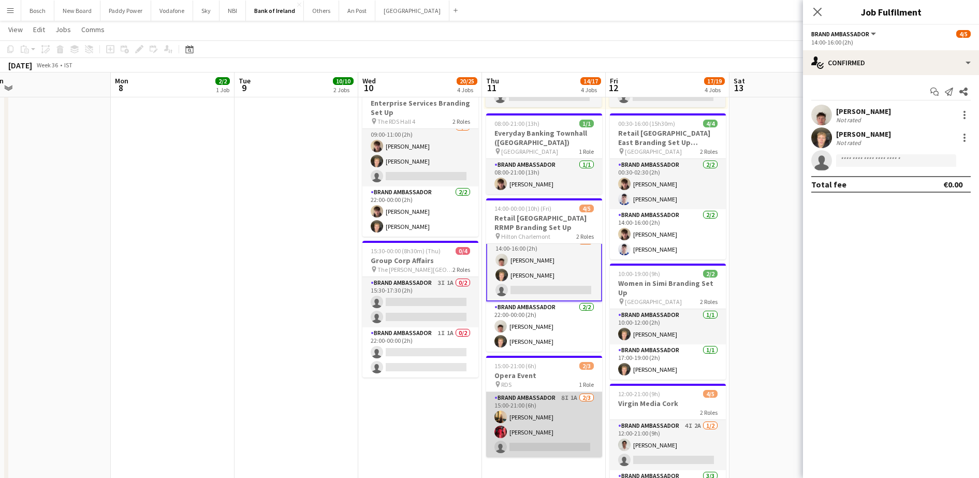
click at [542, 434] on app-card-role "Brand Ambassador 8I 1A [DATE] 15:00-21:00 (6h) [PERSON_NAME] [PERSON_NAME] sing…" at bounding box center [544, 424] width 116 height 65
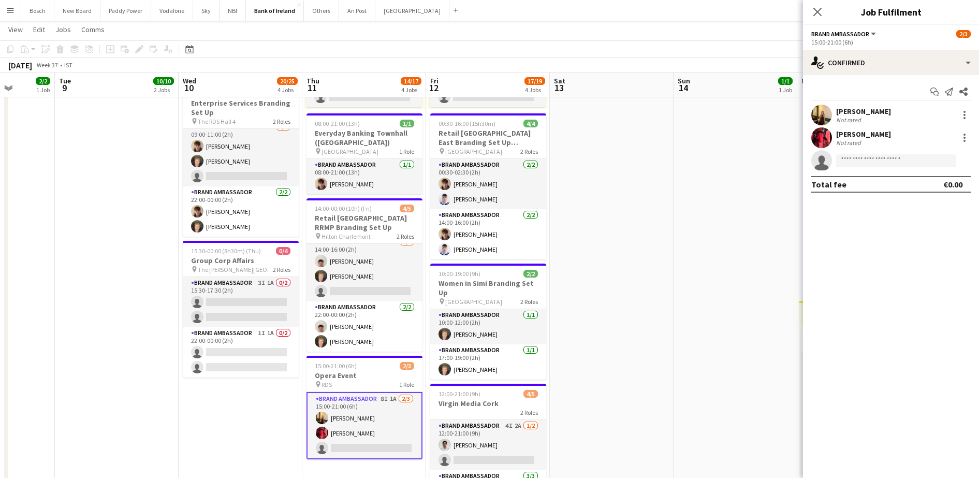
scroll to position [11, 0]
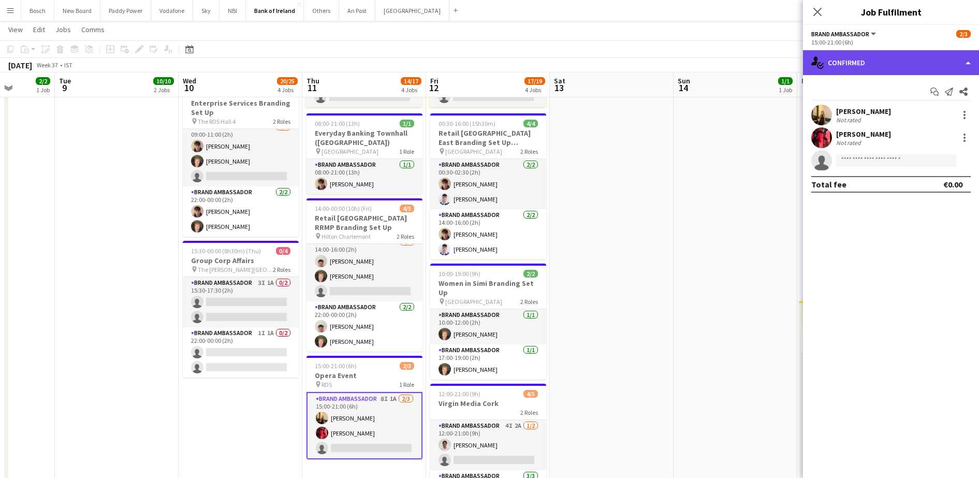
click at [840, 64] on div "single-neutral-actions-check-2 Confirmed" at bounding box center [891, 62] width 176 height 25
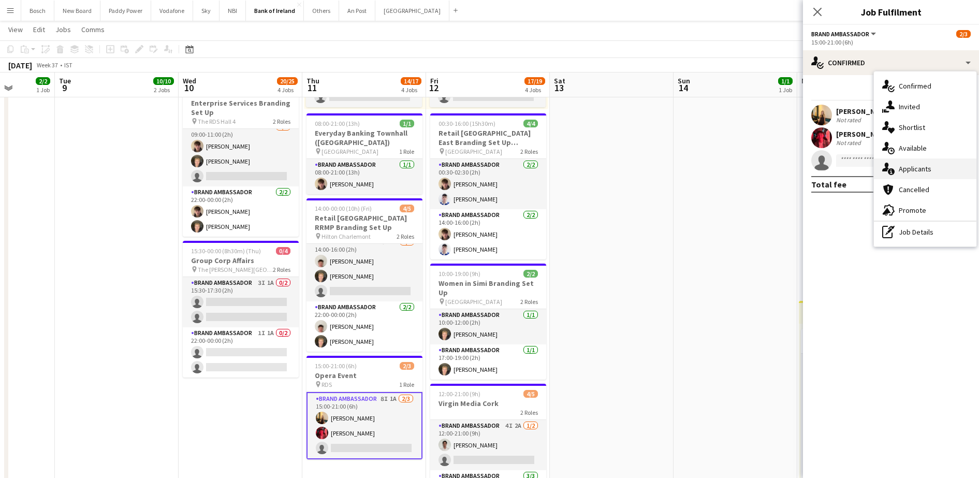
click at [900, 166] on span "Applicants" at bounding box center [914, 168] width 33 height 9
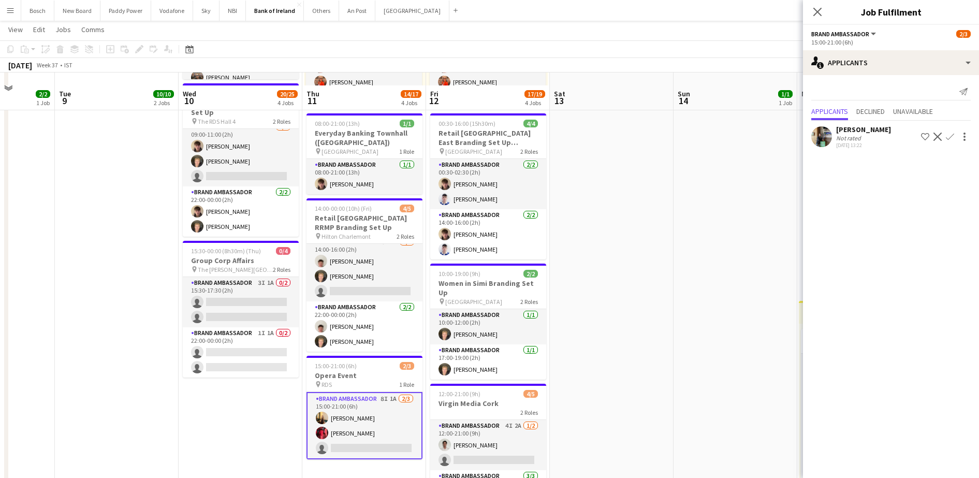
scroll to position [323, 0]
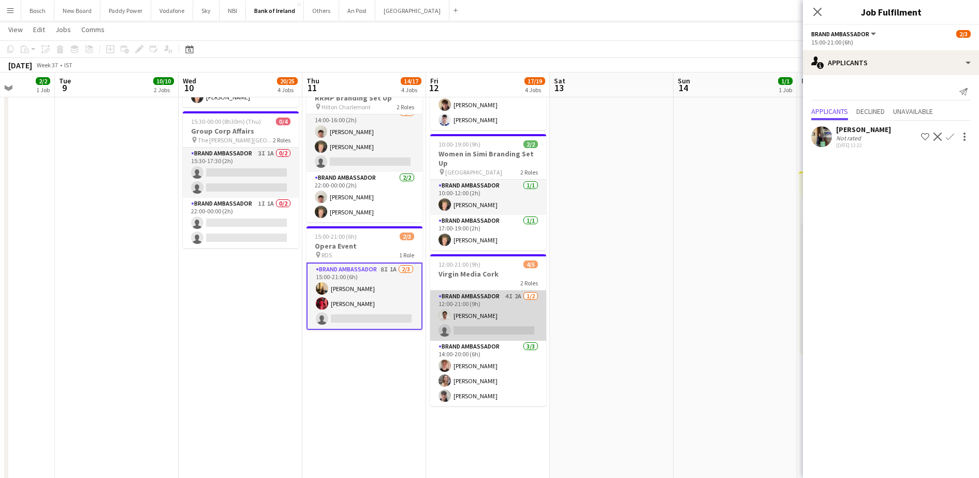
click at [464, 313] on app-card-role "Brand Ambassador 4I 2A [DATE] 12:00-21:00 (9h) [PERSON_NAME] single-neutral-act…" at bounding box center [488, 315] width 116 height 50
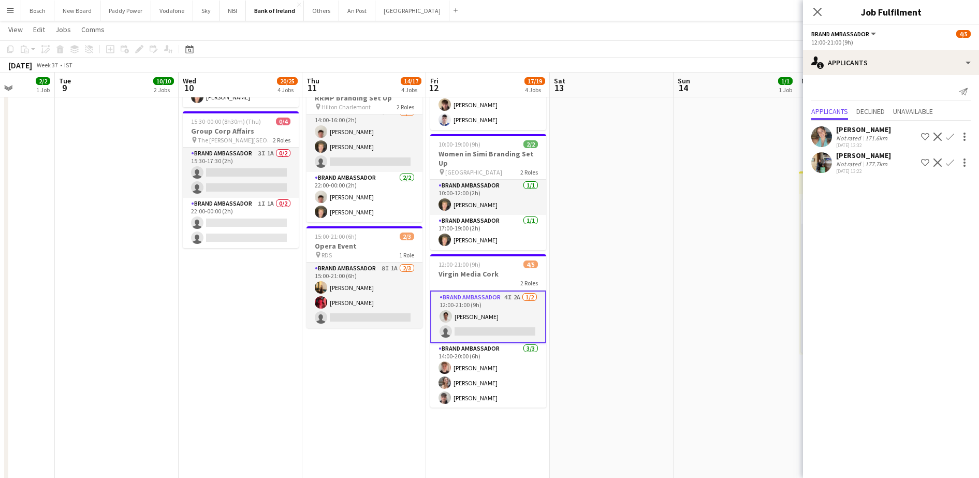
click at [948, 161] on app-icon "Confirm" at bounding box center [950, 162] width 8 height 8
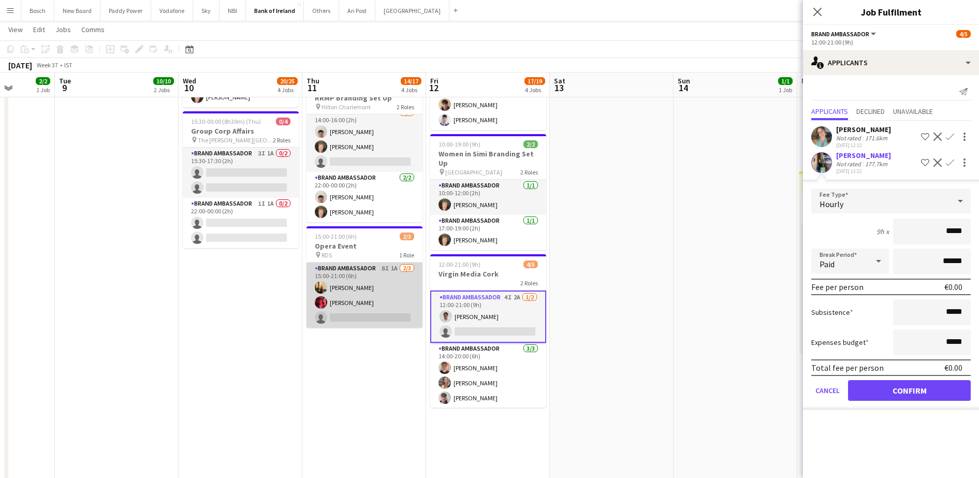
click at [358, 282] on app-card-role "Brand Ambassador 8I 1A [DATE] 15:00-21:00 (6h) [PERSON_NAME] [PERSON_NAME] sing…" at bounding box center [364, 294] width 116 height 65
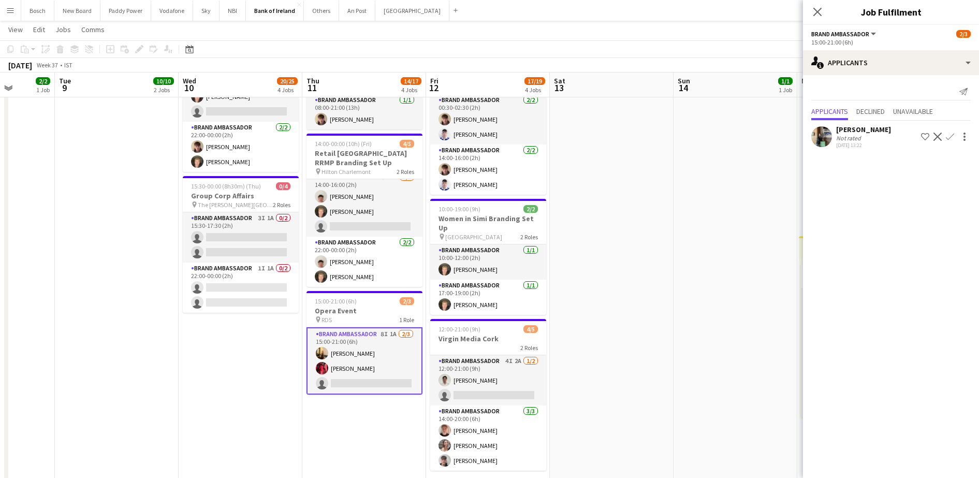
click at [850, 139] on div "Not rated" at bounding box center [849, 138] width 27 height 8
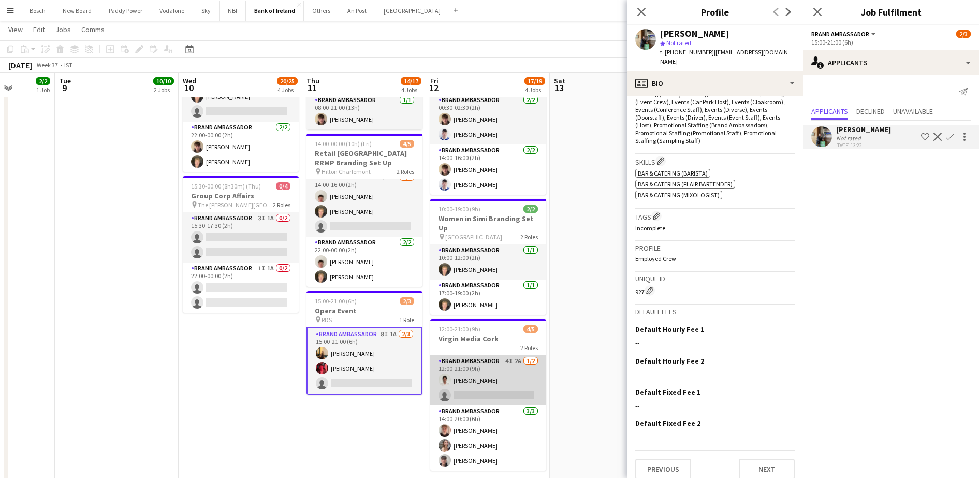
click at [486, 382] on app-card-role "Brand Ambassador 4I 2A [DATE] 12:00-21:00 (9h) [PERSON_NAME] single-neutral-act…" at bounding box center [488, 380] width 116 height 50
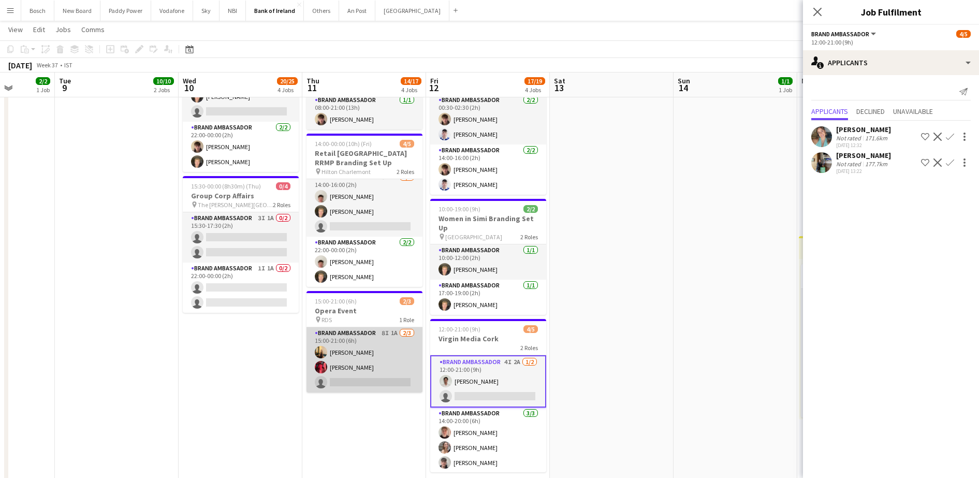
scroll to position [0, 316]
click at [390, 368] on app-card-role "Brand Ambassador 8I 1A [DATE] 15:00-21:00 (6h) [PERSON_NAME] [PERSON_NAME] sing…" at bounding box center [365, 359] width 116 height 65
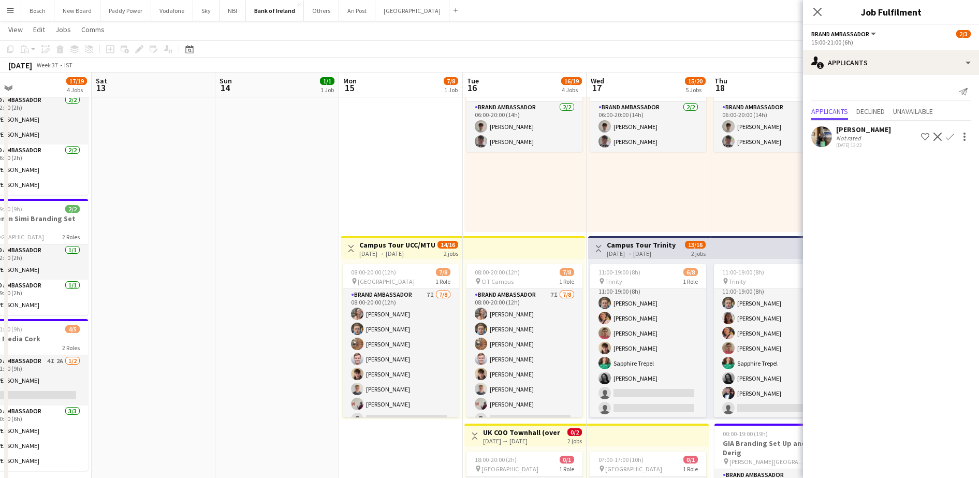
scroll to position [0, 404]
drag, startPoint x: 671, startPoint y: 261, endPoint x: 211, endPoint y: 252, distance: 459.7
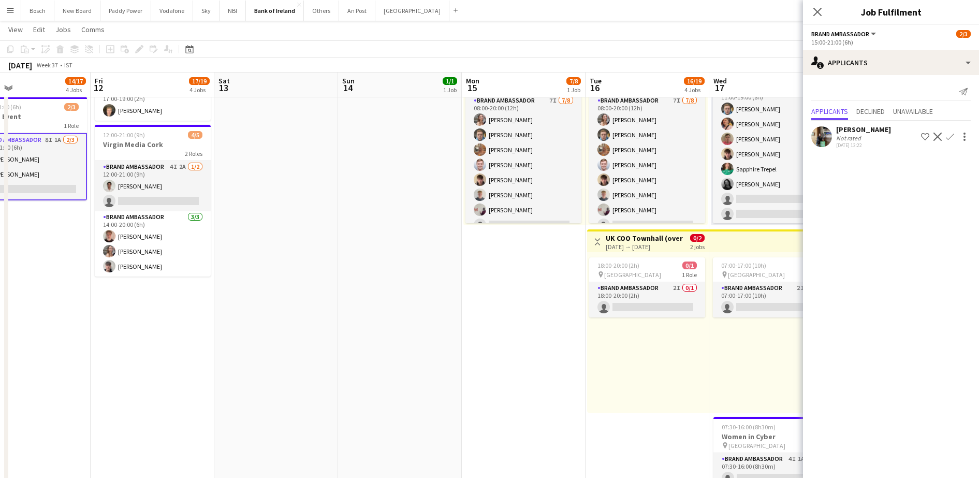
scroll to position [0, 227]
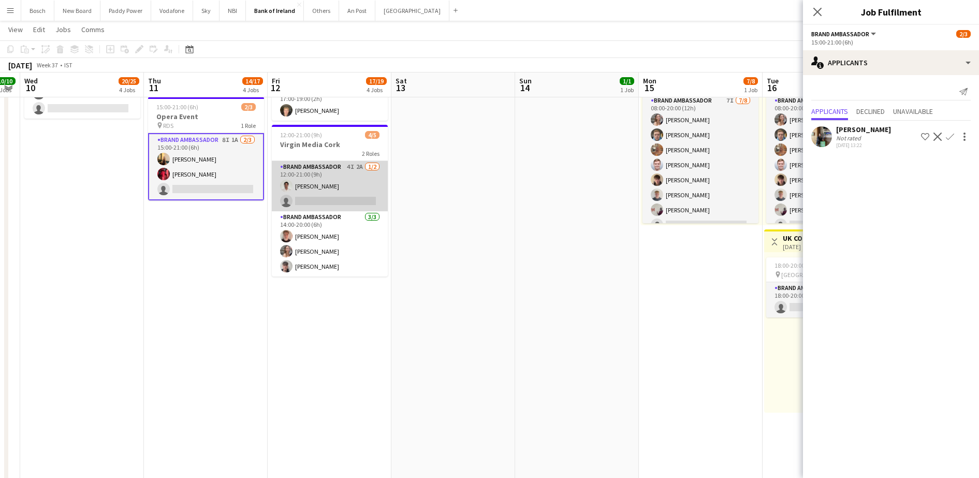
click at [348, 188] on app-card-role "Brand Ambassador 4I 2A [DATE] 12:00-21:00 (9h) [PERSON_NAME] single-neutral-act…" at bounding box center [330, 186] width 116 height 50
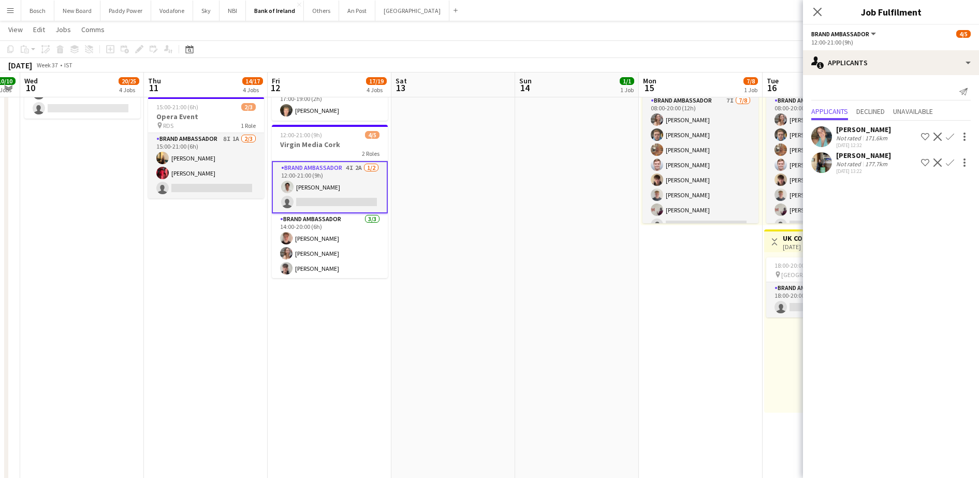
click at [876, 166] on div "177.7km" at bounding box center [876, 164] width 26 height 8
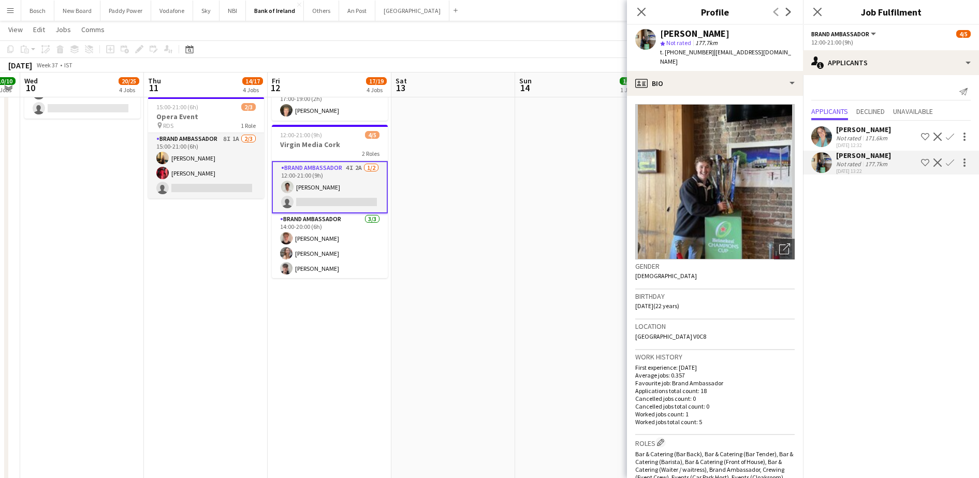
click at [514, 33] on app-page-menu "View Day view expanded Day view collapsed Month view Date picker Jump to [DATE]…" at bounding box center [489, 31] width 979 height 20
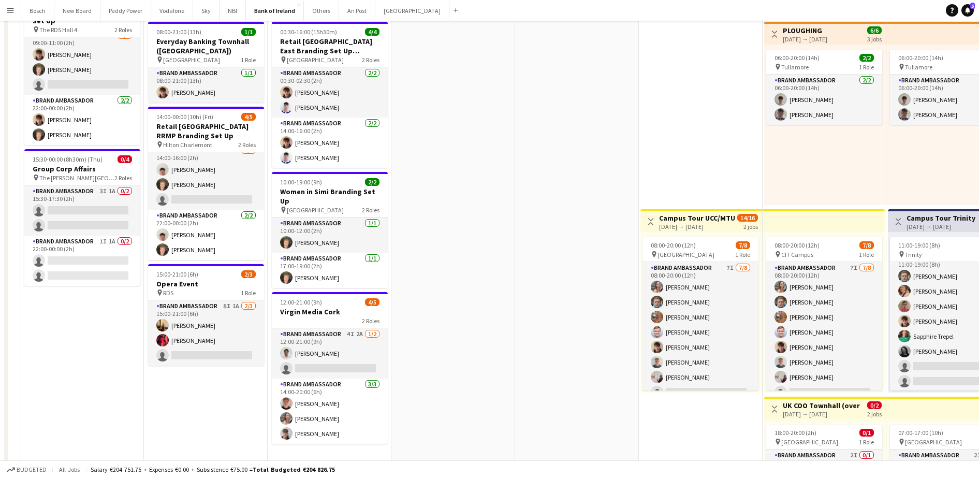
scroll to position [0, 0]
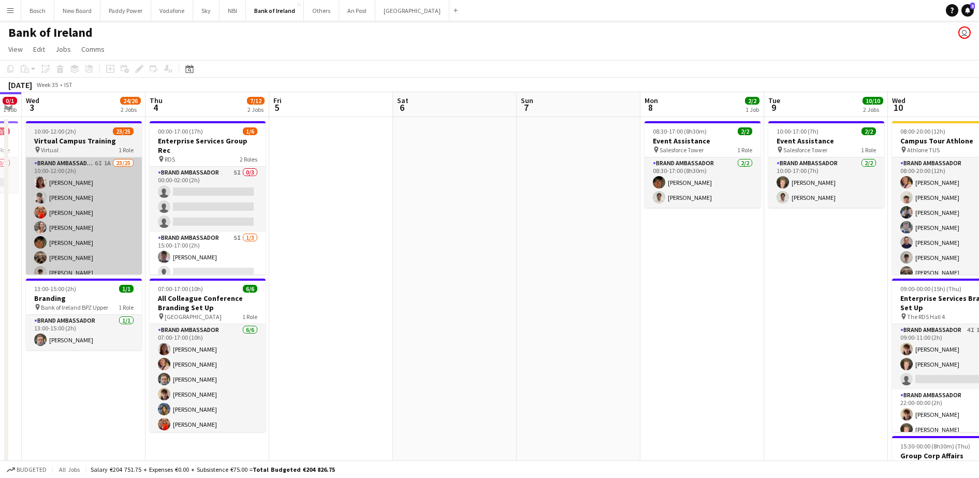
scroll to position [0, 407]
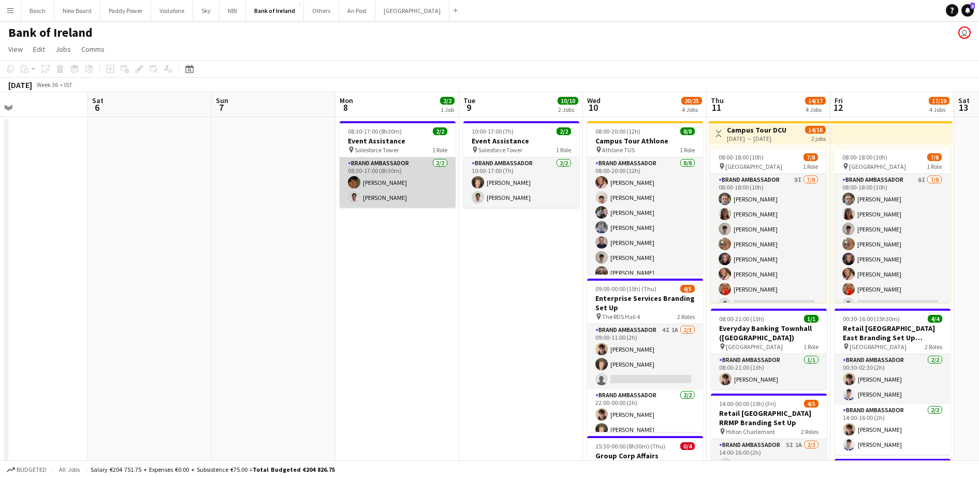
click at [417, 185] on app-card-role "Brand Ambassador 2/2 08:30-17:00 (8h30m) Stephen Jordan Shane McCarthy" at bounding box center [397, 182] width 116 height 50
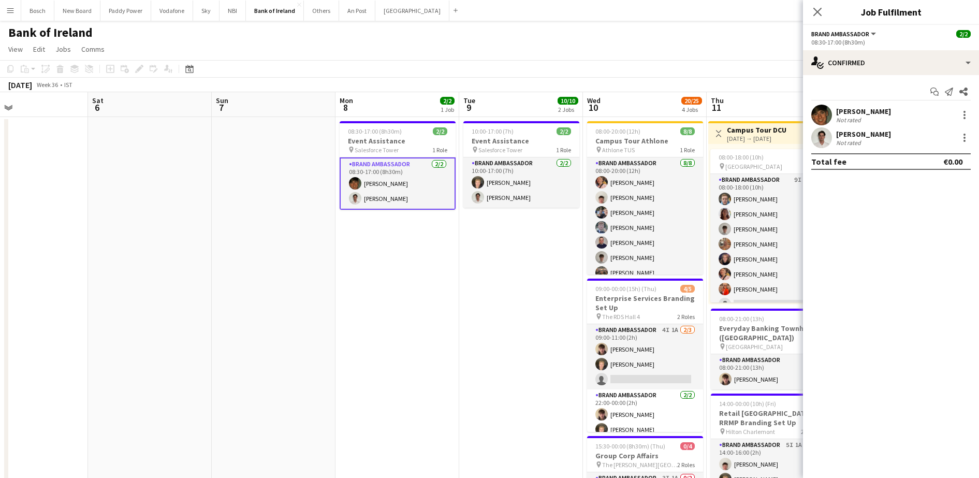
click at [462, 304] on app-date-cell "10:00-17:00 (7h) 2/2 Event Assistance pin Salesforce Tower 1 Role Brand Ambassa…" at bounding box center [521, 435] width 124 height 637
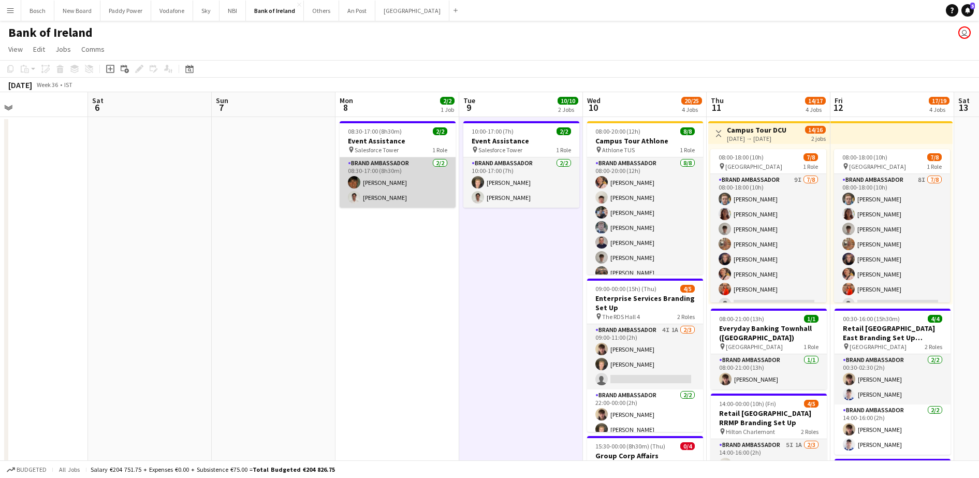
click at [410, 194] on app-card-role "Brand Ambassador 2/2 08:30-17:00 (8h30m) Stephen Jordan Shane McCarthy" at bounding box center [397, 182] width 116 height 50
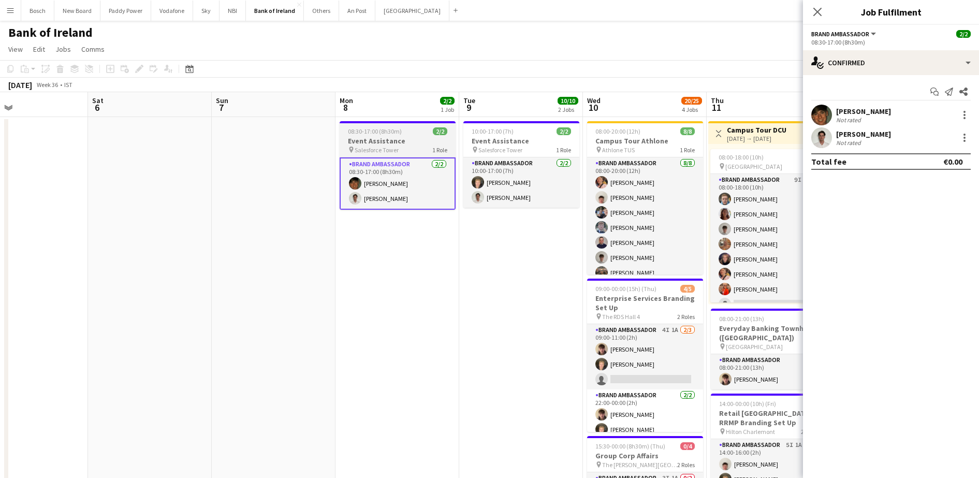
click at [395, 145] on h3 "Event Assistance" at bounding box center [397, 140] width 116 height 9
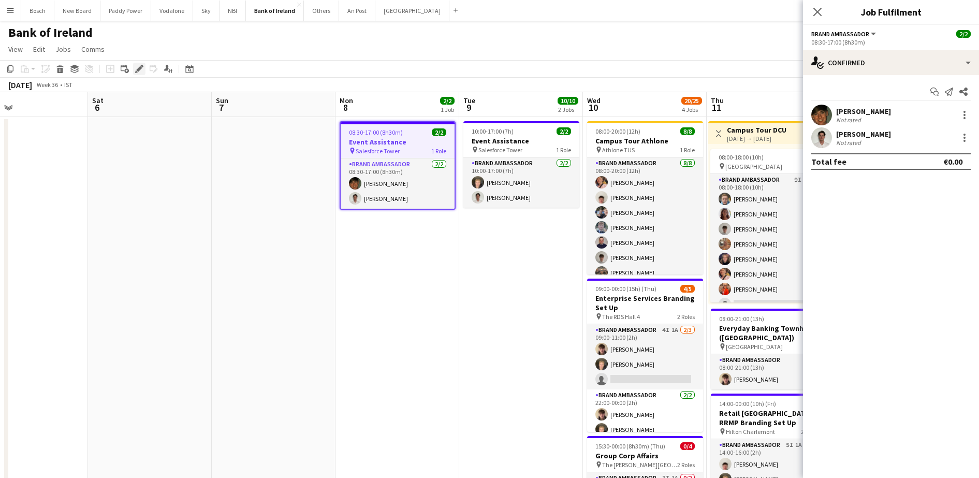
click at [139, 69] on icon at bounding box center [139, 69] width 6 height 6
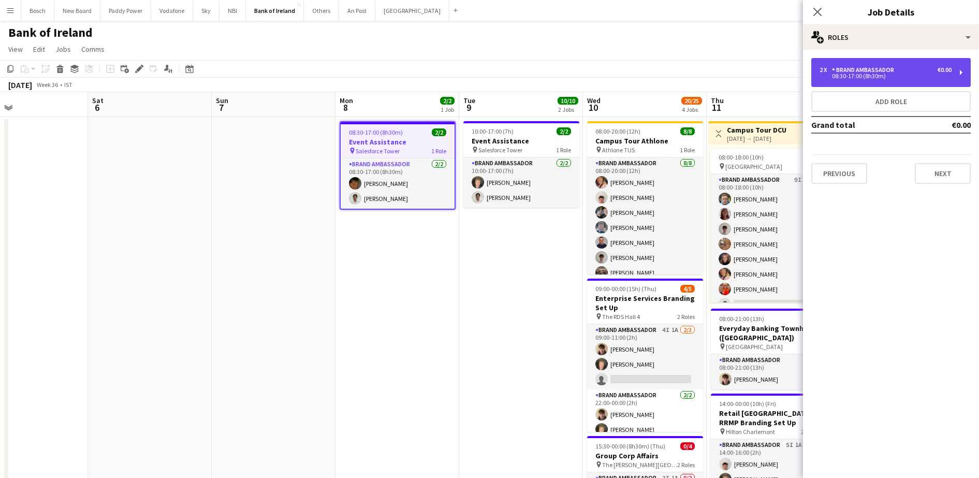
click at [885, 71] on div "Brand Ambassador" at bounding box center [865, 69] width 66 height 7
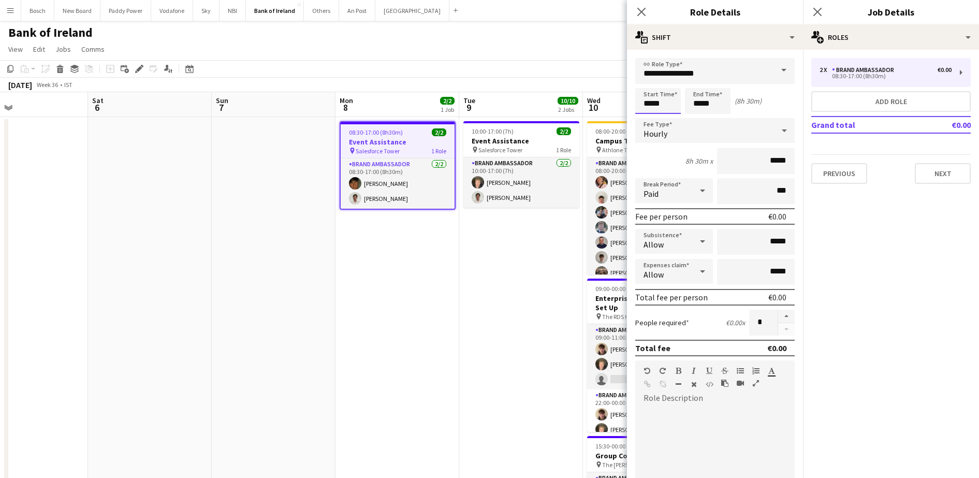
click at [658, 107] on input "*****" at bounding box center [658, 101] width 46 height 26
type input "*****"
click at [715, 102] on input "*****" at bounding box center [708, 101] width 46 height 26
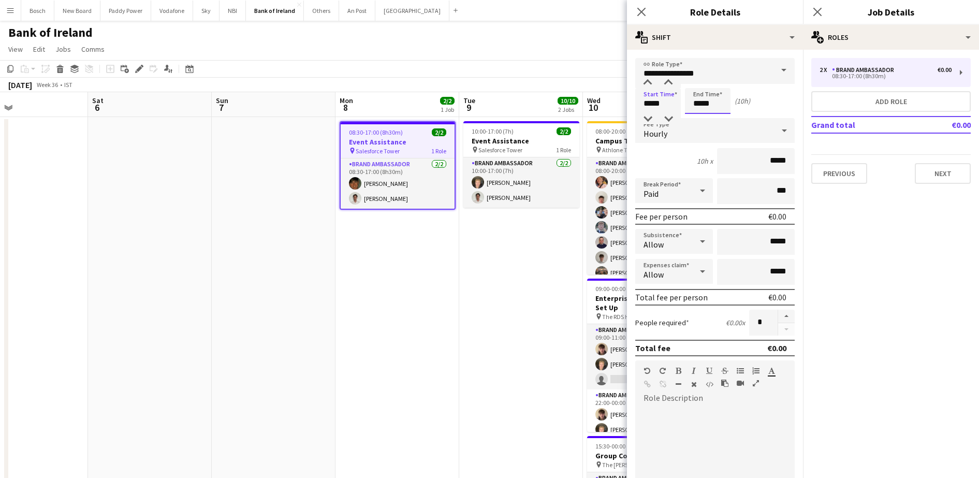
click at [715, 102] on input "*****" at bounding box center [708, 101] width 46 height 26
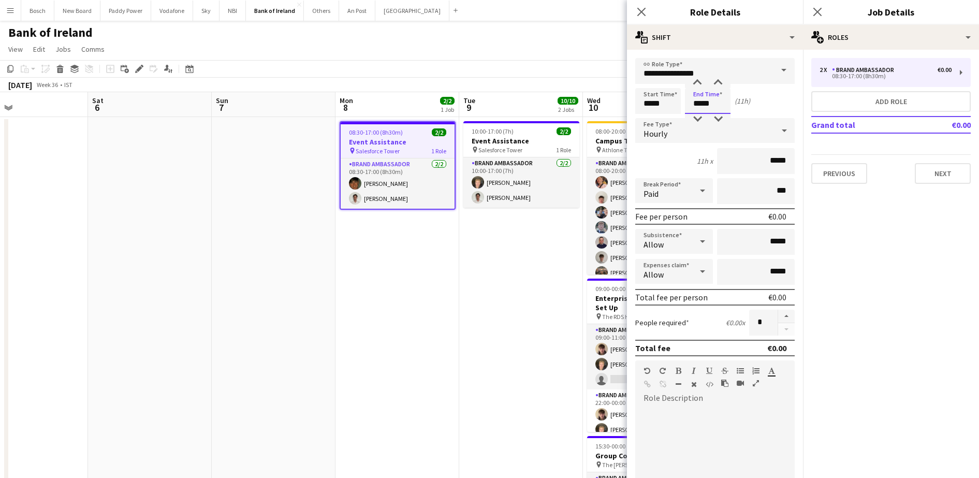
click at [715, 102] on input "*****" at bounding box center [708, 101] width 46 height 26
type input "*****"
click at [967, 179] on button "Next" at bounding box center [942, 173] width 56 height 21
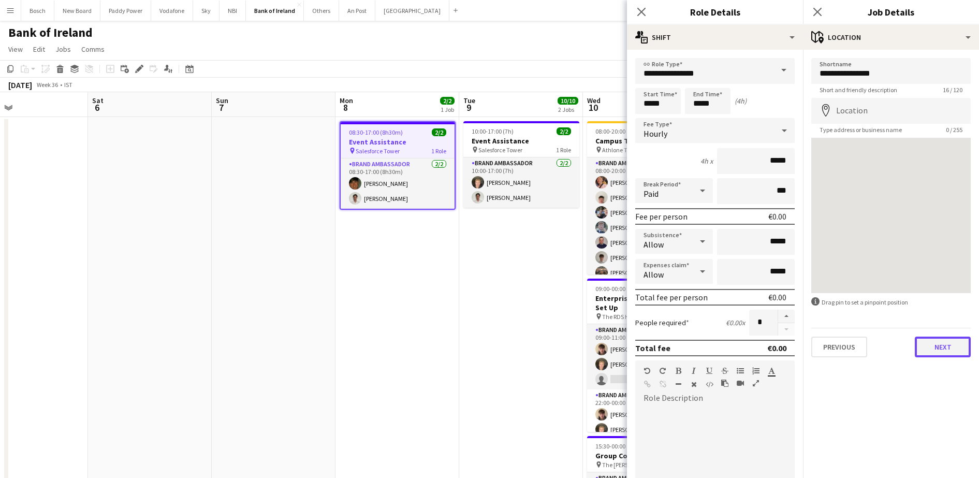
click at [936, 354] on button "Next" at bounding box center [942, 346] width 56 height 21
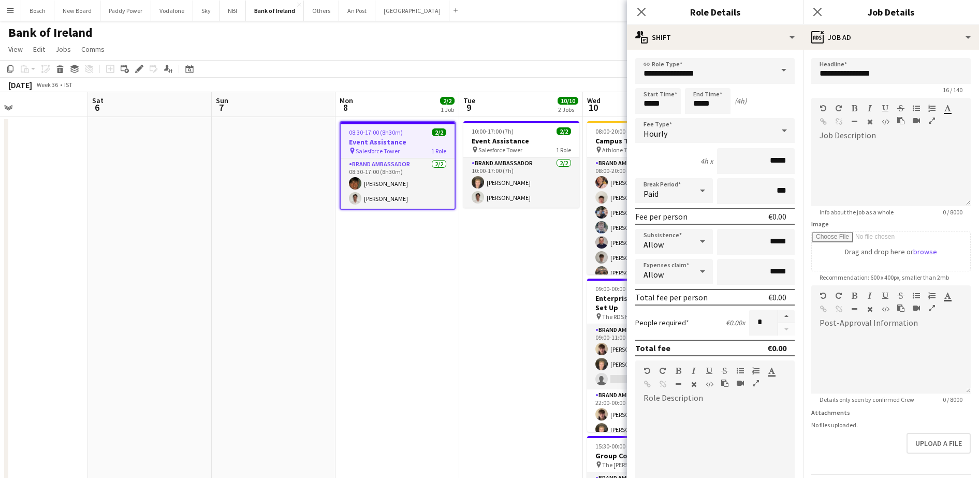
click at [468, 65] on app-toolbar "Copy Paste Paste Ctrl+V Paste with crew Ctrl+Shift+V Paste linked Job [GEOGRAPH…" at bounding box center [489, 69] width 979 height 18
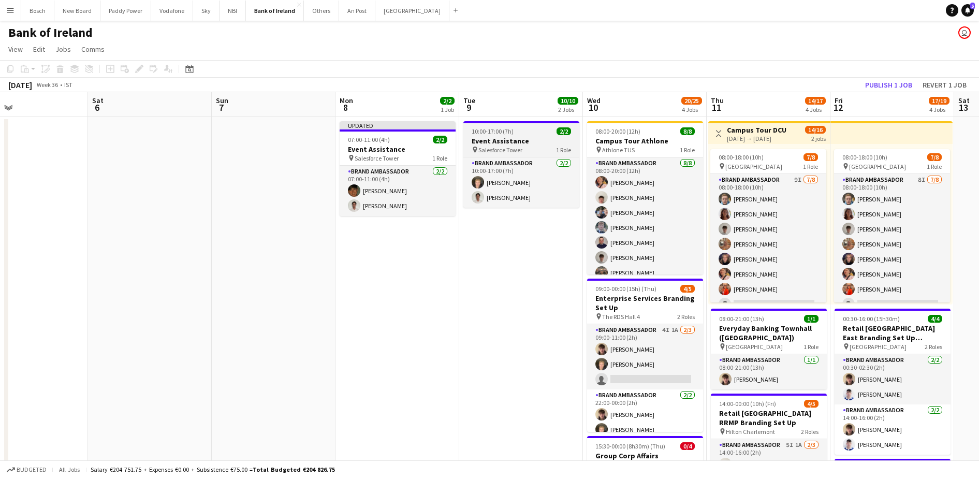
click at [511, 142] on h3 "Event Assistance" at bounding box center [521, 140] width 116 height 9
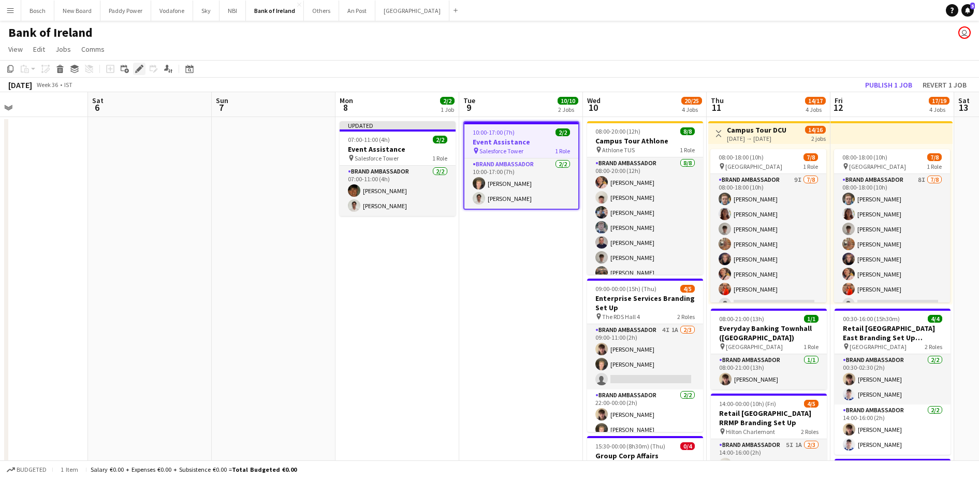
click at [140, 69] on icon at bounding box center [139, 69] width 6 height 6
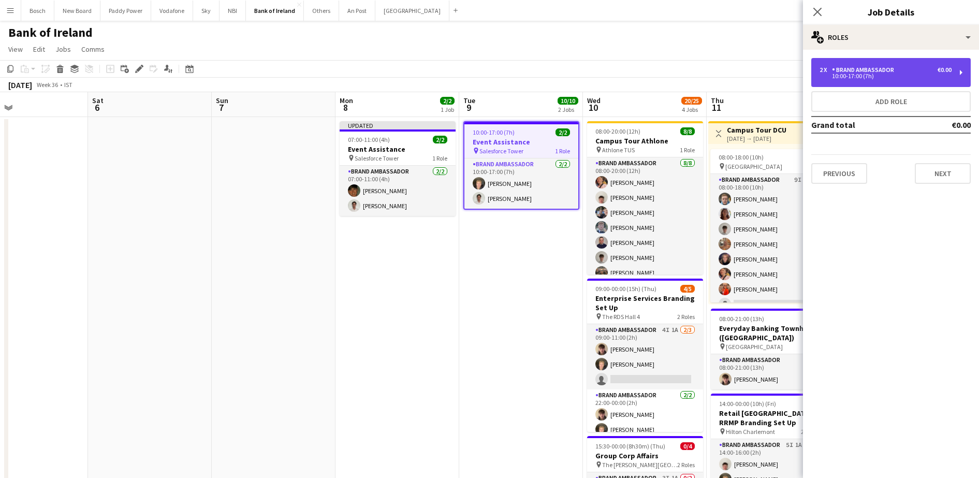
click at [861, 77] on div "10:00-17:00 (7h)" at bounding box center [885, 75] width 132 height 5
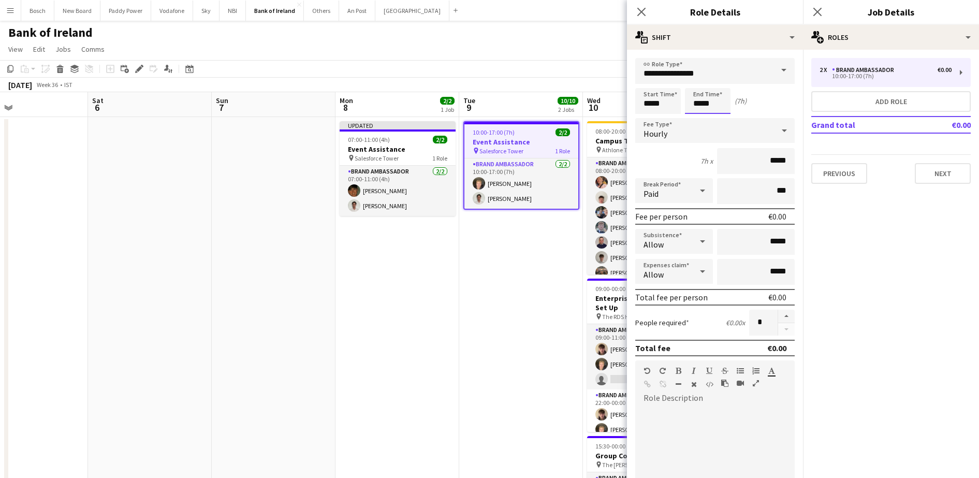
click at [695, 105] on input "*****" at bounding box center [708, 101] width 46 height 26
type input "*****"
click at [929, 163] on button "Next" at bounding box center [942, 173] width 56 height 21
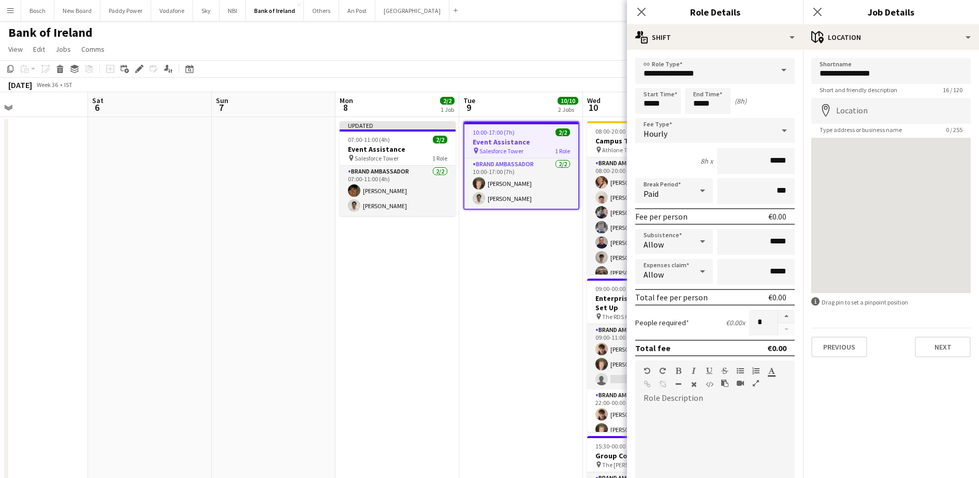
click at [478, 78] on div "September 2025 Week 36 • IST Publish 1 job Revert 1 job" at bounding box center [489, 85] width 979 height 14
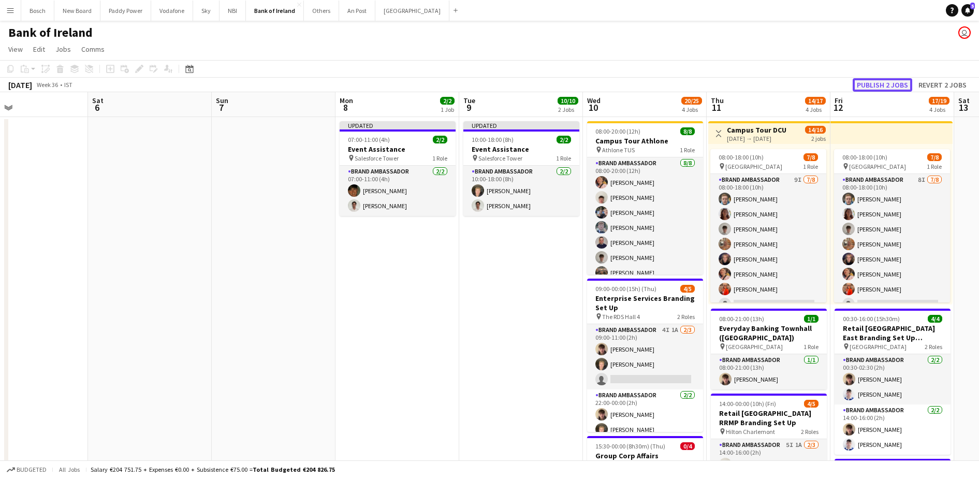
click at [893, 87] on button "Publish 2 jobs" at bounding box center [882, 84] width 60 height 13
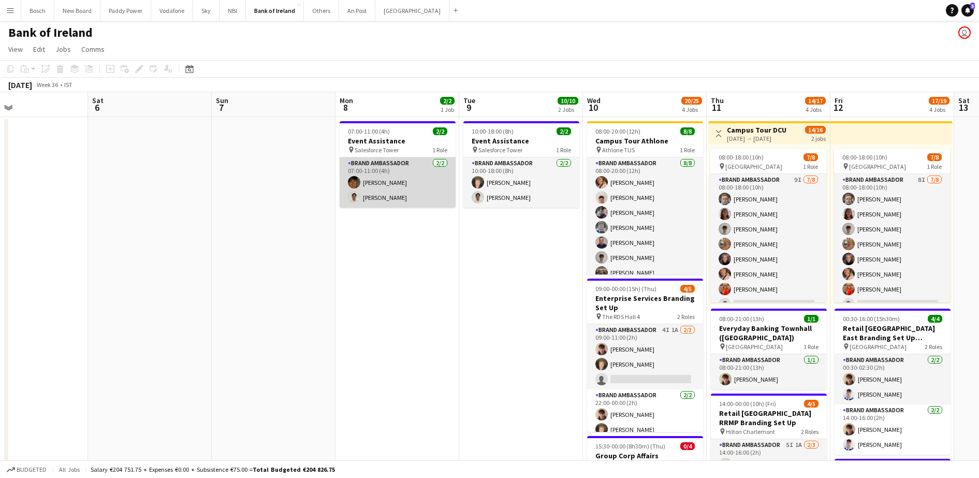
click at [374, 174] on app-card-role "Brand Ambassador 2/2 07:00-11:00 (4h) Stephen Jordan Shane McCarthy" at bounding box center [397, 182] width 116 height 50
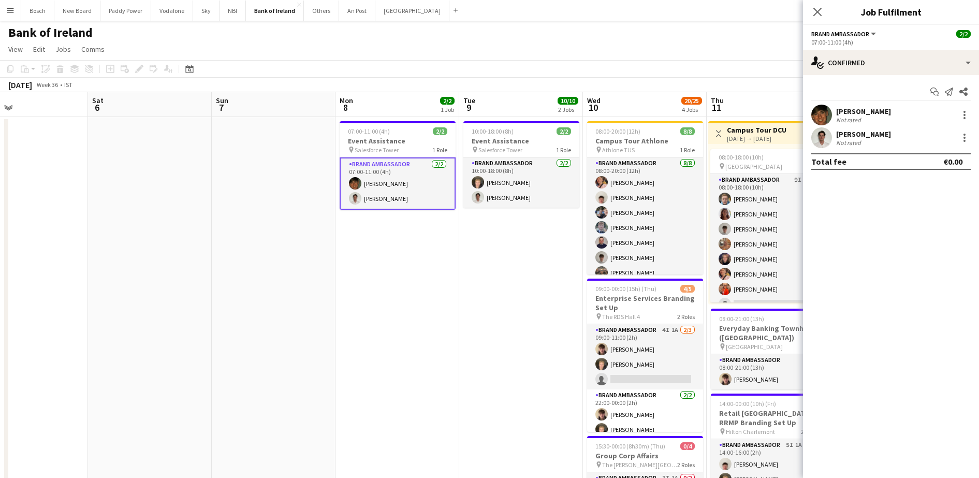
click at [881, 115] on div "[PERSON_NAME]" at bounding box center [863, 111] width 55 height 9
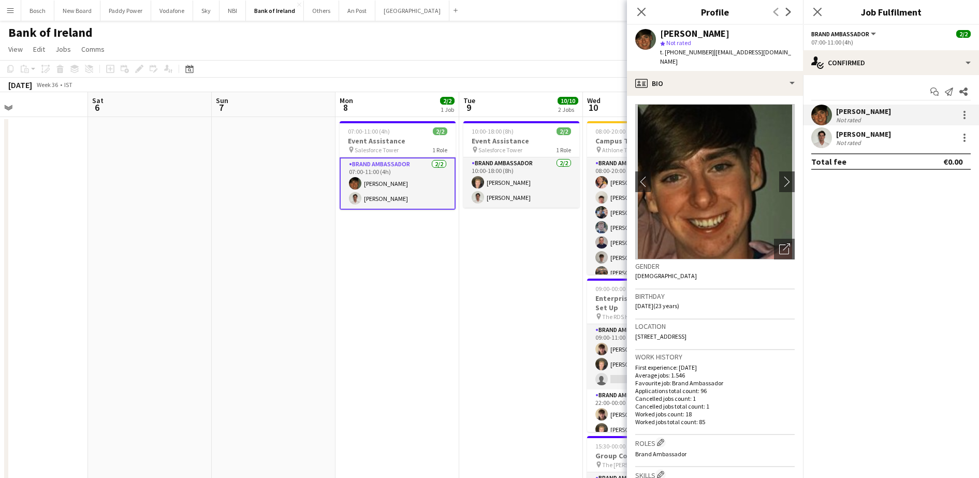
click at [736, 51] on span "| stephenjordan12656@gmail.com" at bounding box center [725, 56] width 131 height 17
drag, startPoint x: 736, startPoint y: 51, endPoint x: 724, endPoint y: 53, distance: 12.6
click at [724, 53] on span "| stephenjordan12656@gmail.com" at bounding box center [725, 56] width 131 height 17
drag, startPoint x: 700, startPoint y: 52, endPoint x: 789, endPoint y: 52, distance: 89.0
click at [789, 52] on div "Stephen Jordan star Not rated t. +877170059 | stephenjordan12656@gmail.com" at bounding box center [715, 48] width 176 height 46
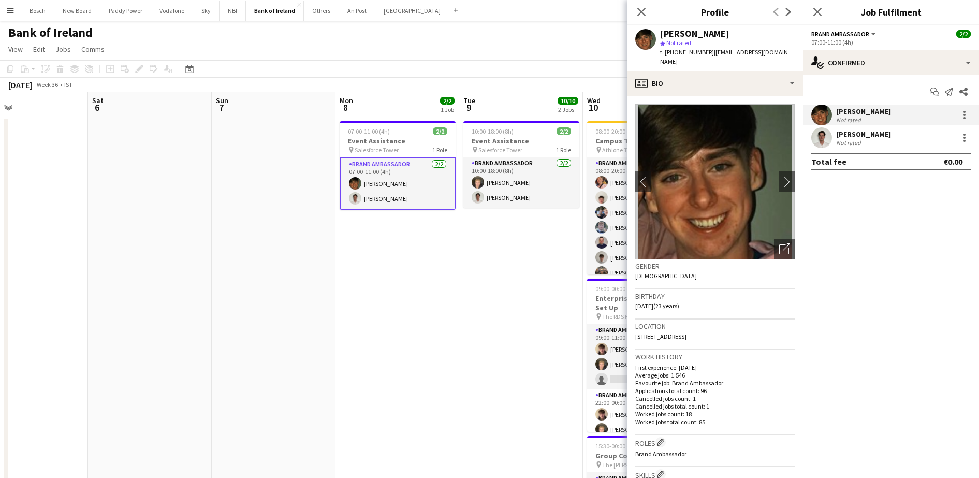
copy span "stephenjordan12656@gmail.com"
click at [845, 139] on div "Not rated" at bounding box center [849, 143] width 27 height 8
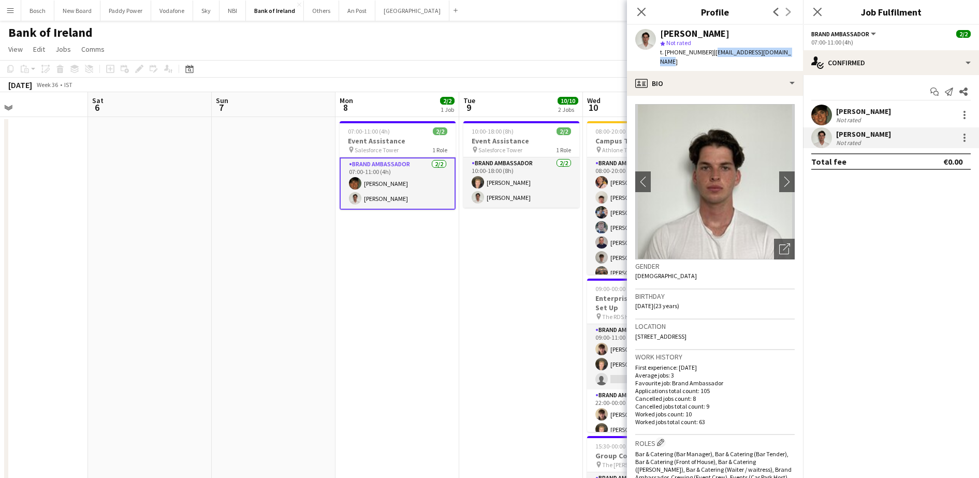
drag, startPoint x: 796, startPoint y: 53, endPoint x: 712, endPoint y: 53, distance: 84.4
click at [712, 53] on div "Shane McCarthy star Not rated t. +3530896176360 | mccarthyshane876@gmail.com" at bounding box center [715, 48] width 176 height 46
copy span "mccarthyshane876@gmail.com"
click at [530, 197] on app-card-role "Brand Ambassador 2/2 10:00-18:00 (8h) Ronam Mcloughlin Shane McCarthy" at bounding box center [521, 182] width 116 height 50
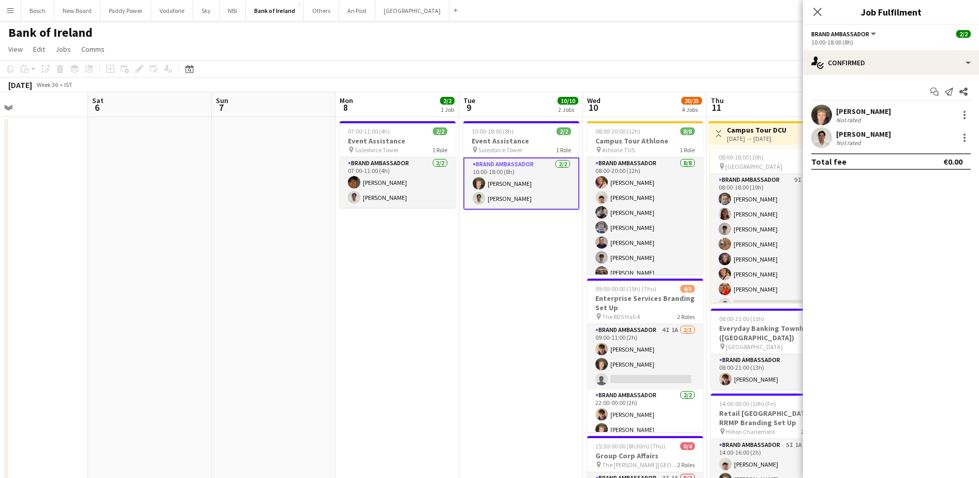
click at [858, 110] on div "[PERSON_NAME]" at bounding box center [863, 111] width 55 height 9
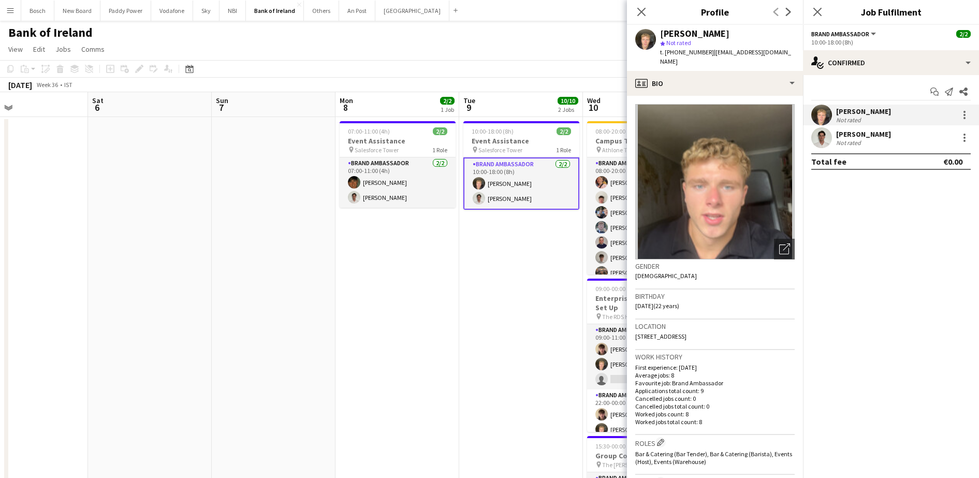
click at [792, 53] on div "t. +353838633950 | ronanmcloughlin195@gmail.com" at bounding box center [727, 57] width 135 height 19
drag, startPoint x: 736, startPoint y: 67, endPoint x: 709, endPoint y: 49, distance: 32.7
click at [709, 49] on div "Ronam Mcloughlin star Not rated t. +353838633950 | ronanmcloughlin195@gmail.com" at bounding box center [715, 48] width 176 height 46
copy span "ronanmcloughlin195@gmail.com"
click at [338, 215] on app-date-cell "07:00-11:00 (4h) 2/2 Event Assistance pin Salesforce Tower 1 Role Brand Ambassa…" at bounding box center [397, 435] width 124 height 637
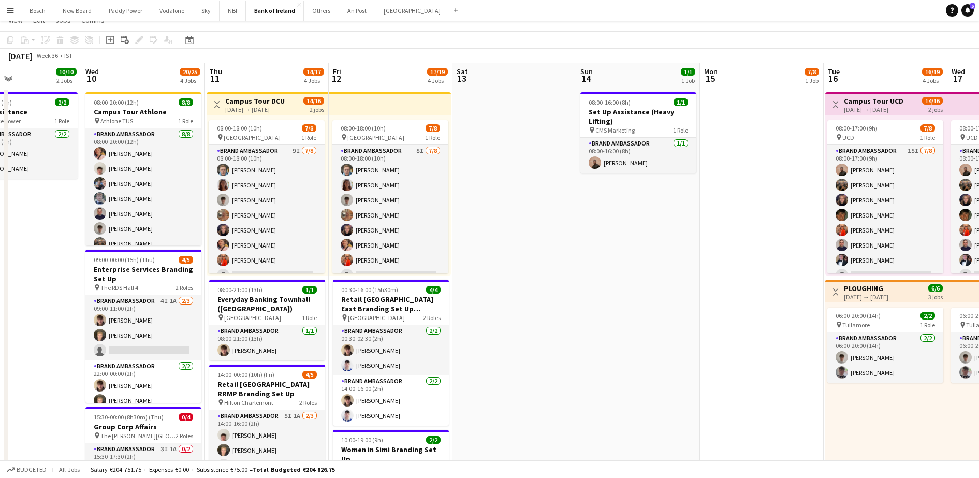
scroll to position [323, 0]
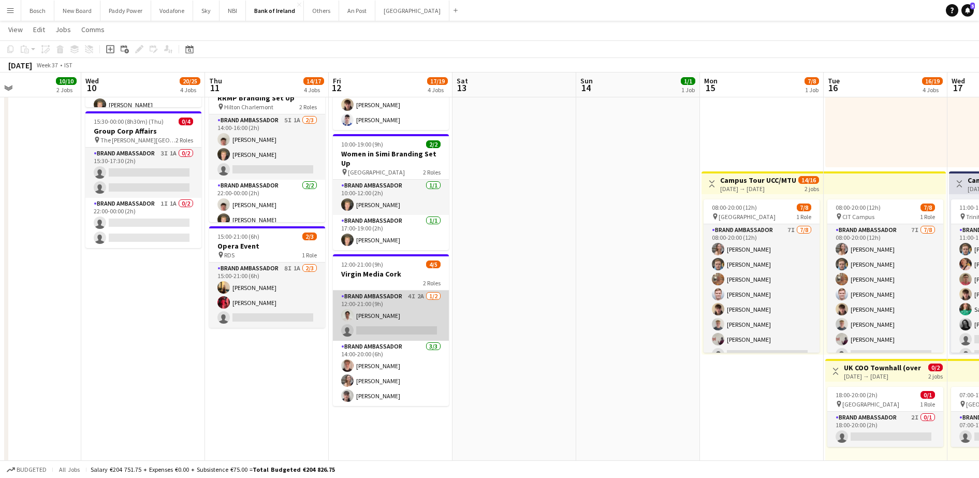
click at [395, 311] on app-card-role "Brand Ambassador 4I 2A [DATE] 12:00-21:00 (9h) [PERSON_NAME] single-neutral-act…" at bounding box center [391, 315] width 116 height 50
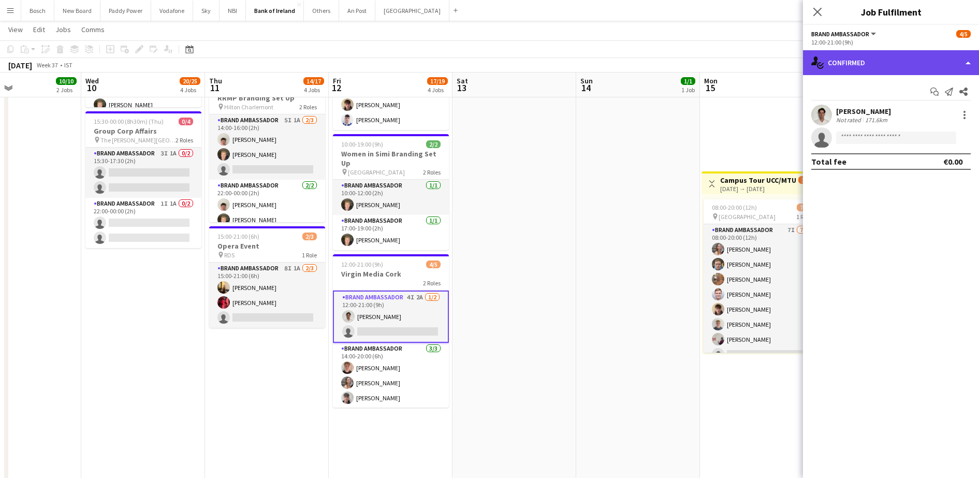
click at [871, 63] on div "single-neutral-actions-check-2 Confirmed" at bounding box center [891, 62] width 176 height 25
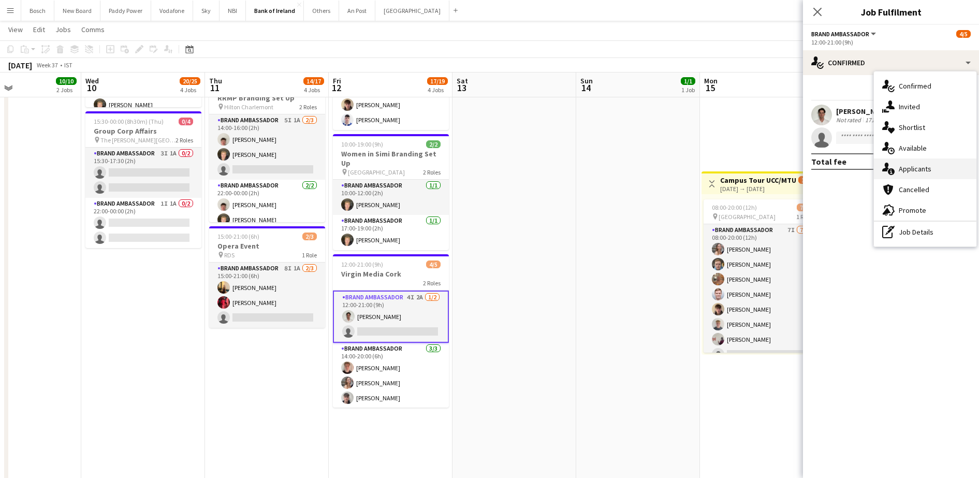
click at [900, 165] on span "Applicants" at bounding box center [914, 168] width 33 height 9
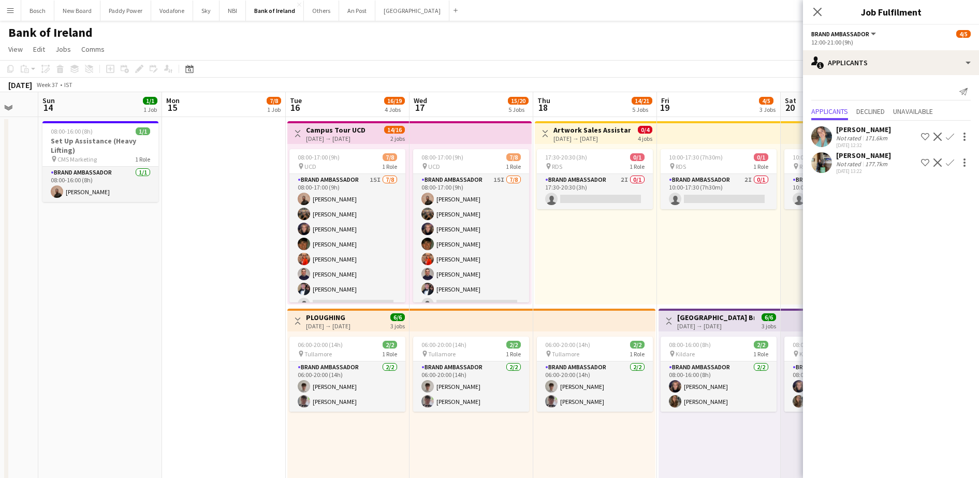
scroll to position [0, 396]
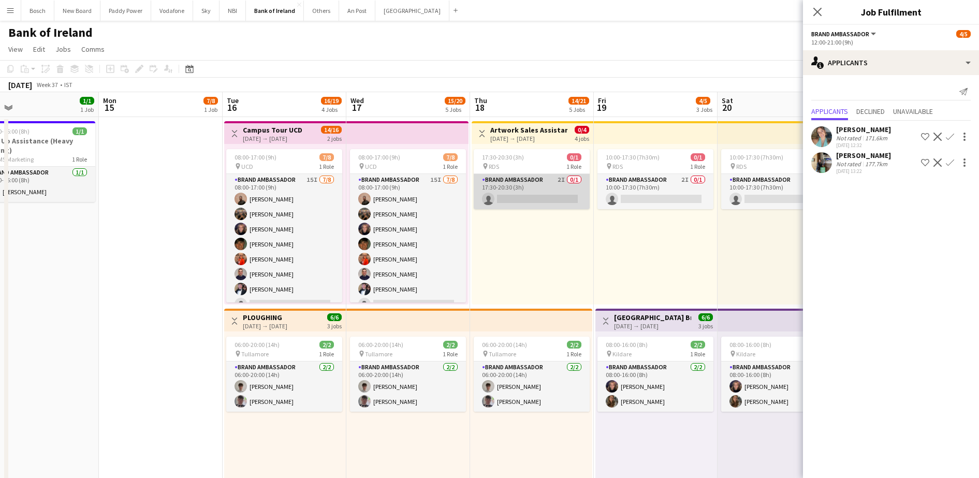
click at [514, 185] on app-card-role "Brand Ambassador 2I 0/1 17:30-20:30 (3h) single-neutral-actions" at bounding box center [532, 191] width 116 height 35
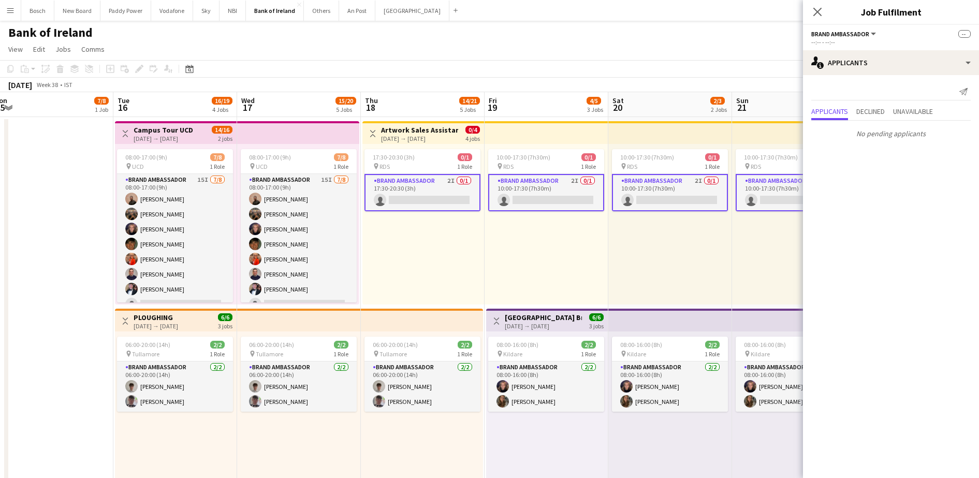
scroll to position [0, 382]
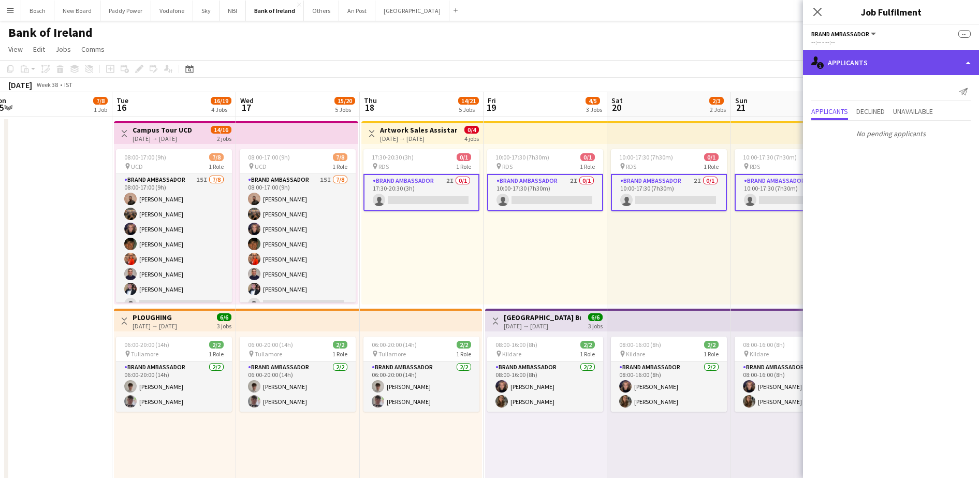
click at [878, 62] on div "single-neutral-actions-information Applicants" at bounding box center [891, 62] width 176 height 25
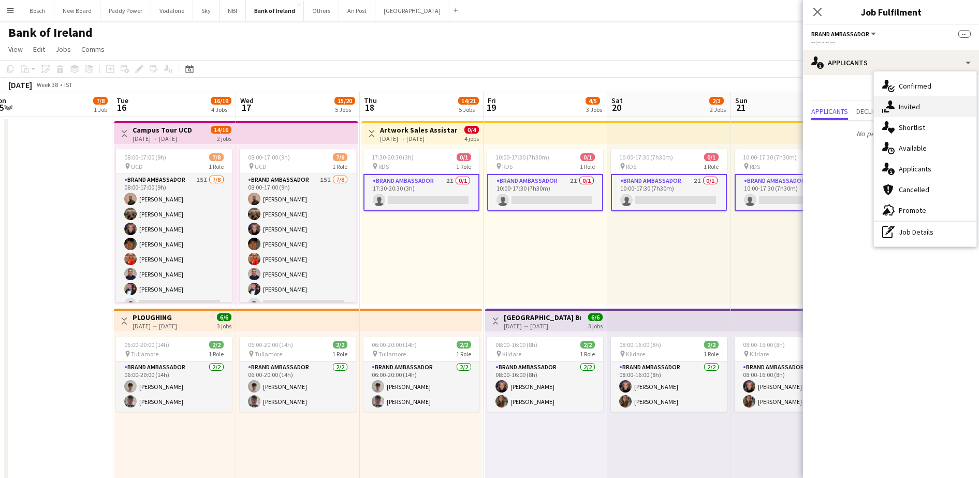
click at [914, 107] on span "Invited" at bounding box center [908, 106] width 21 height 9
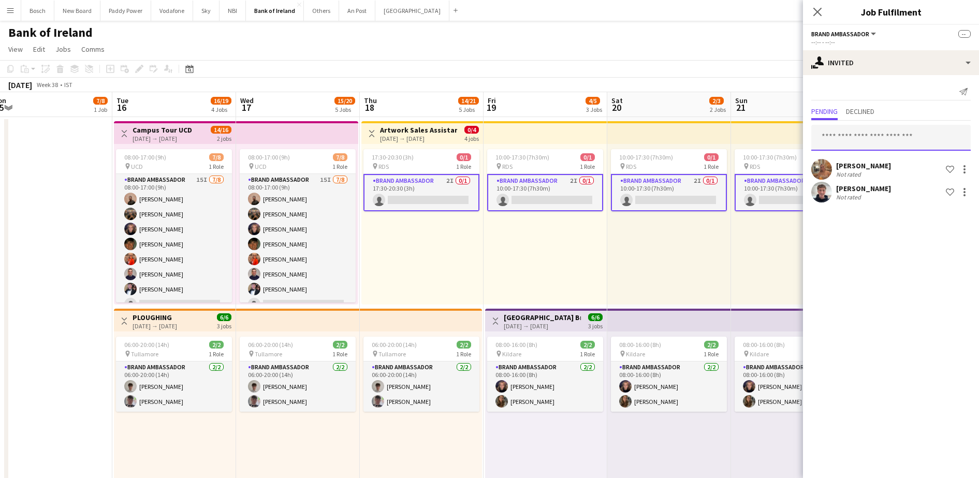
click at [871, 125] on input "text" at bounding box center [890, 138] width 159 height 26
click at [864, 115] on span "Declined" at bounding box center [860, 111] width 28 height 7
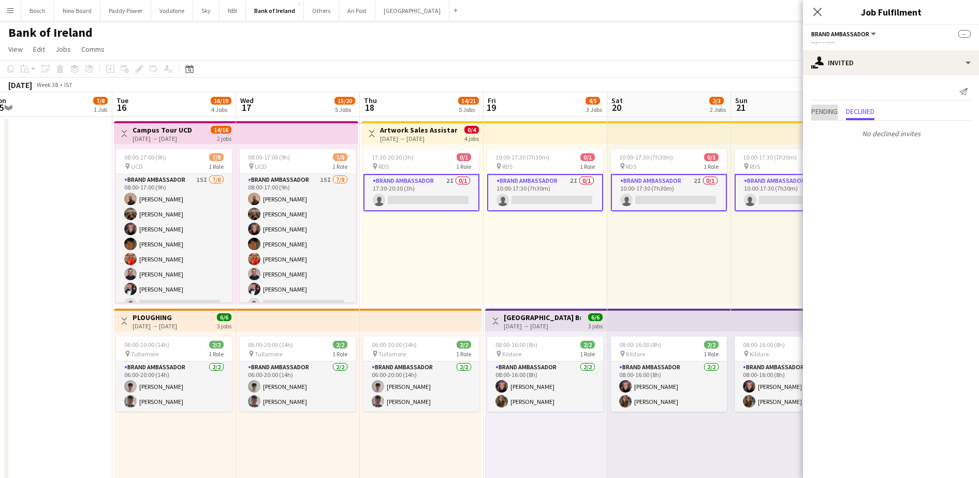
click at [837, 114] on span "Pending" at bounding box center [824, 111] width 26 height 7
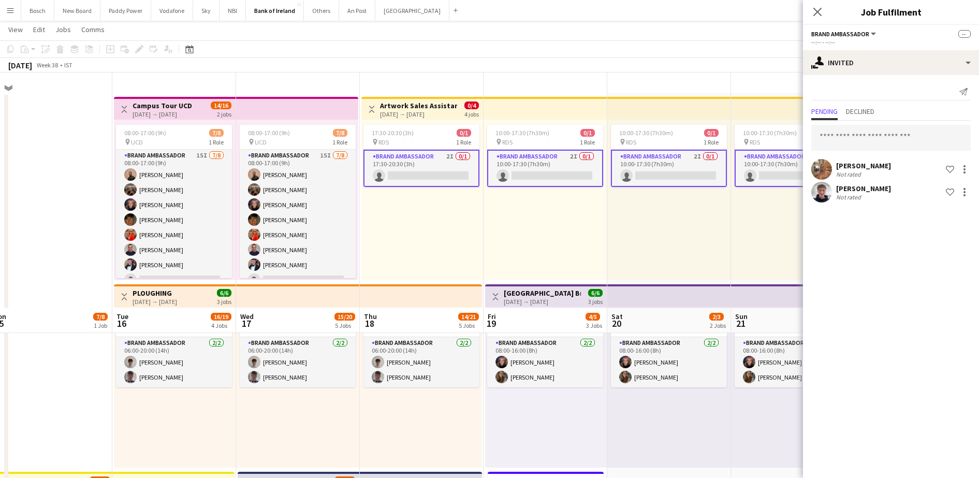
scroll to position [0, 0]
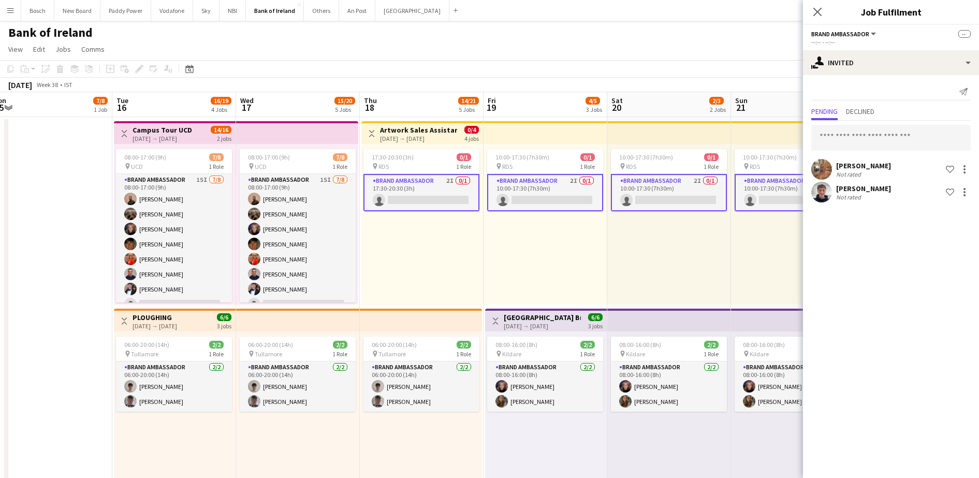
click at [864, 126] on div "Ciara Gorman Not rated Shortlist crew Euan Lacey Not rated Shortlist crew" at bounding box center [891, 163] width 176 height 84
click at [860, 137] on input "text" at bounding box center [890, 138] width 159 height 26
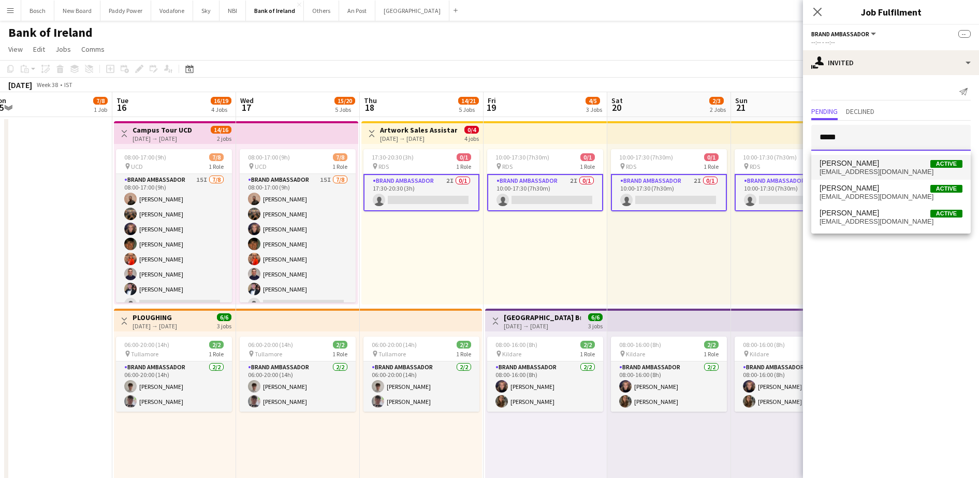
type input "*****"
click at [868, 157] on mat-option "Stephen Jordan Active stephenjordan12656@gmail.com" at bounding box center [890, 167] width 159 height 25
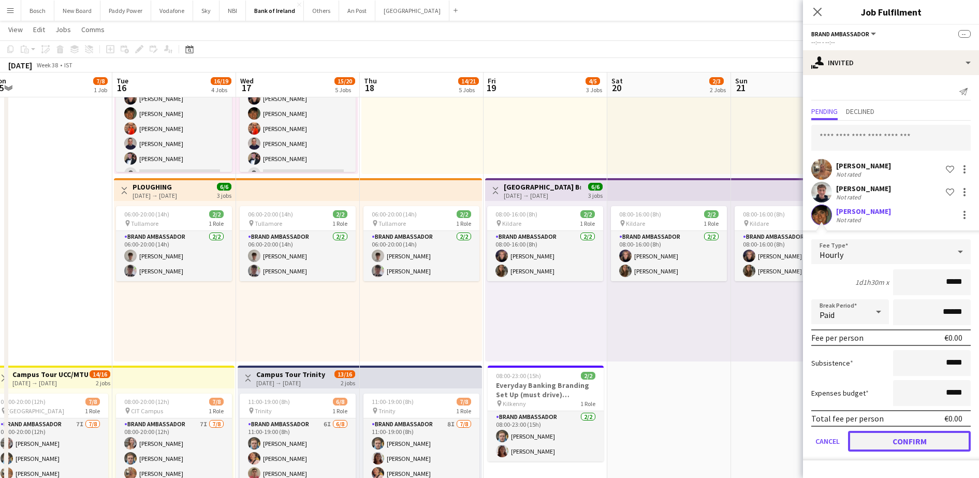
click at [948, 437] on button "Confirm" at bounding box center [909, 441] width 123 height 21
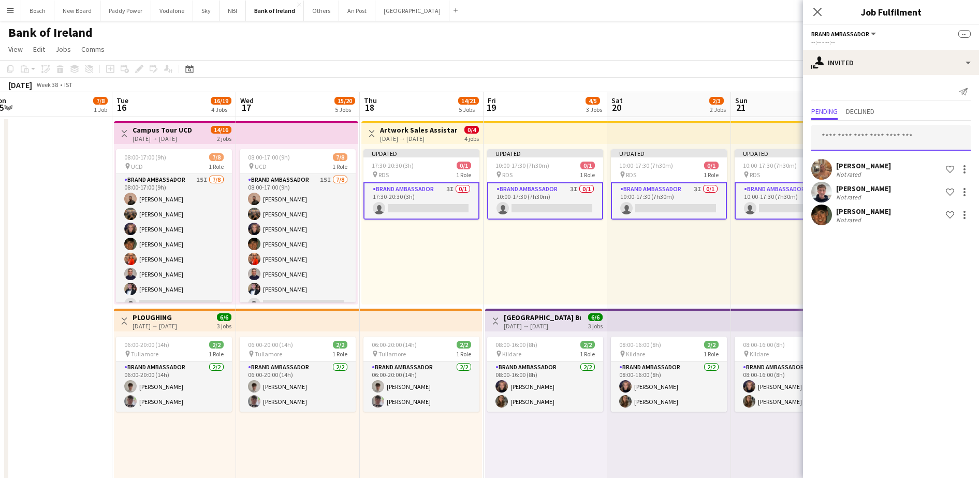
click at [867, 144] on input "text" at bounding box center [890, 138] width 159 height 26
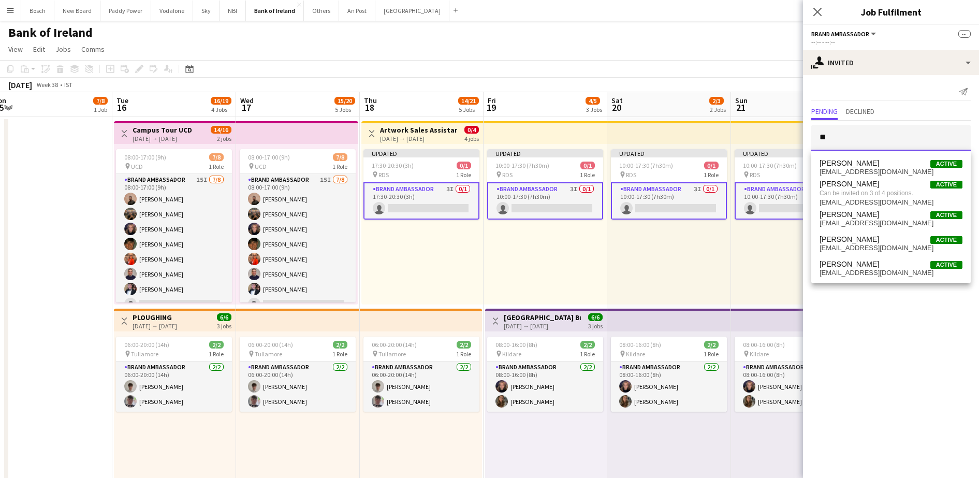
type input "*"
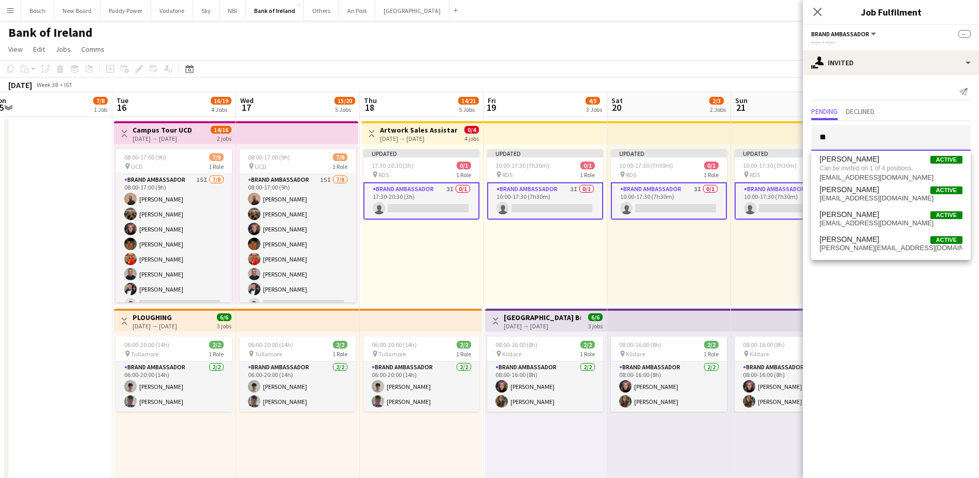
type input "*"
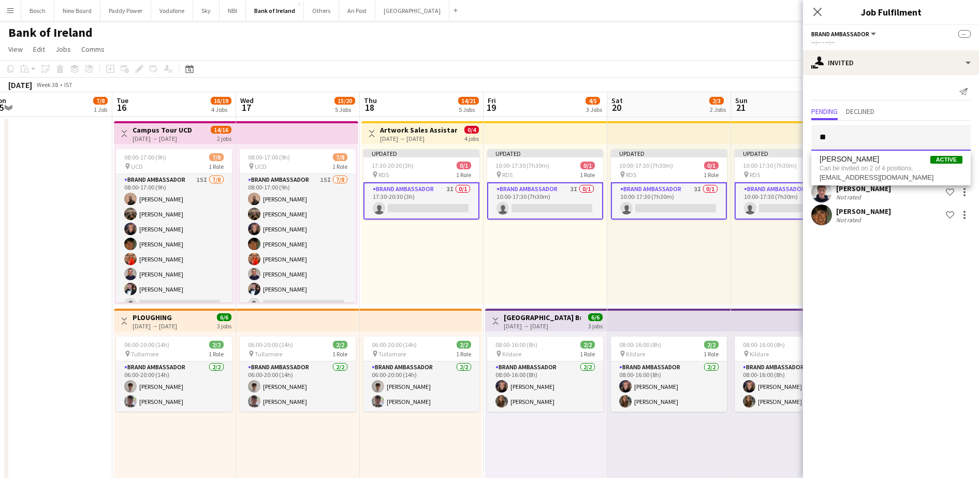
type input "*"
click at [671, 56] on app-page-menu "View Day view expanded Day view collapsed Month view Date picker Jump to [DATE]…" at bounding box center [489, 50] width 979 height 20
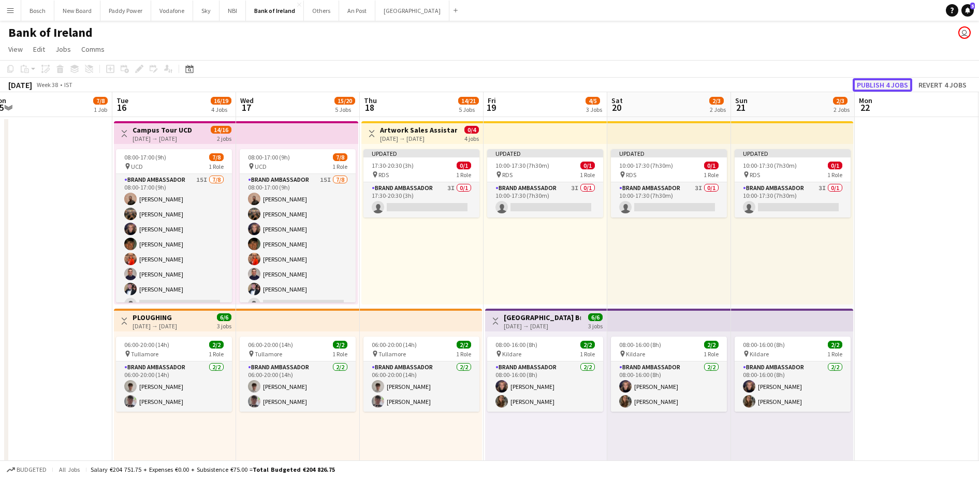
click at [885, 79] on button "Publish 4 jobs" at bounding box center [882, 84] width 60 height 13
